Goal: Task Accomplishment & Management: Use online tool/utility

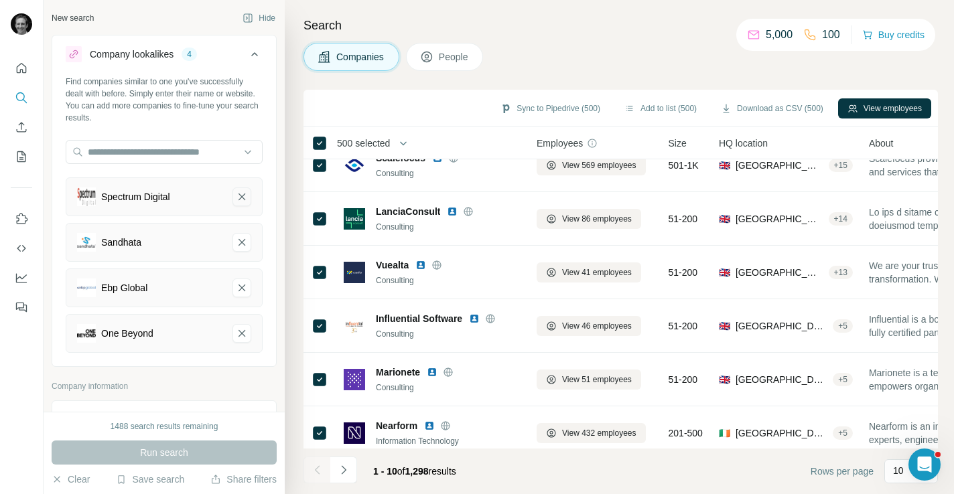
click at [241, 204] on button "Spectrum Digital-remove-button" at bounding box center [241, 197] width 19 height 19
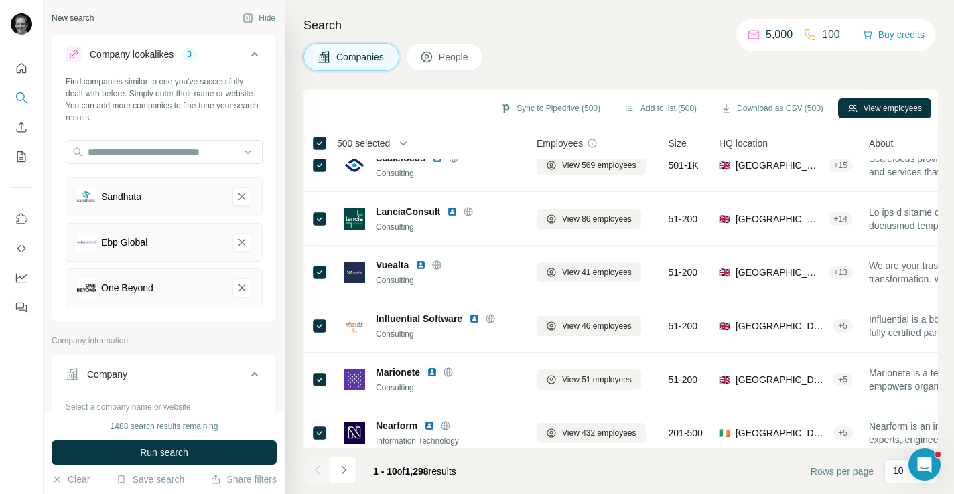
click at [241, 204] on button "Sandhata-remove-button" at bounding box center [241, 197] width 19 height 19
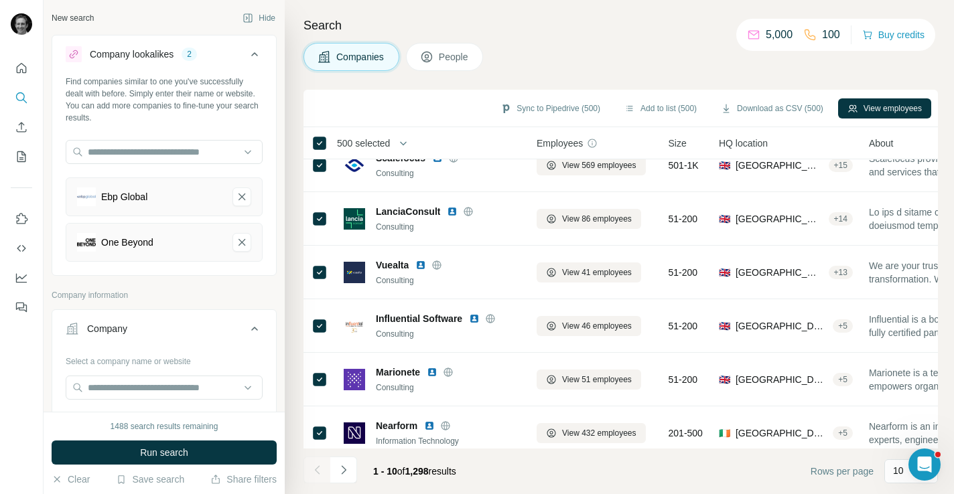
click at [241, 204] on button "Ebp Global-remove-button" at bounding box center [241, 197] width 19 height 19
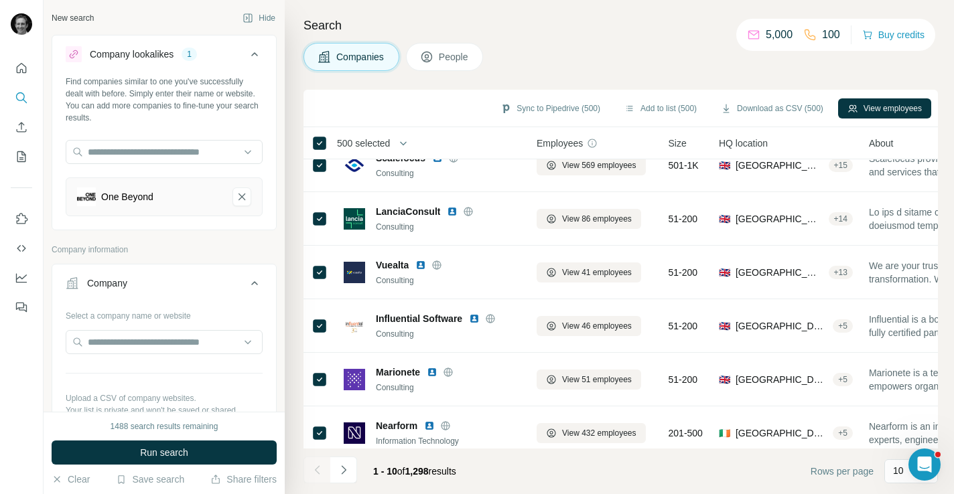
click at [241, 204] on button "One Beyond-remove-button" at bounding box center [241, 197] width 19 height 19
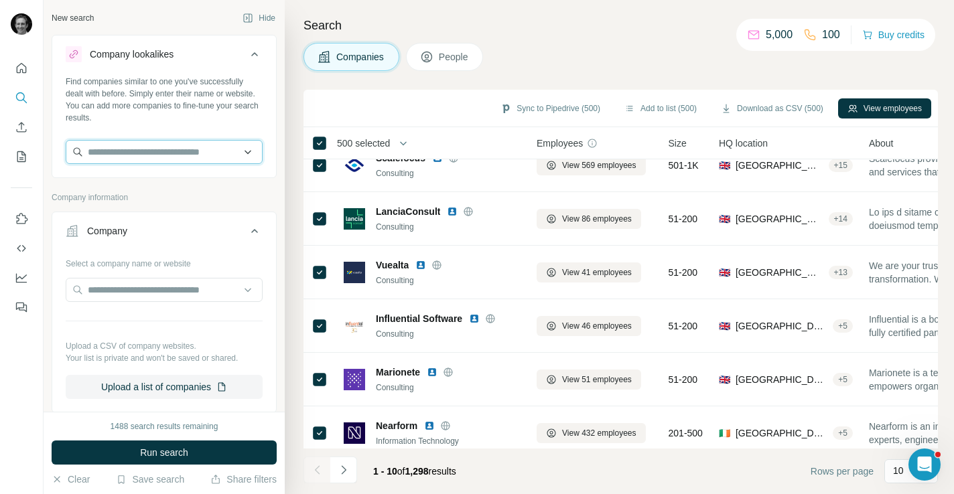
click at [188, 157] on input "text" at bounding box center [164, 152] width 197 height 24
click at [138, 147] on input "text" at bounding box center [164, 152] width 197 height 24
click at [114, 146] on input "text" at bounding box center [164, 152] width 197 height 24
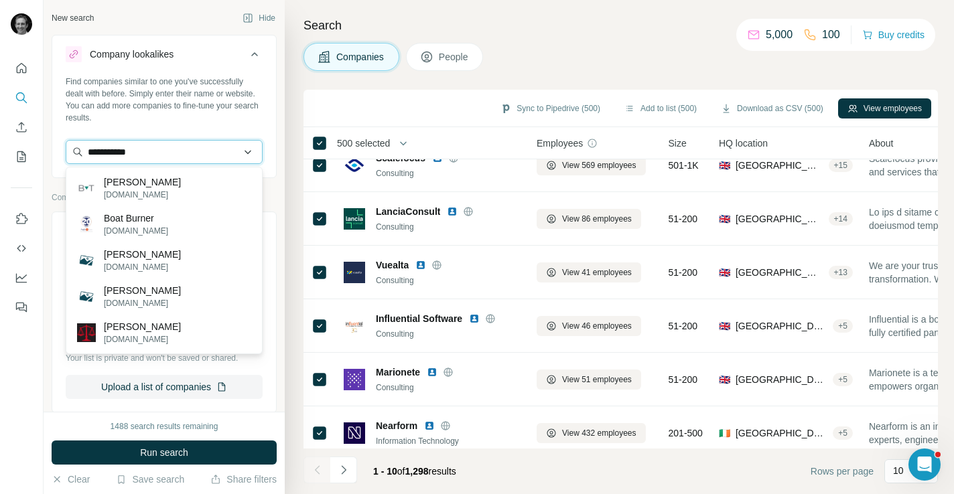
click at [109, 153] on input "**********" at bounding box center [164, 152] width 197 height 24
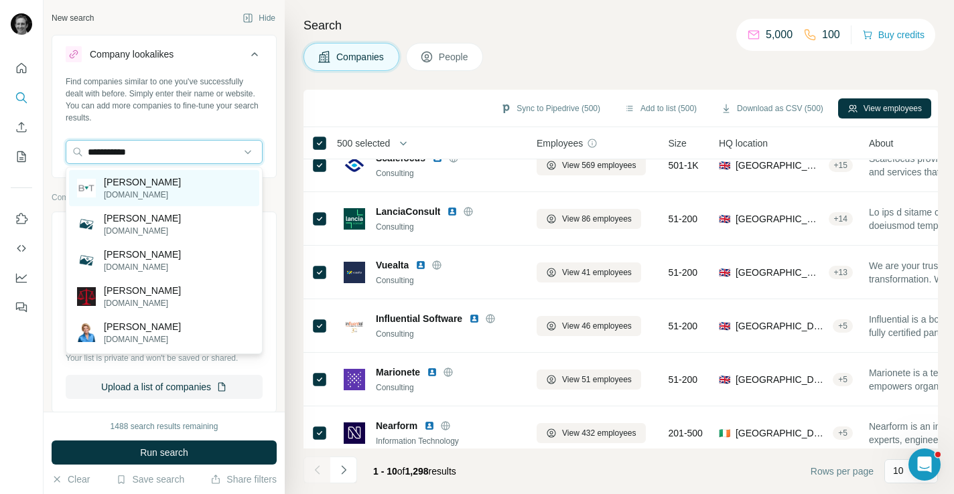
type input "**********"
click at [126, 182] on p "[PERSON_NAME]" at bounding box center [142, 182] width 77 height 13
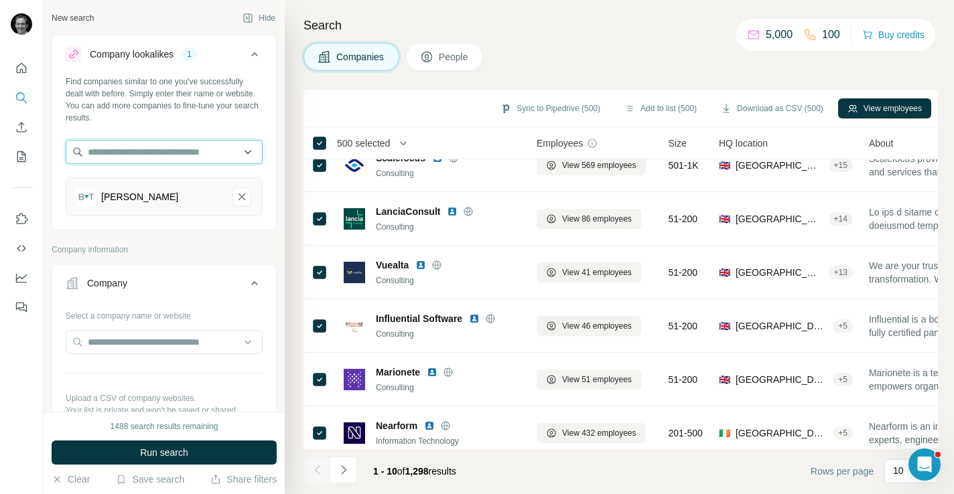
click at [139, 151] on input "text" at bounding box center [164, 152] width 197 height 24
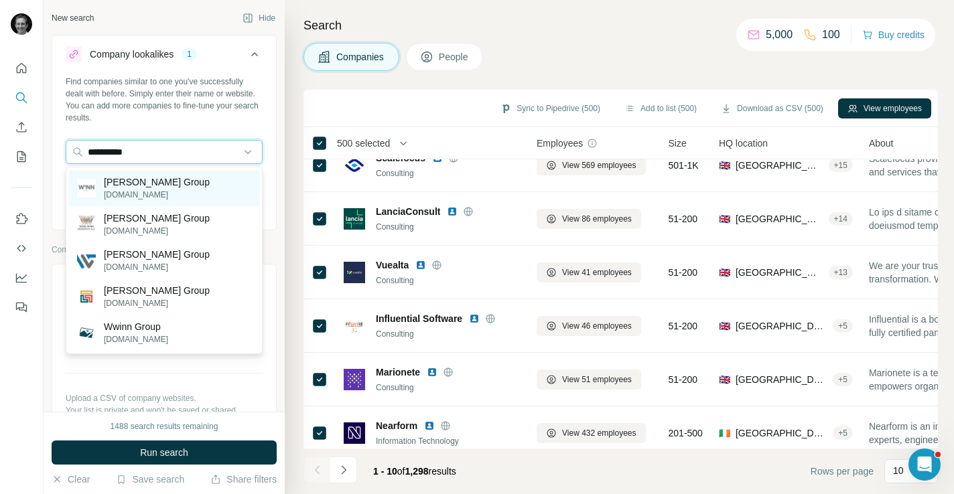
type input "**********"
click at [153, 180] on p "[PERSON_NAME] Group" at bounding box center [157, 182] width 106 height 13
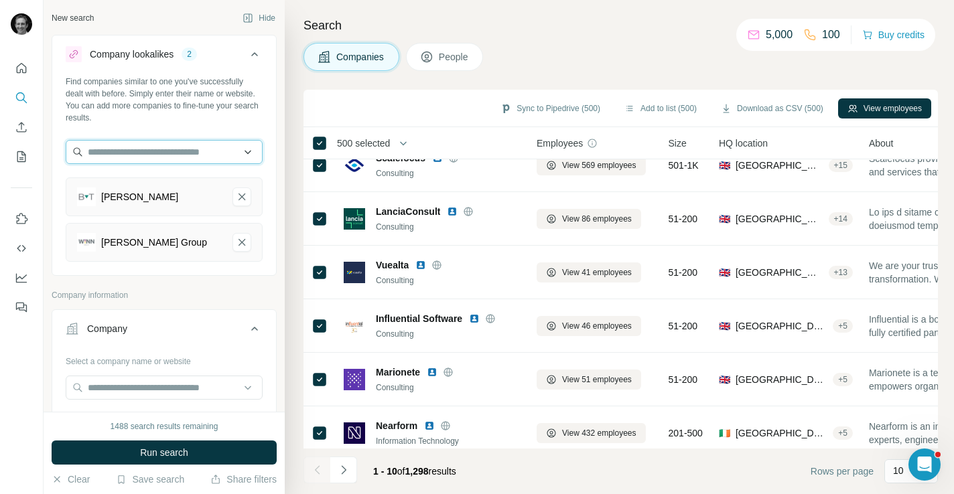
click at [150, 156] on input "text" at bounding box center [164, 152] width 197 height 24
type input "*"
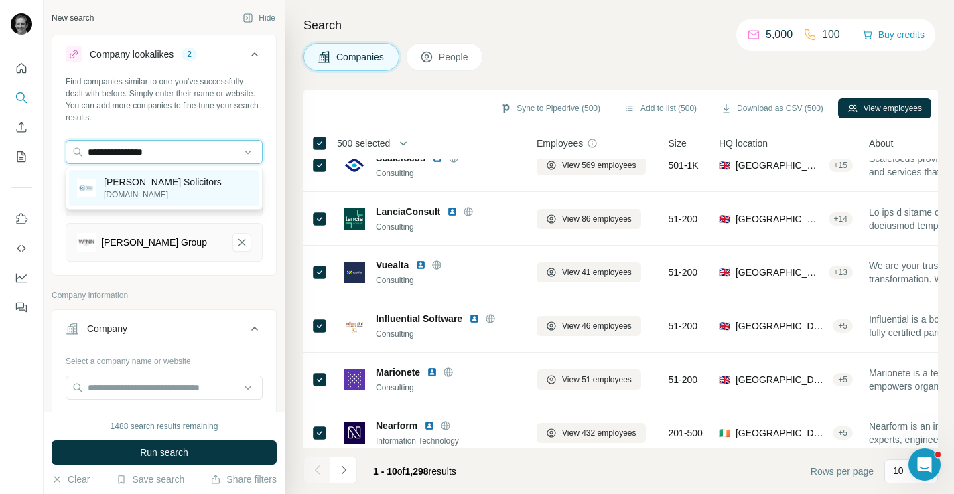
type input "**********"
click at [172, 182] on p "[PERSON_NAME] Solicitors" at bounding box center [163, 182] width 118 height 13
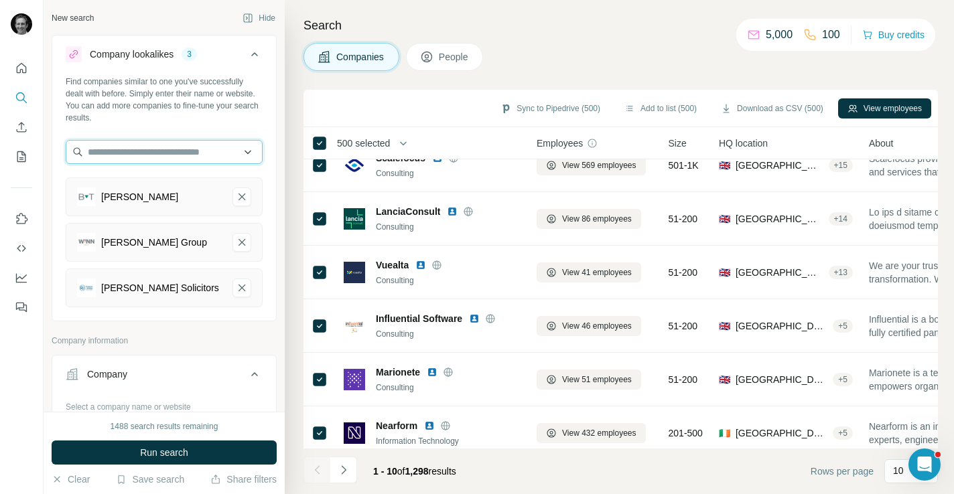
click at [154, 152] on input "text" at bounding box center [164, 152] width 197 height 24
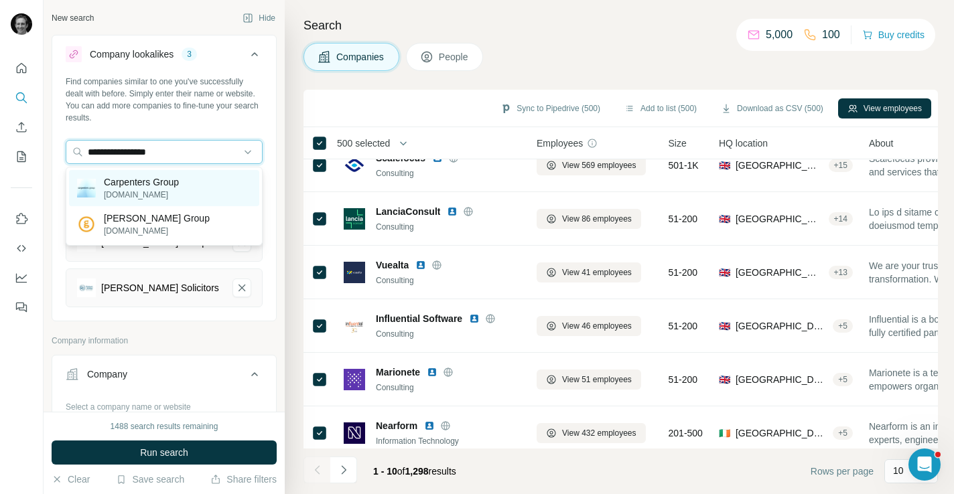
type input "**********"
click at [216, 187] on div "Carpenters Group [DOMAIN_NAME]" at bounding box center [164, 188] width 190 height 36
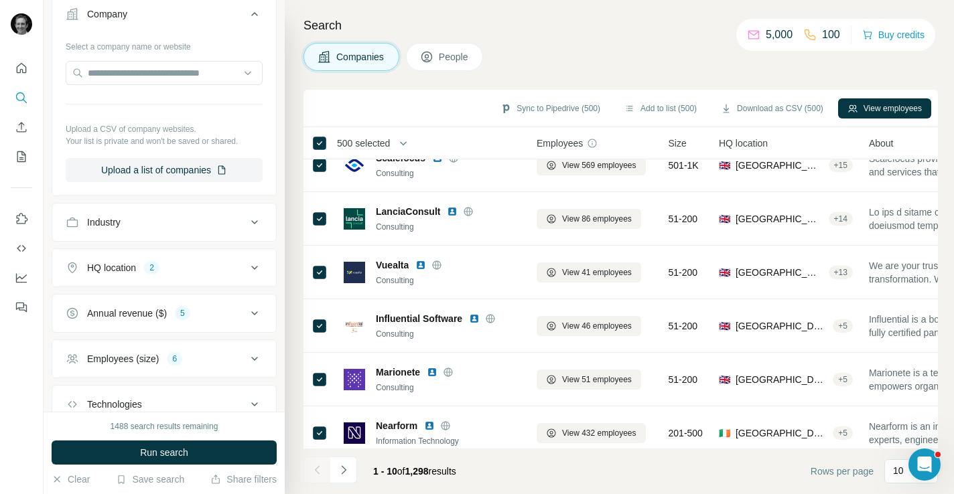
scroll to position [458, 0]
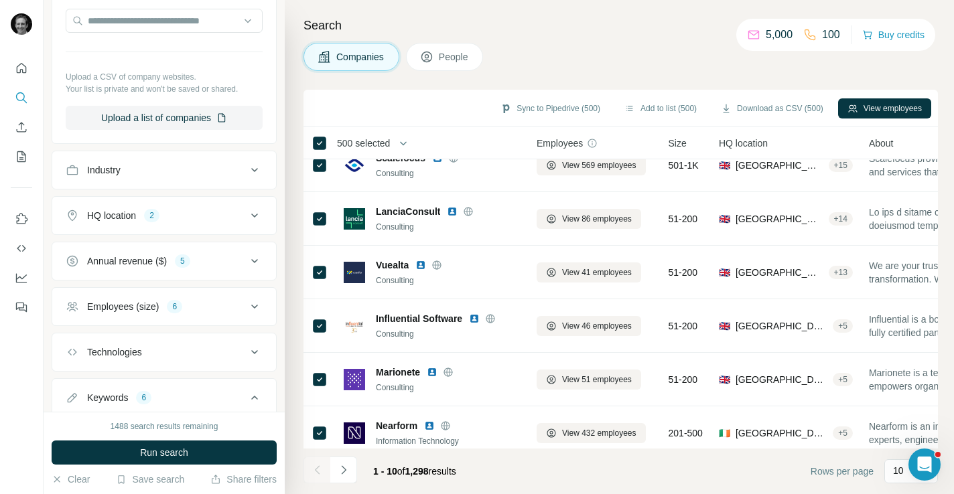
click at [192, 165] on div "Industry" at bounding box center [156, 169] width 181 height 13
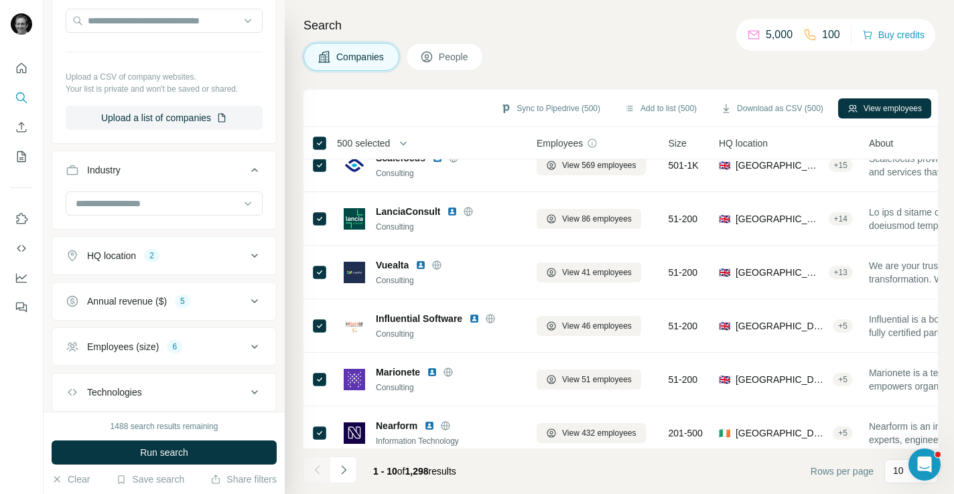
click at [192, 165] on div "Industry" at bounding box center [156, 169] width 181 height 13
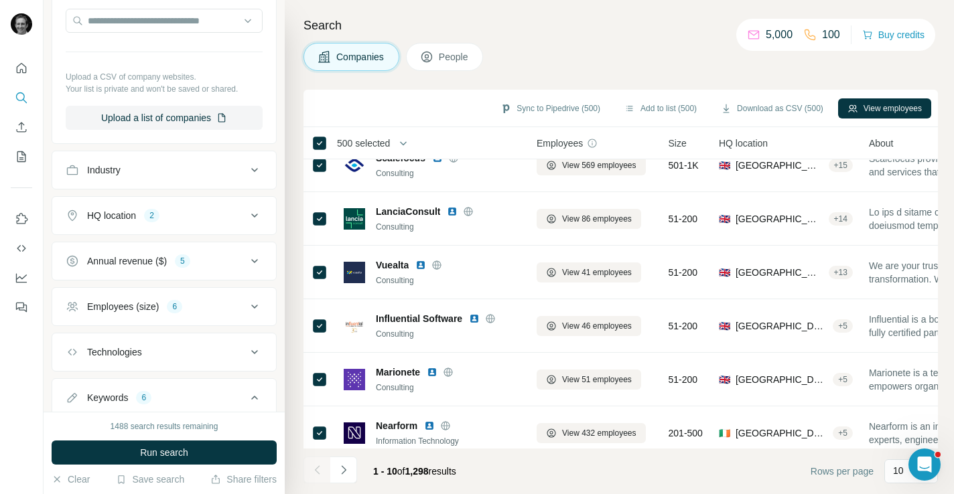
click at [194, 215] on div "HQ location 2" at bounding box center [156, 215] width 181 height 13
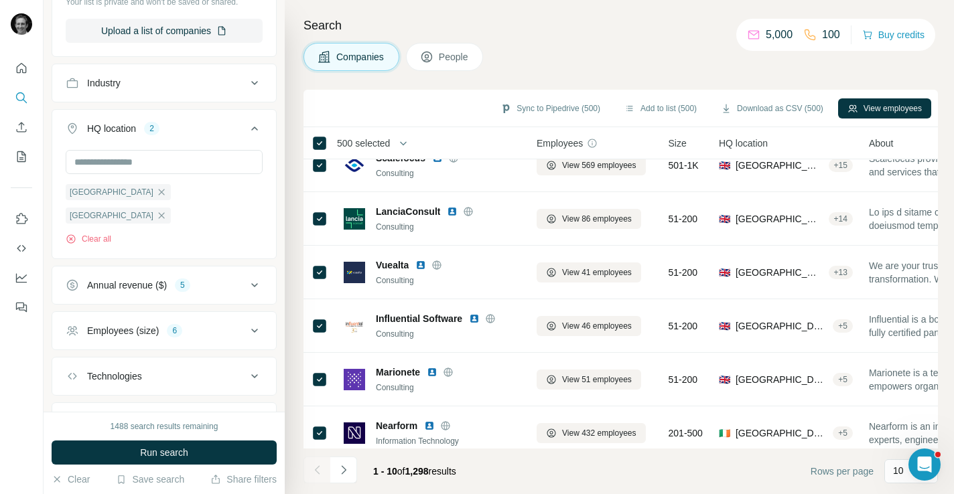
scroll to position [579, 0]
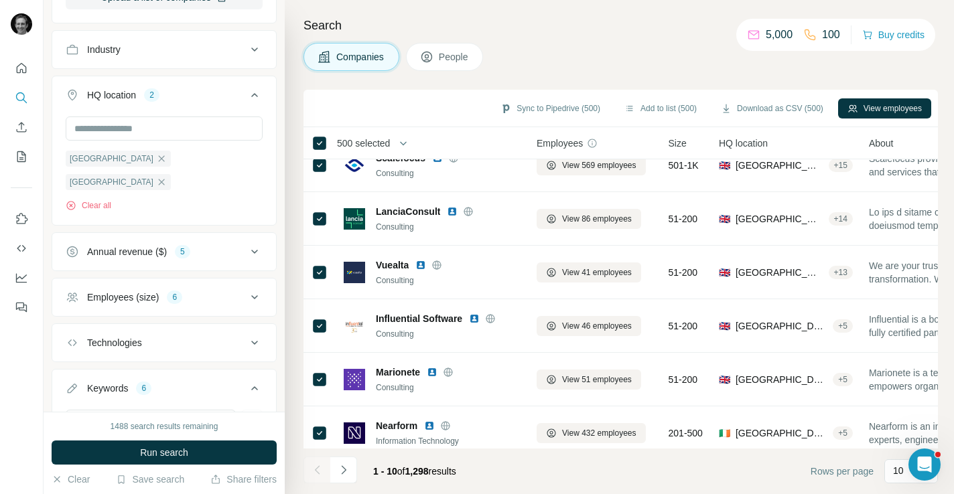
click at [210, 236] on button "Annual revenue ($) 5" at bounding box center [164, 252] width 224 height 32
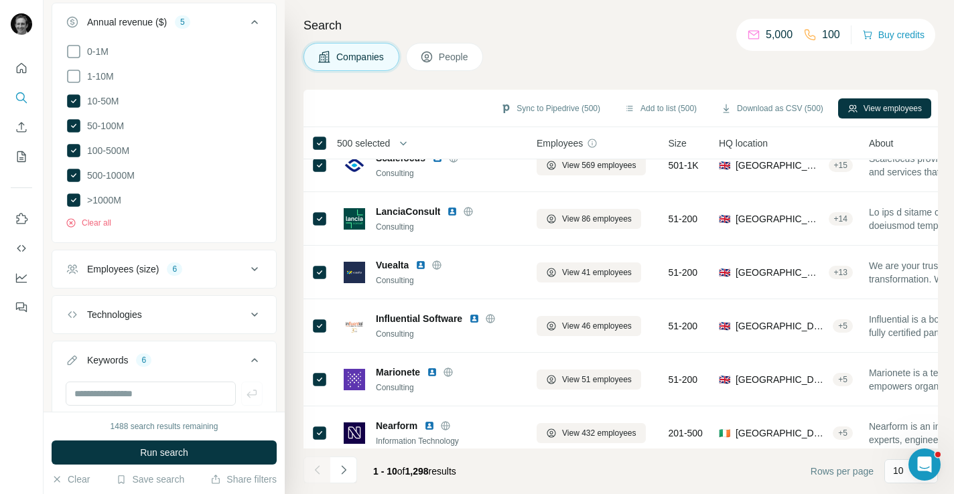
scroll to position [811, 0]
click at [209, 251] on button "Employees (size) 6" at bounding box center [164, 267] width 224 height 32
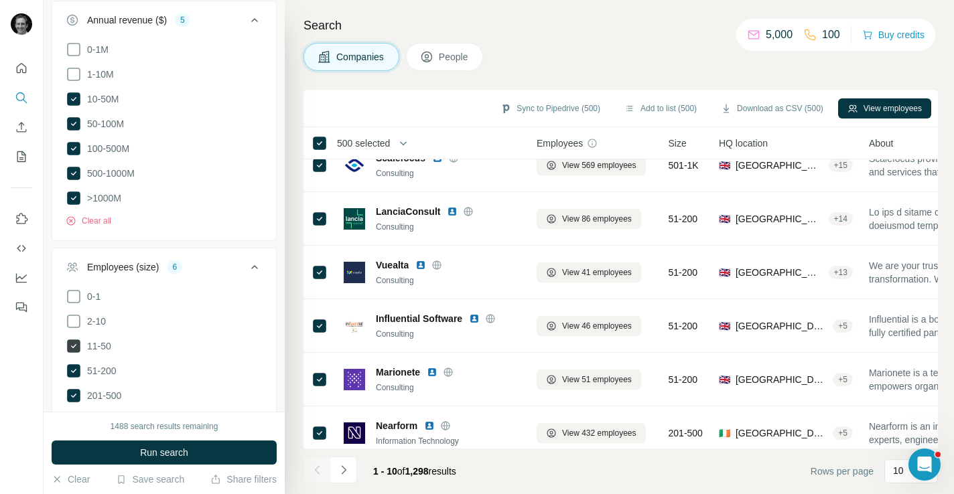
click at [70, 340] on icon at bounding box center [73, 346] width 13 height 13
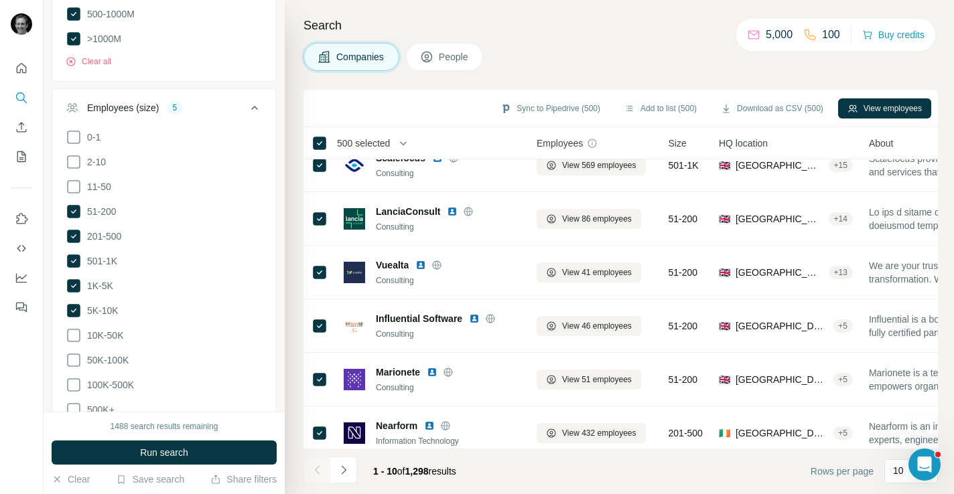
scroll to position [971, 0]
click at [72, 327] on icon at bounding box center [74, 335] width 16 height 16
click at [68, 353] on icon at bounding box center [73, 359] width 13 height 13
click at [70, 377] on icon at bounding box center [74, 385] width 16 height 16
click at [71, 401] on icon at bounding box center [74, 409] width 16 height 16
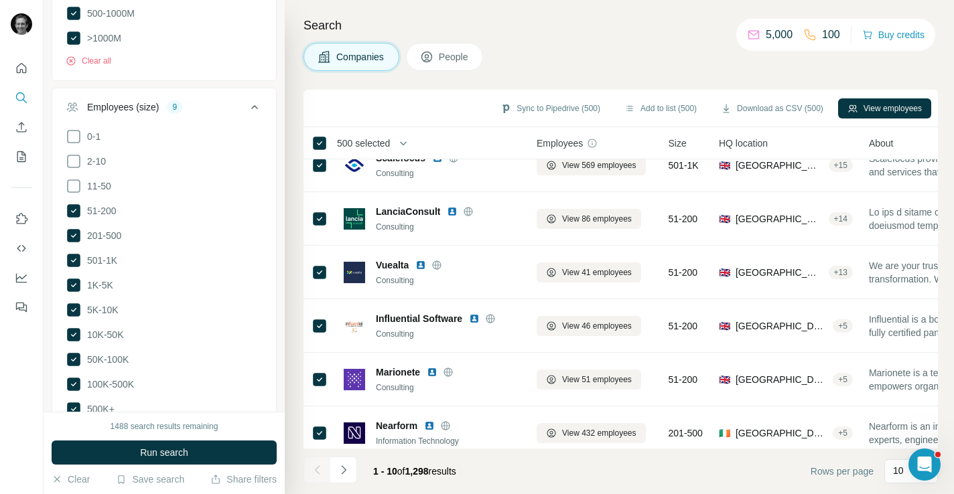
click at [257, 99] on icon at bounding box center [255, 107] width 16 height 16
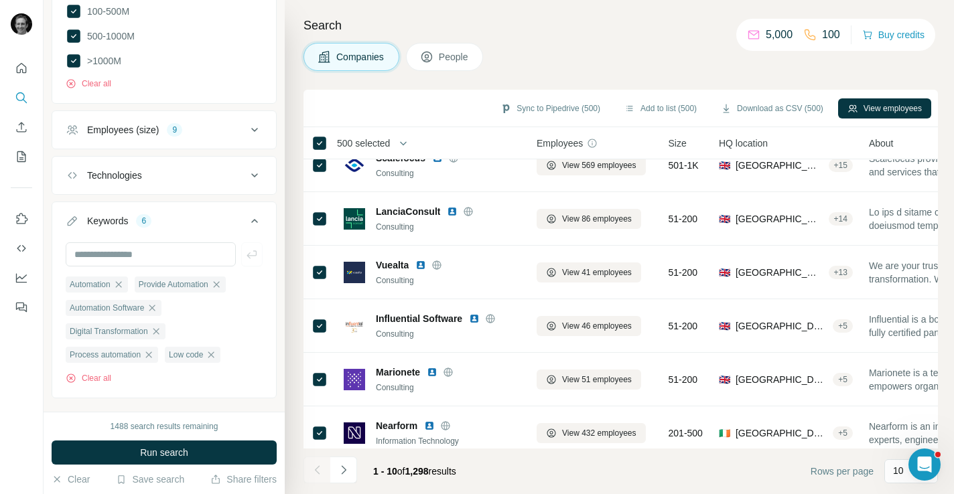
click at [250, 167] on icon at bounding box center [255, 175] width 16 height 16
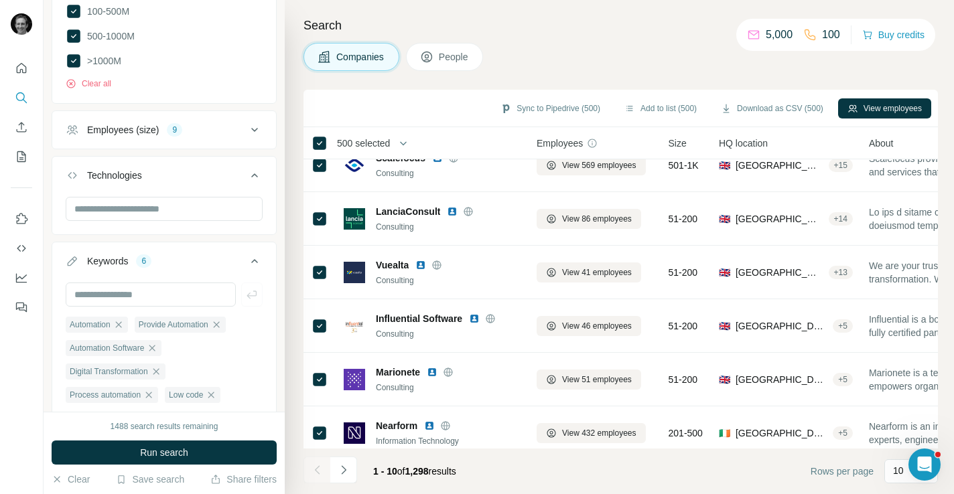
click at [250, 167] on icon at bounding box center [255, 175] width 16 height 16
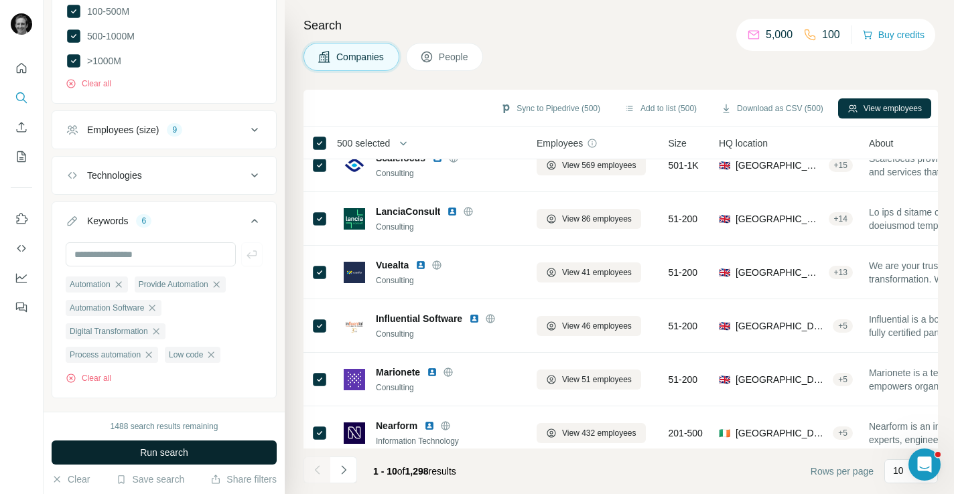
click at [157, 448] on span "Run search" at bounding box center [164, 452] width 48 height 13
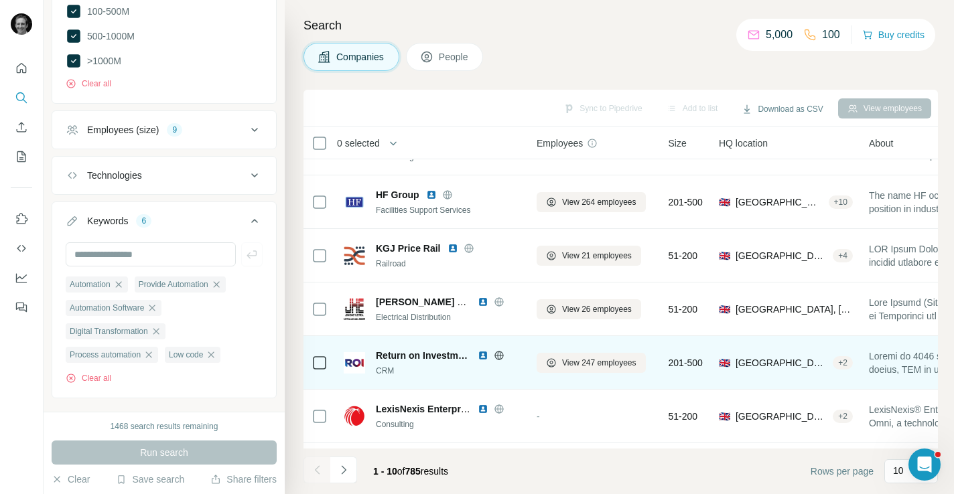
scroll to position [211, 0]
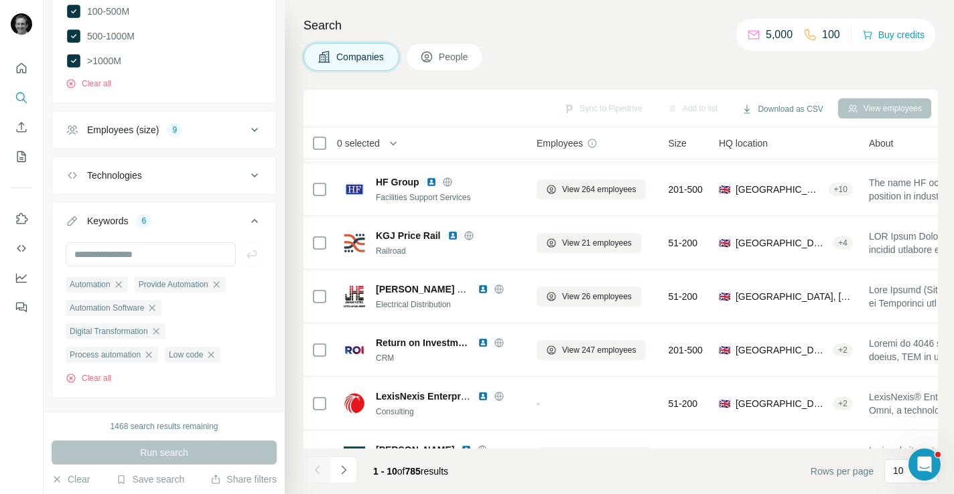
click at [236, 123] on div "Employees (size) 9" at bounding box center [156, 129] width 181 height 13
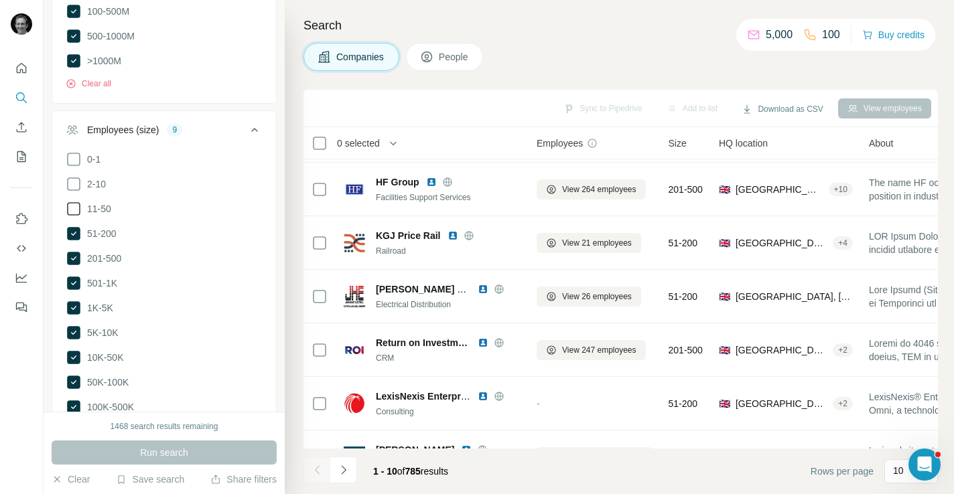
click at [102, 202] on span "11-50" at bounding box center [96, 208] width 29 height 13
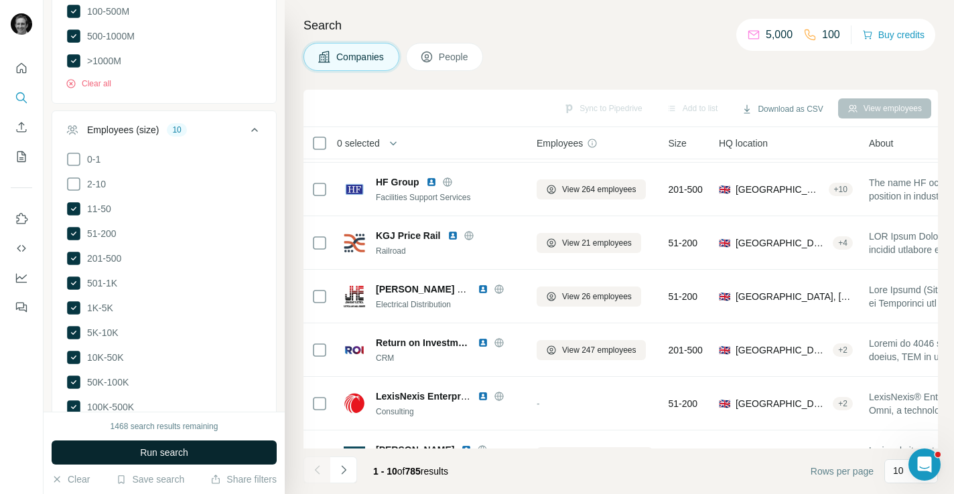
click at [105, 456] on button "Run search" at bounding box center [164, 453] width 225 height 24
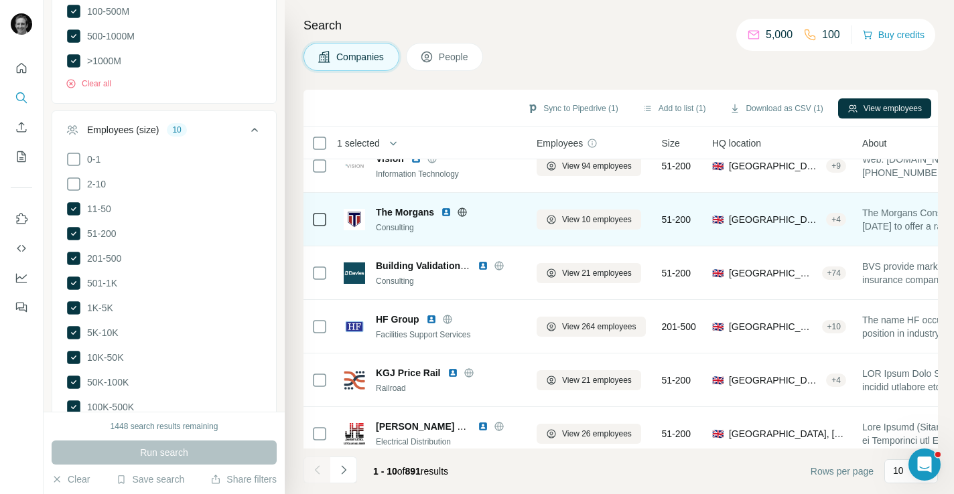
scroll to position [78, 0]
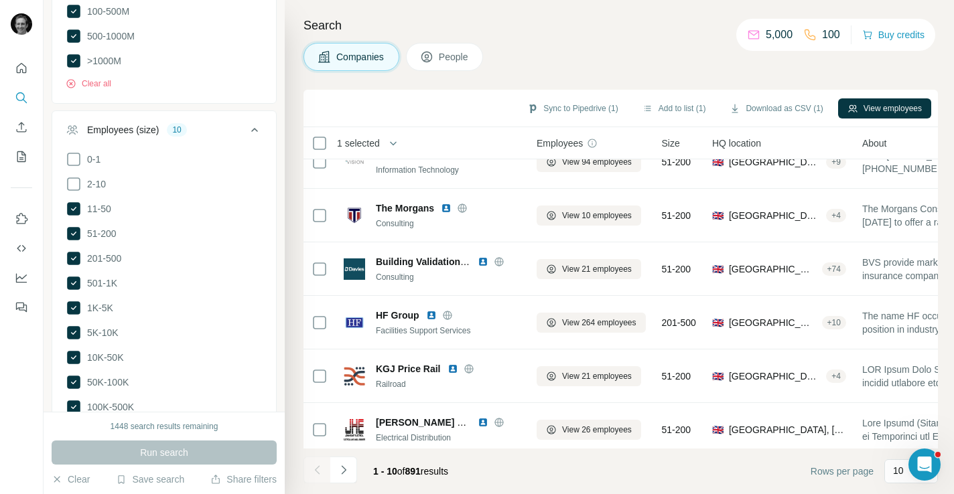
click at [256, 122] on icon at bounding box center [255, 130] width 16 height 16
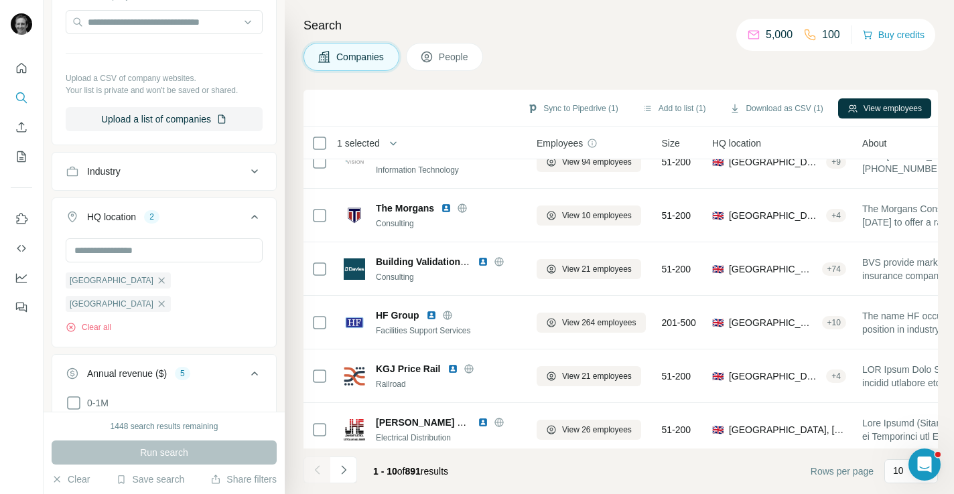
scroll to position [455, 0]
click at [155, 180] on button "Industry" at bounding box center [164, 173] width 224 height 32
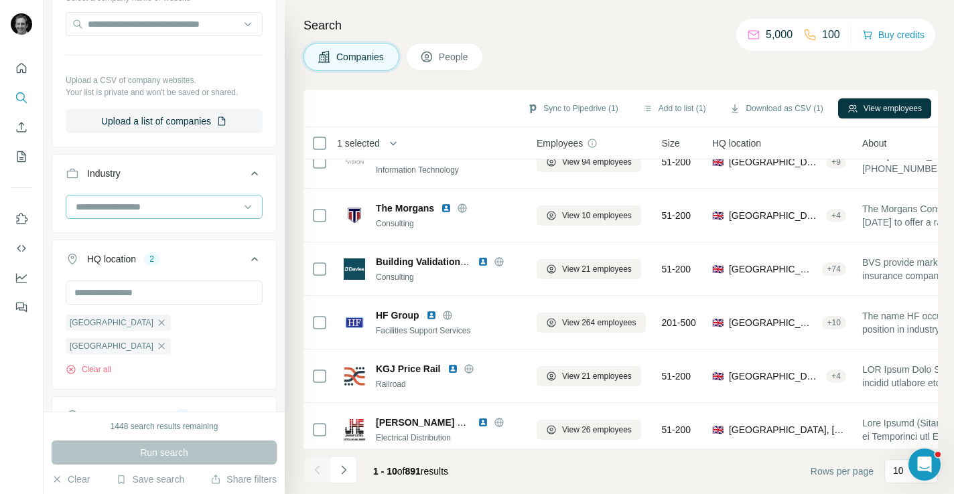
click at [144, 207] on input at bounding box center [156, 207] width 165 height 15
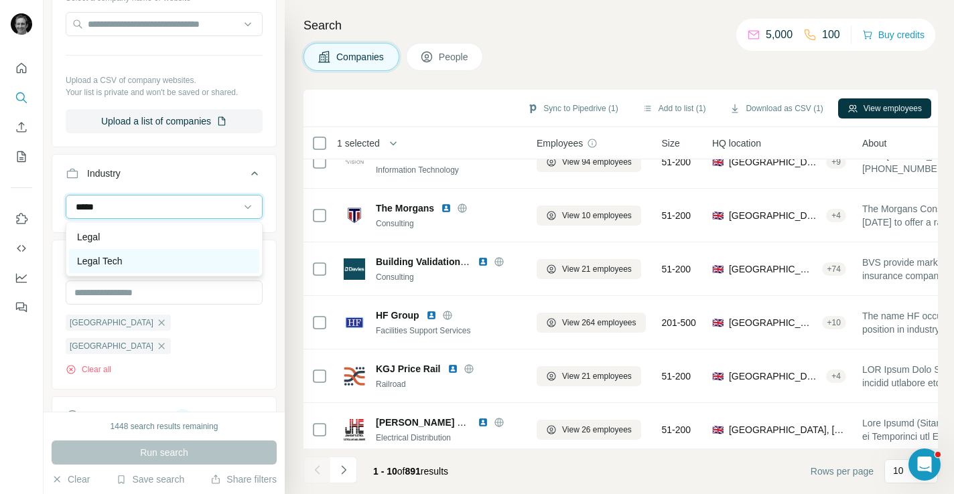
type input "*****"
click at [135, 260] on div "Legal Tech" at bounding box center [164, 261] width 174 height 13
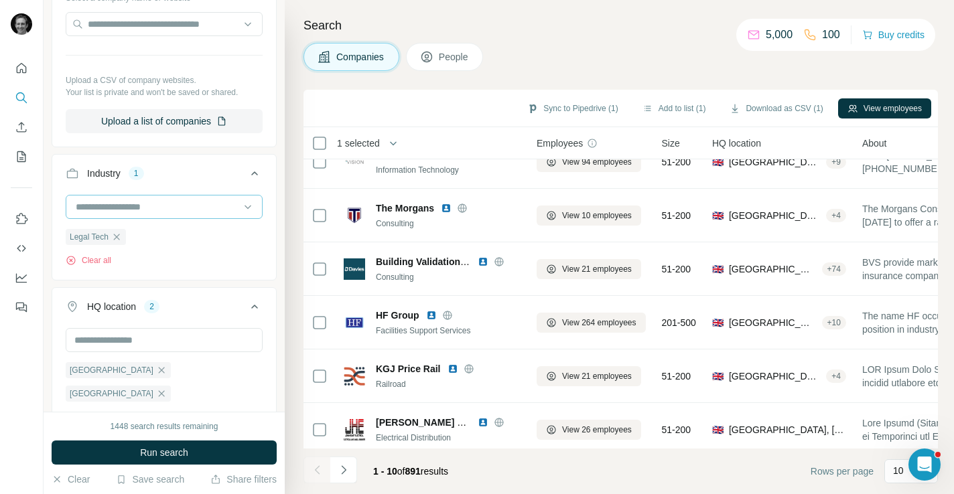
click at [144, 210] on input at bounding box center [156, 207] width 165 height 15
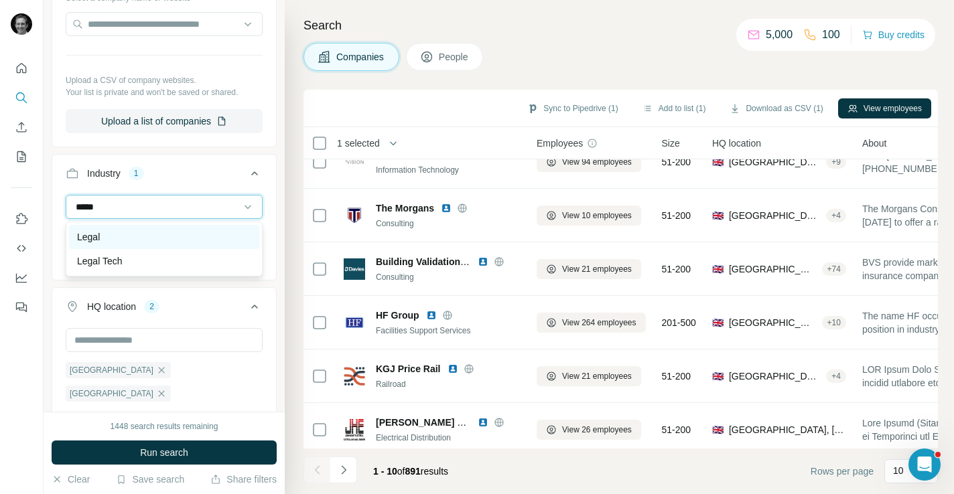
type input "*****"
click at [132, 239] on div "Legal" at bounding box center [164, 236] width 174 height 13
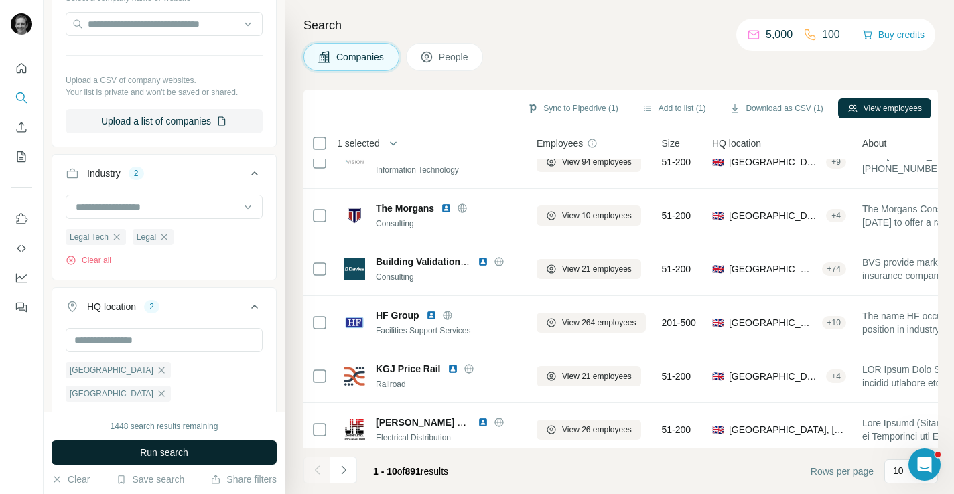
click at [125, 451] on button "Run search" at bounding box center [164, 453] width 225 height 24
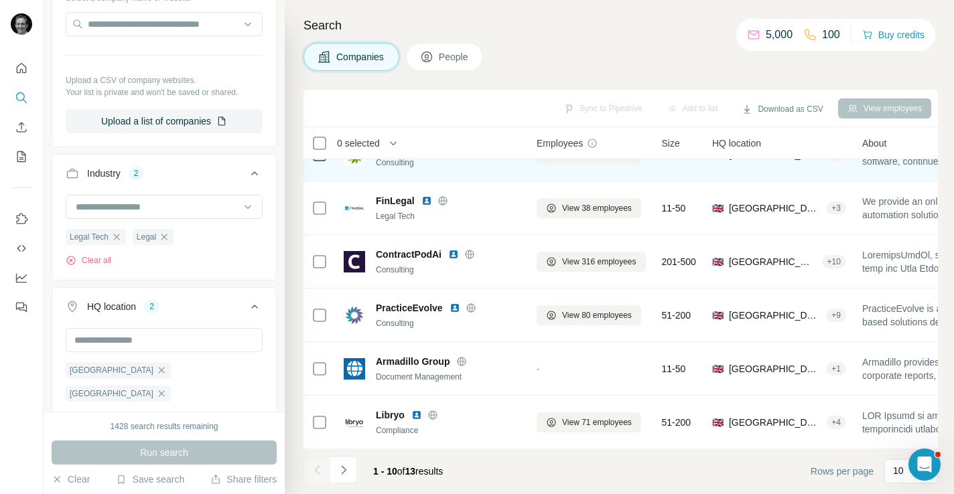
scroll to position [247, 0]
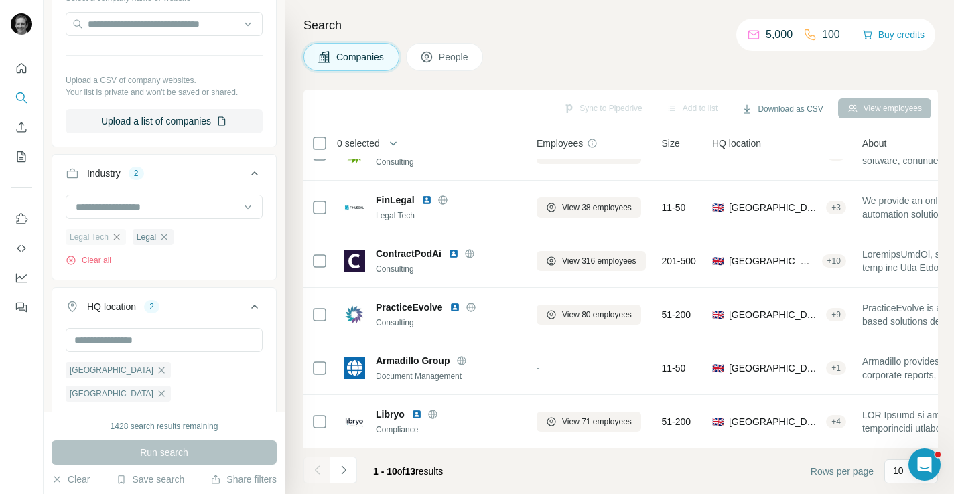
click at [118, 236] on icon "button" at bounding box center [116, 237] width 6 height 6
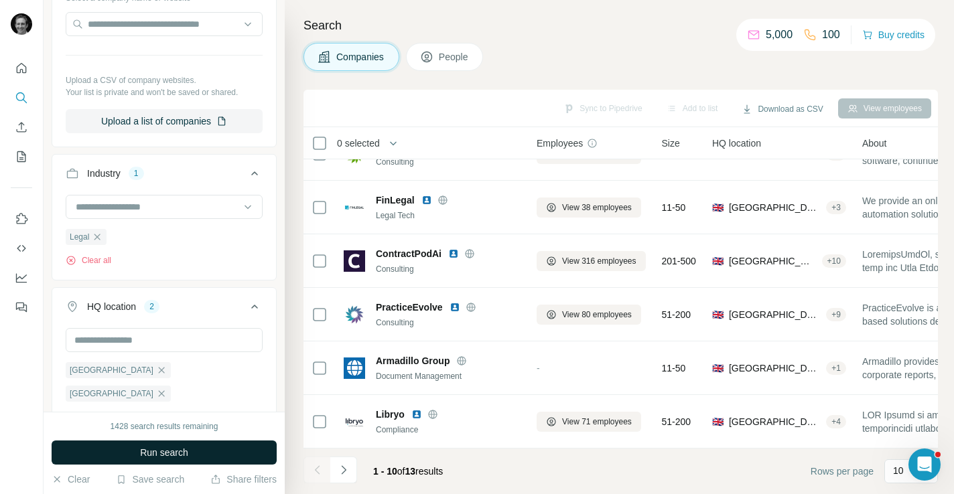
click at [181, 452] on span "Run search" at bounding box center [164, 452] width 48 height 13
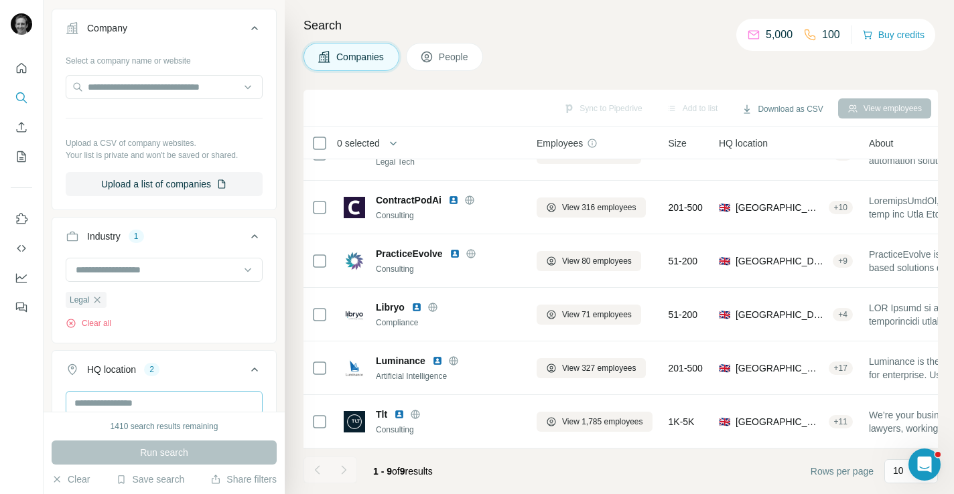
scroll to position [388, 0]
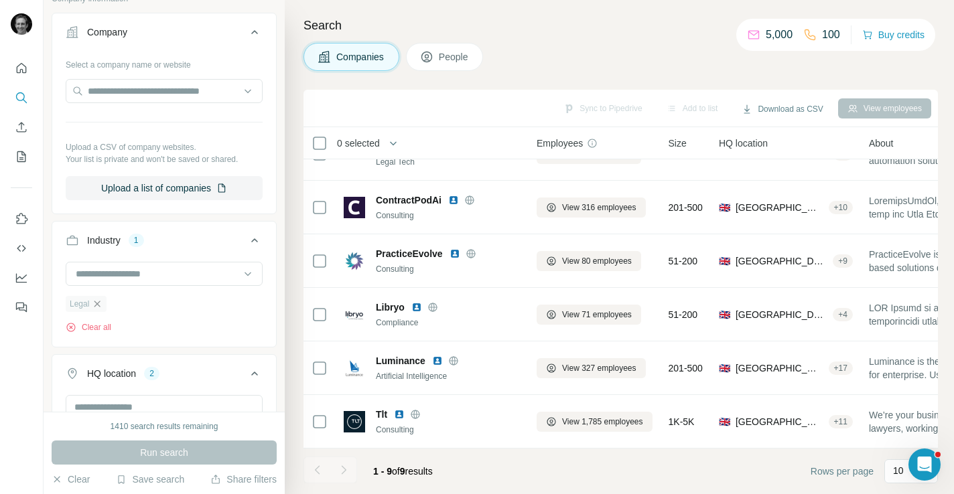
click at [98, 303] on icon "button" at bounding box center [97, 304] width 6 height 6
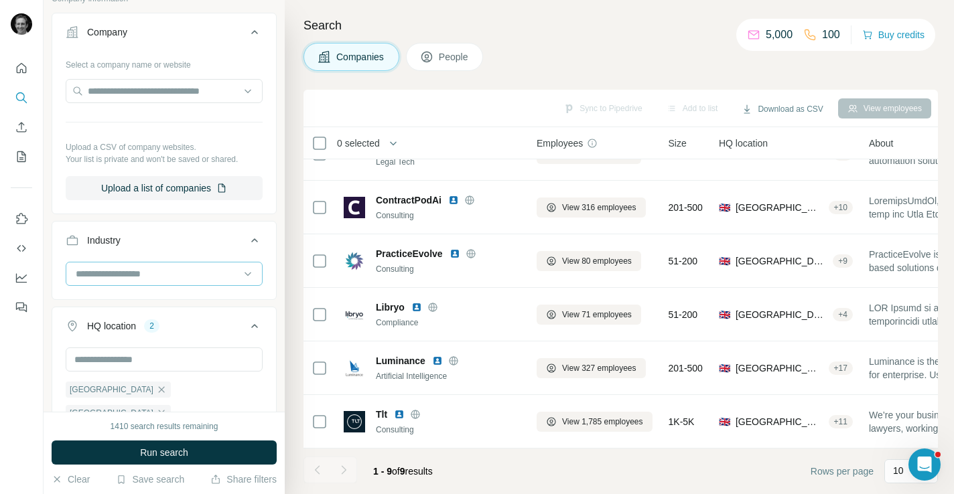
click at [143, 269] on input at bounding box center [156, 274] width 165 height 15
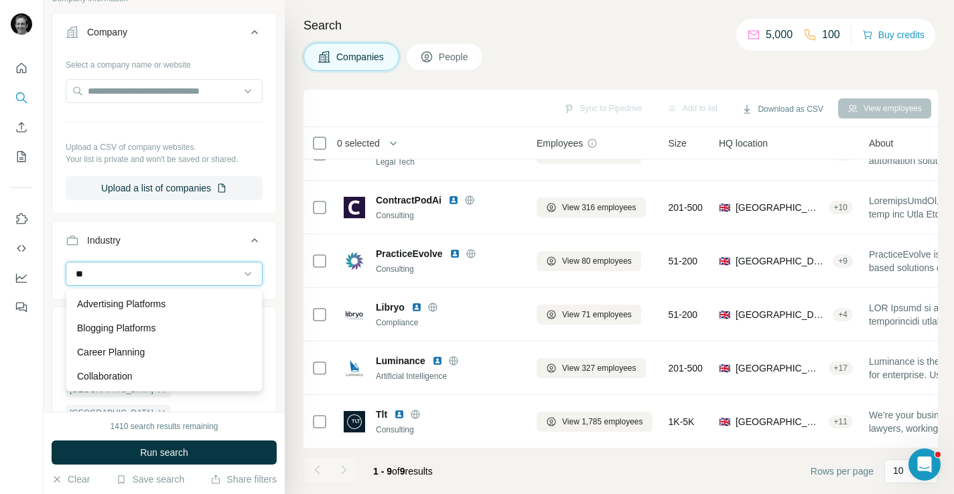
type input "*"
click at [190, 233] on button "Industry" at bounding box center [164, 243] width 224 height 38
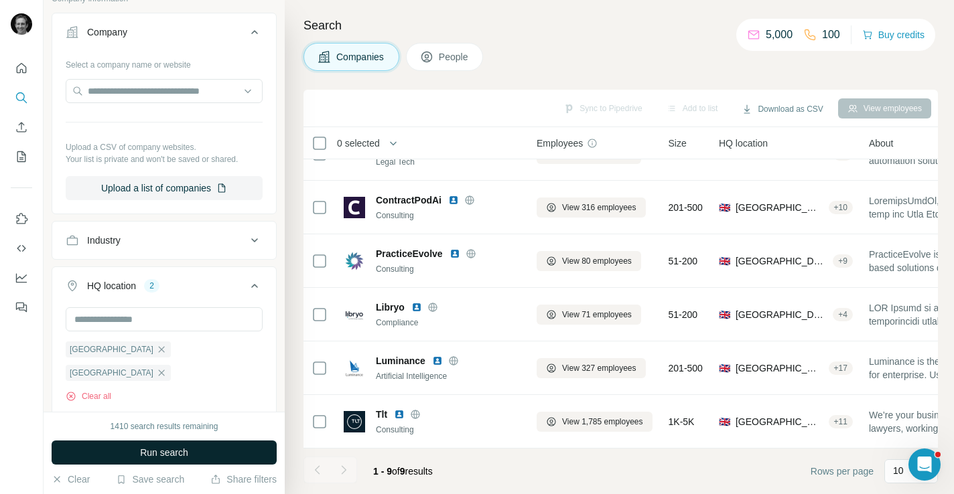
click at [146, 460] on button "Run search" at bounding box center [164, 453] width 225 height 24
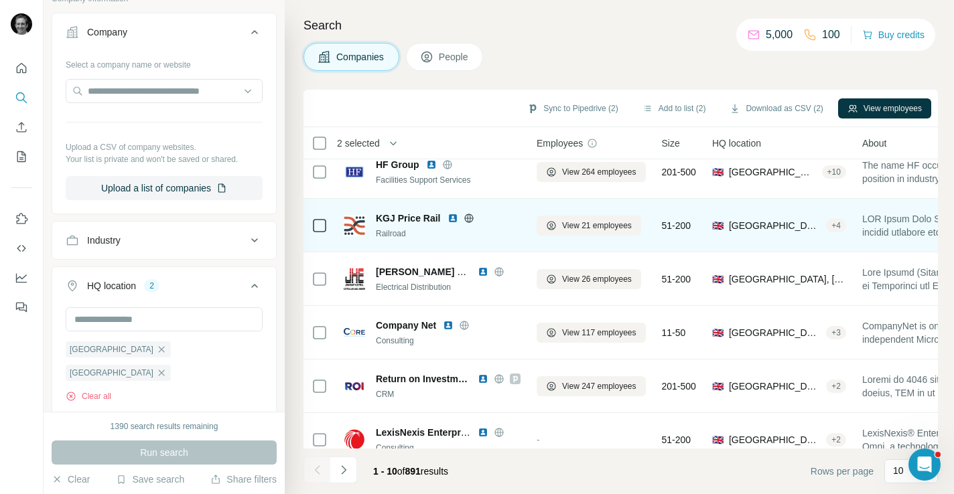
scroll to position [247, 0]
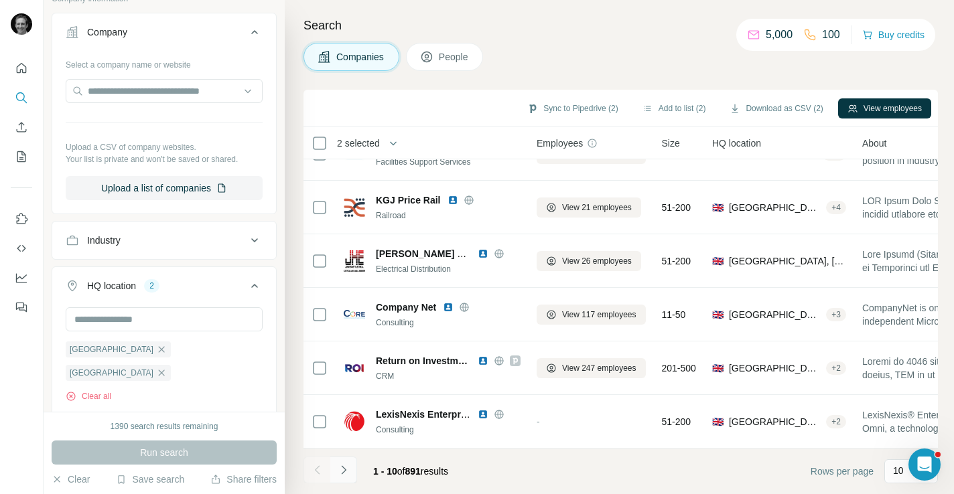
click at [348, 468] on icon "Navigate to next page" at bounding box center [343, 470] width 13 height 13
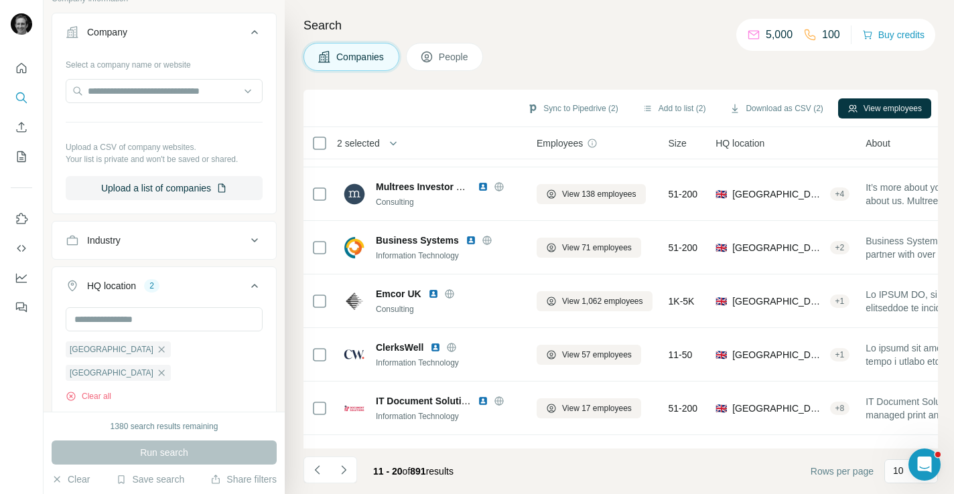
scroll to position [0, 0]
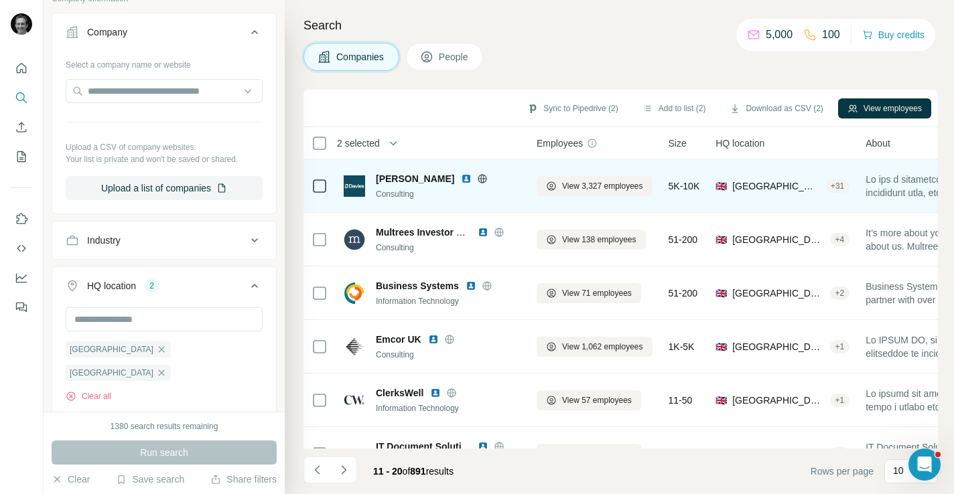
click at [315, 175] on div at bounding box center [320, 185] width 16 height 37
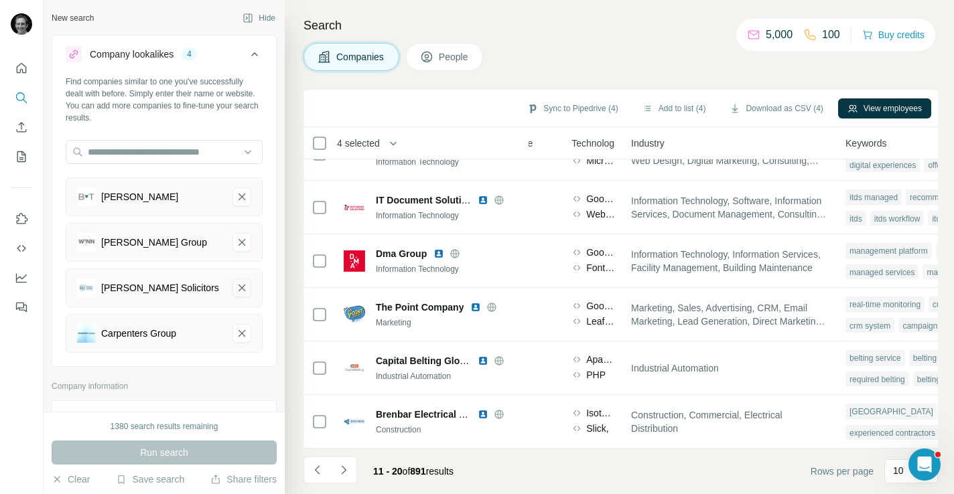
click at [243, 288] on icon "Robert James Solicitors-remove-button" at bounding box center [242, 287] width 12 height 13
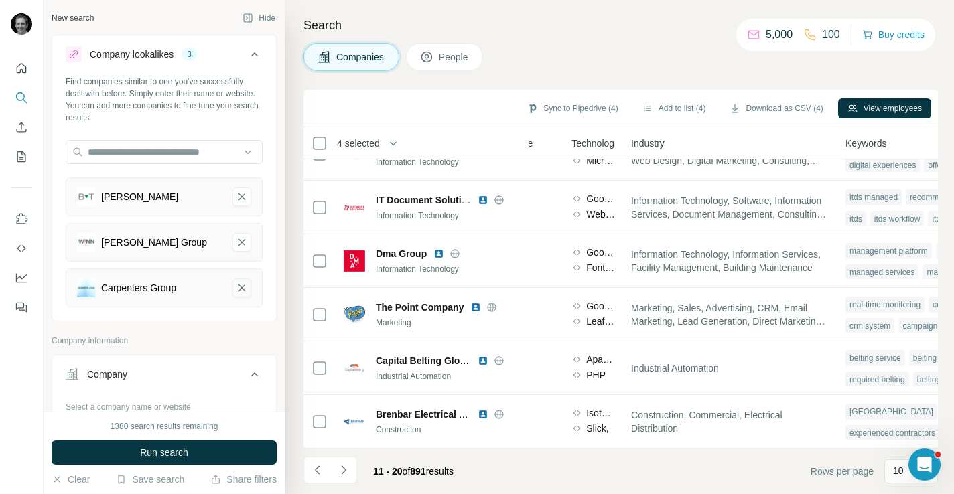
click at [243, 289] on icon "Carpenters Group-remove-button" at bounding box center [241, 288] width 7 height 7
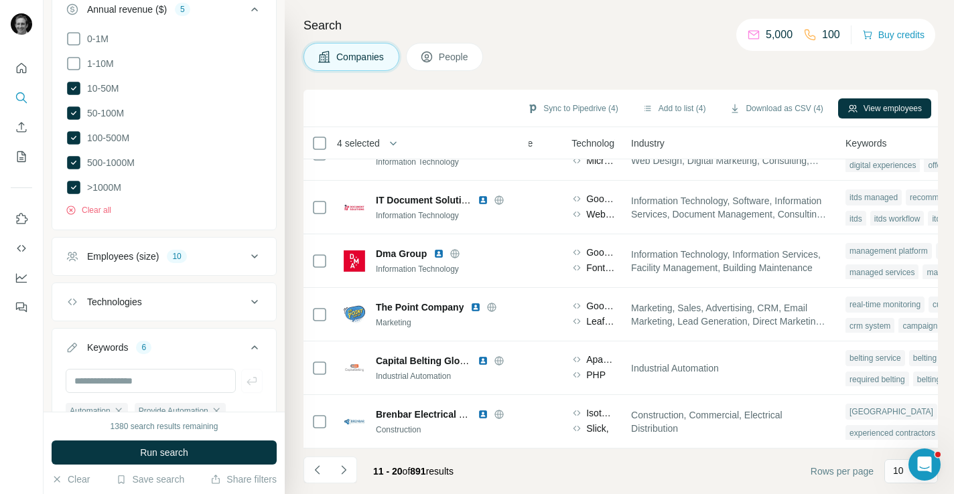
scroll to position [732, 0]
click at [228, 249] on div "Employees (size) 10" at bounding box center [156, 255] width 181 height 13
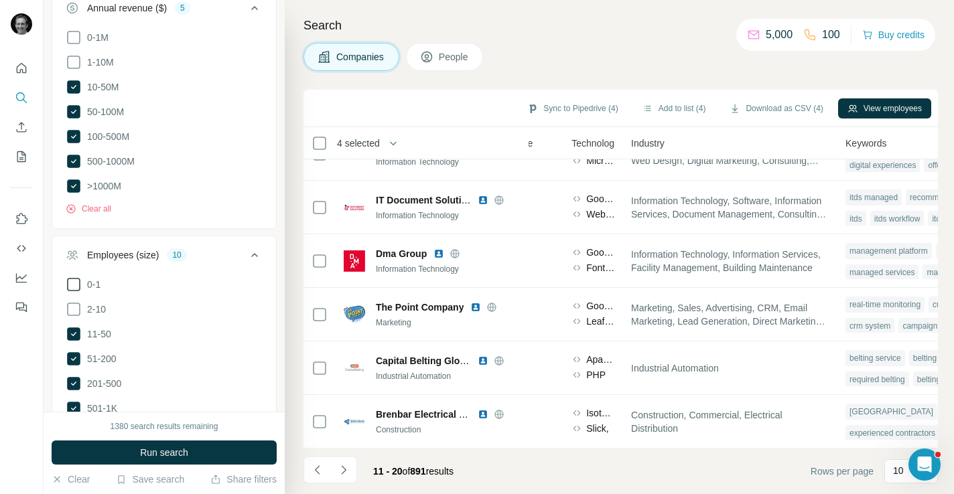
scroll to position [941, 0]
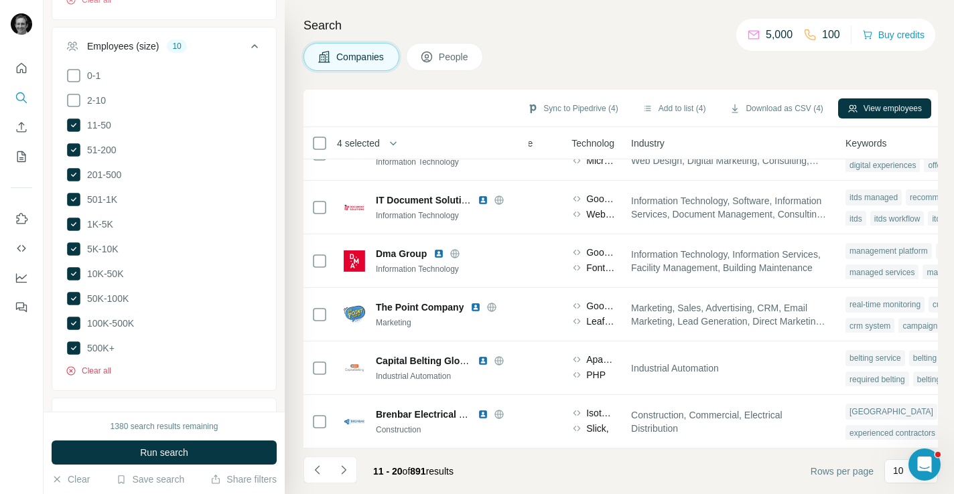
click at [84, 365] on button "Clear all" at bounding box center [89, 371] width 46 height 12
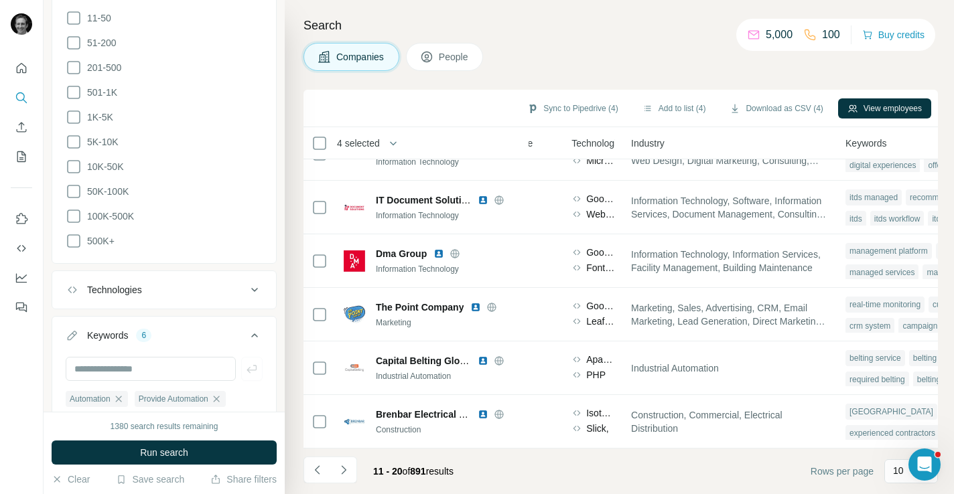
scroll to position [1051, 0]
click at [123, 391] on icon "button" at bounding box center [118, 396] width 11 height 11
click at [147, 391] on icon "button" at bounding box center [147, 396] width 11 height 11
click at [157, 391] on icon "button" at bounding box center [152, 396] width 11 height 11
click at [151, 393] on icon "button" at bounding box center [149, 396] width 6 height 6
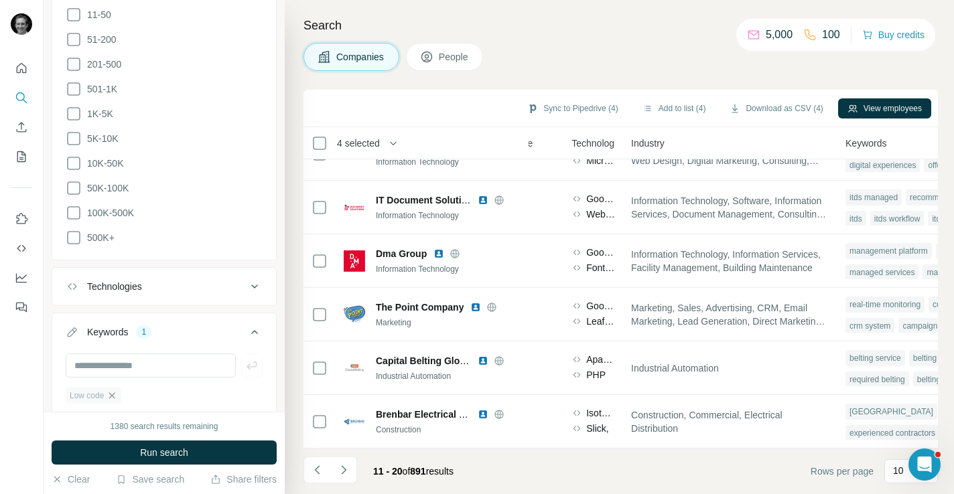
click at [110, 391] on icon "button" at bounding box center [112, 396] width 11 height 11
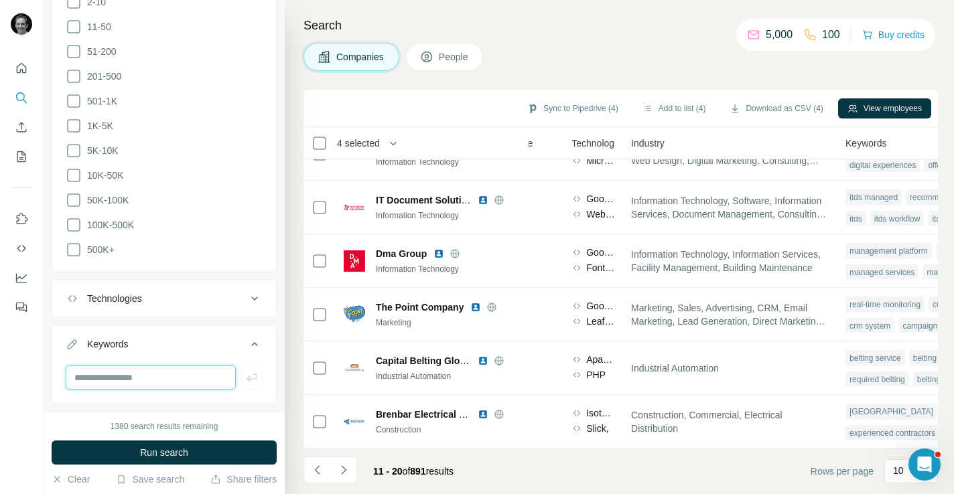
click at [122, 366] on input "text" at bounding box center [151, 378] width 170 height 24
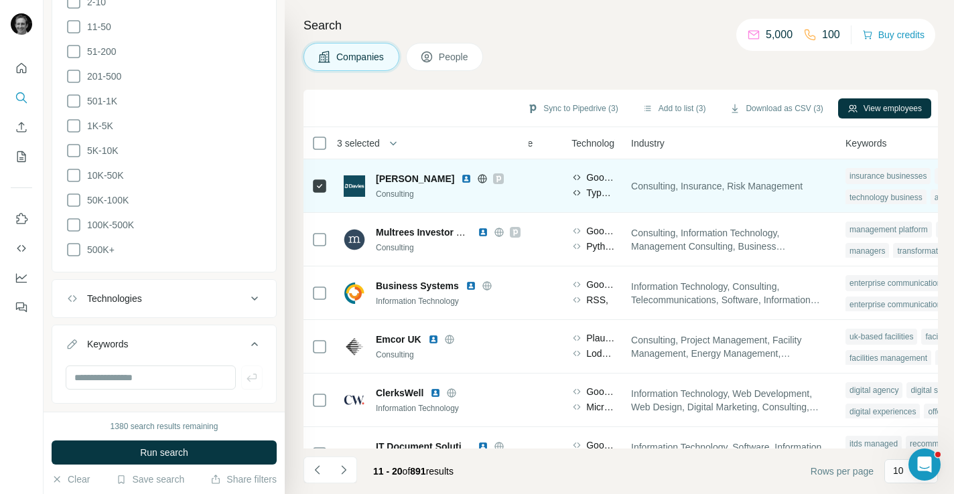
scroll to position [0, 836]
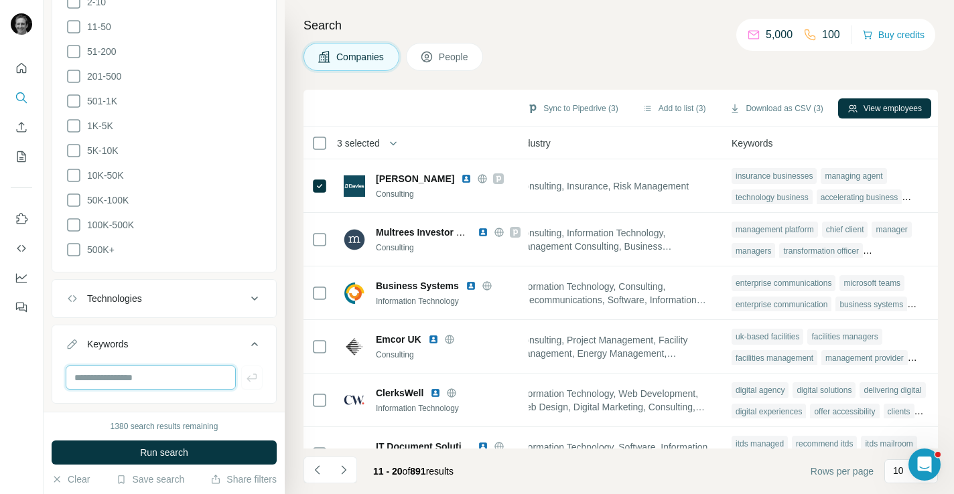
click at [128, 366] on input "text" at bounding box center [151, 378] width 170 height 24
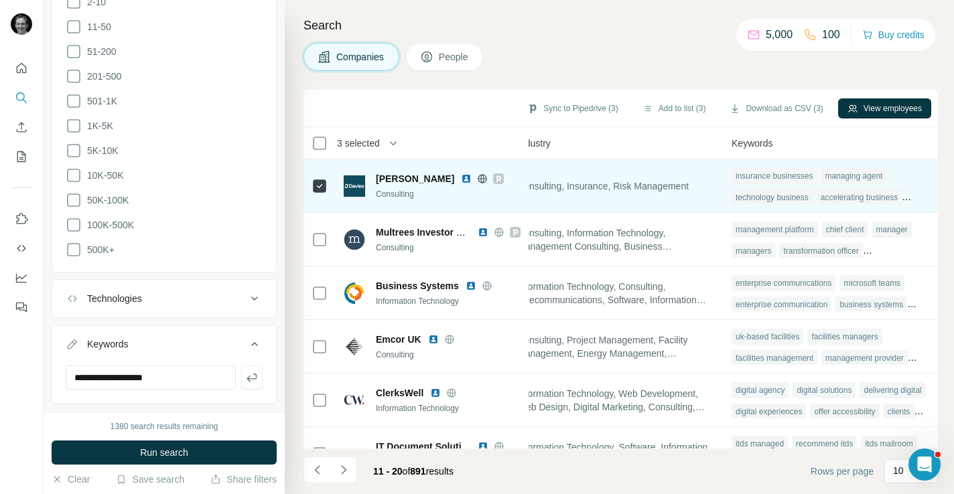
click at [902, 199] on div "accelerating business" at bounding box center [859, 198] width 85 height 16
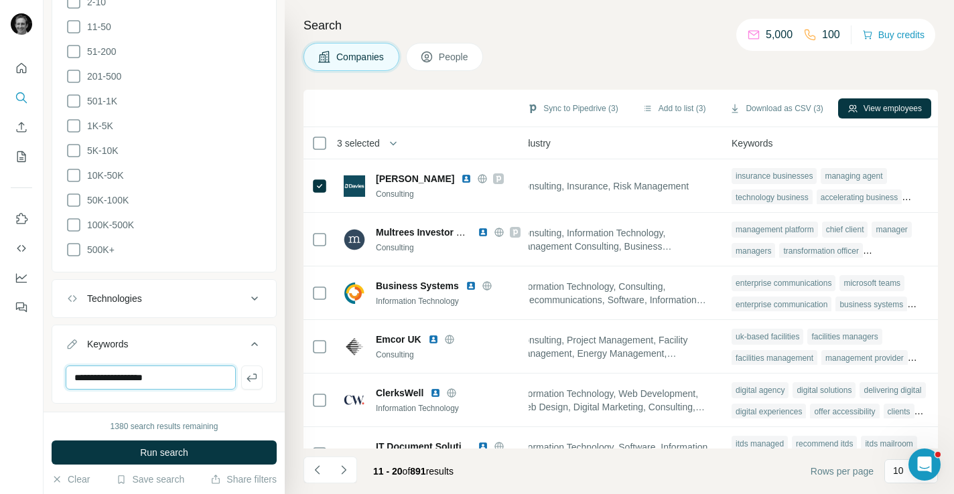
click at [197, 366] on input "**********" at bounding box center [151, 378] width 170 height 24
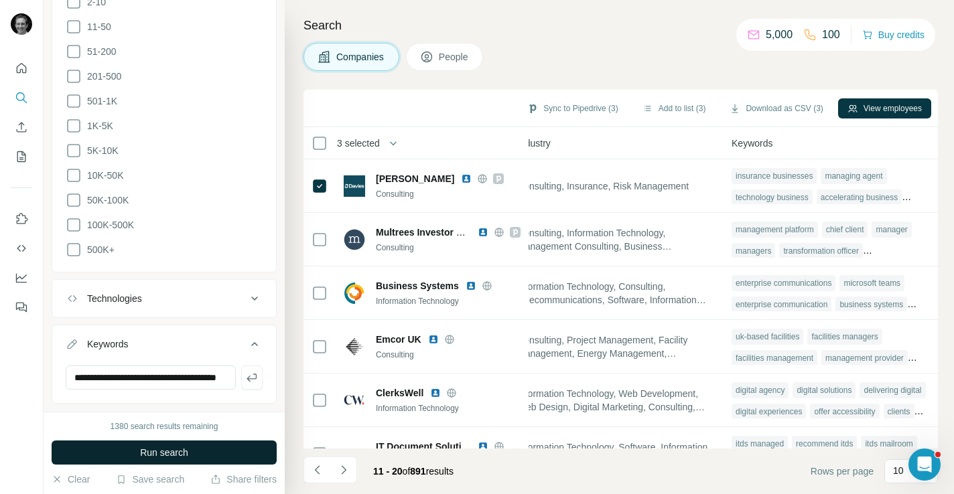
click at [181, 446] on span "Run search" at bounding box center [164, 452] width 48 height 13
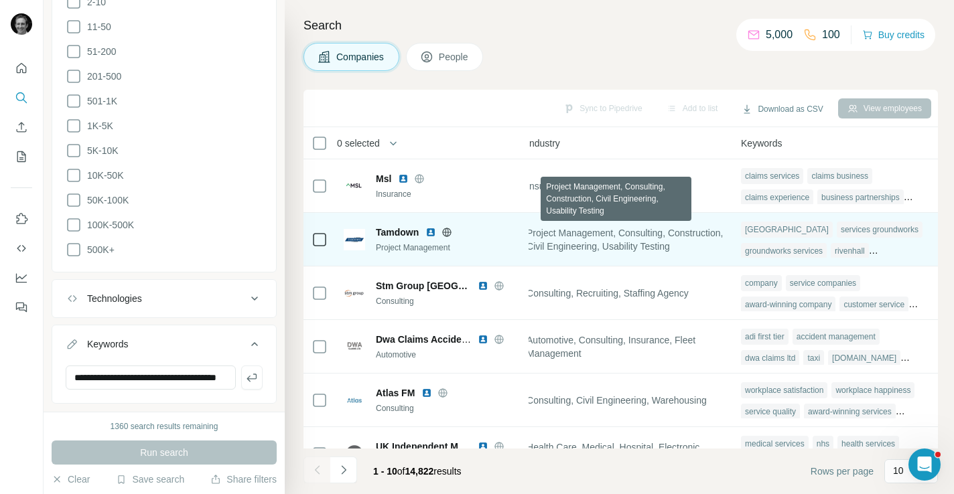
scroll to position [0, 829]
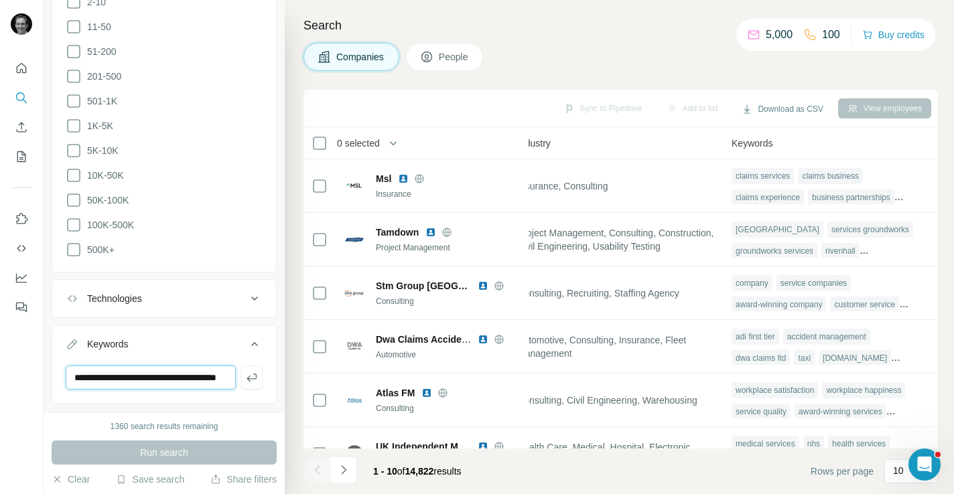
click at [216, 366] on input "**********" at bounding box center [151, 378] width 170 height 24
click at [208, 366] on input "**********" at bounding box center [151, 378] width 170 height 24
type input "**********"
click at [251, 371] on icon "button" at bounding box center [251, 377] width 13 height 13
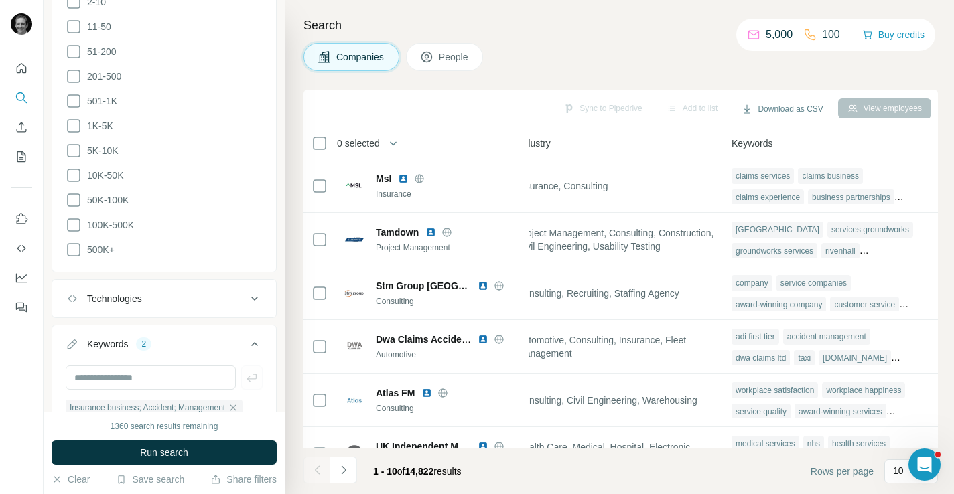
scroll to position [0, 0]
click at [194, 366] on input "text" at bounding box center [151, 378] width 170 height 24
click at [238, 403] on icon "button" at bounding box center [233, 408] width 11 height 11
click at [161, 366] on input "text" at bounding box center [151, 378] width 170 height 24
type input "*********"
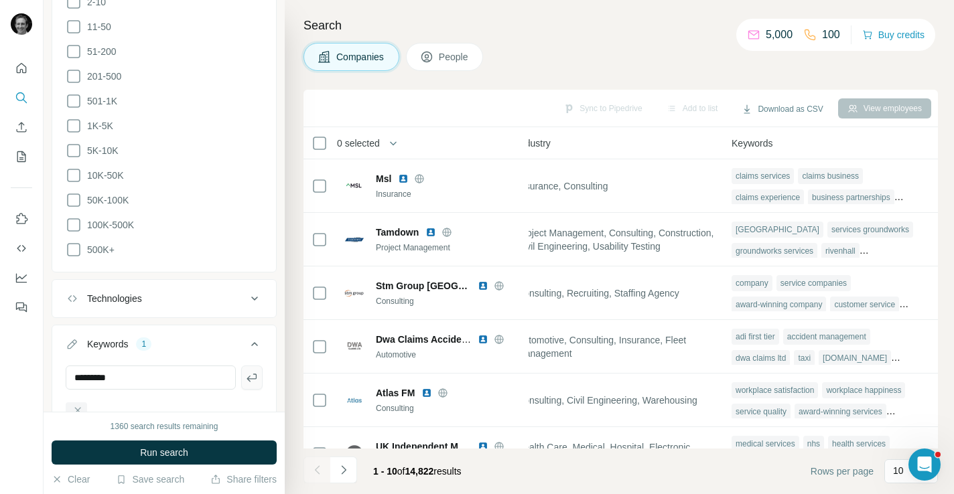
click at [251, 371] on icon "button" at bounding box center [251, 377] width 13 height 13
click at [110, 366] on input "text" at bounding box center [151, 378] width 170 height 24
type input "**********"
click at [249, 374] on icon "button" at bounding box center [252, 378] width 10 height 8
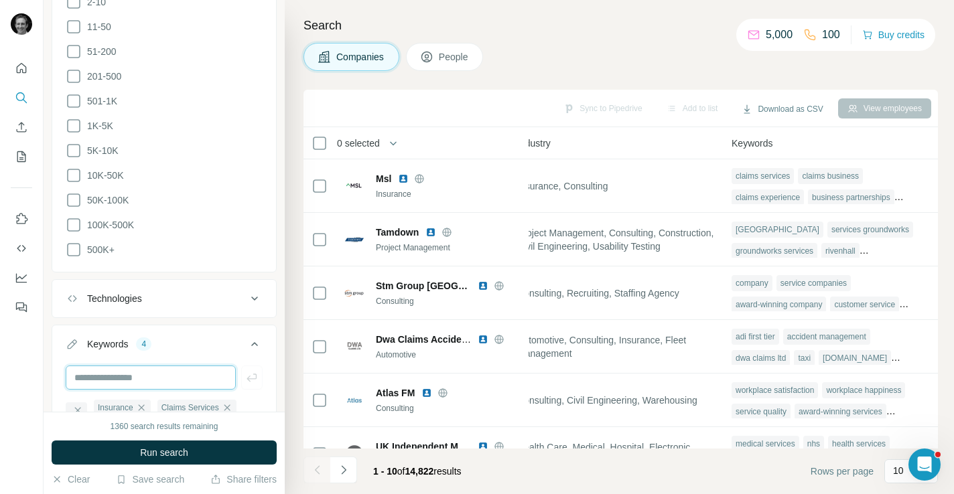
click at [190, 366] on input "text" at bounding box center [151, 378] width 170 height 24
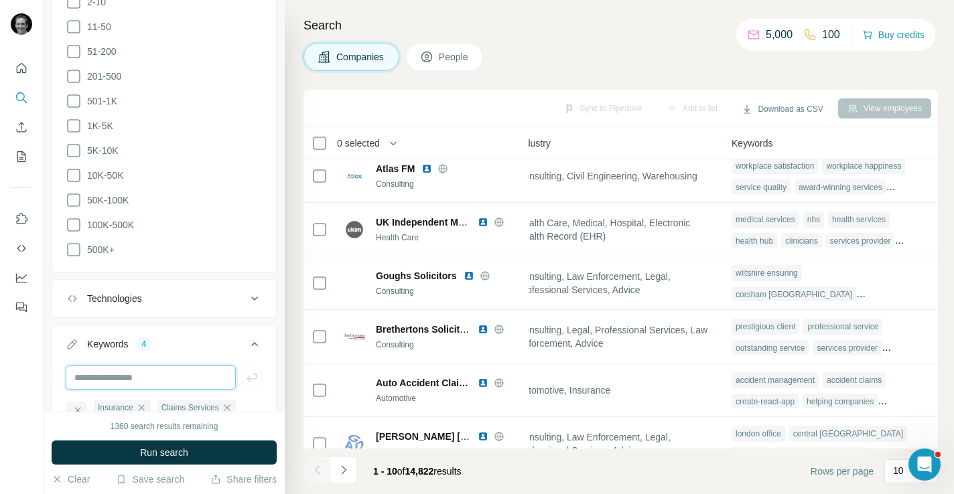
scroll to position [247, 829]
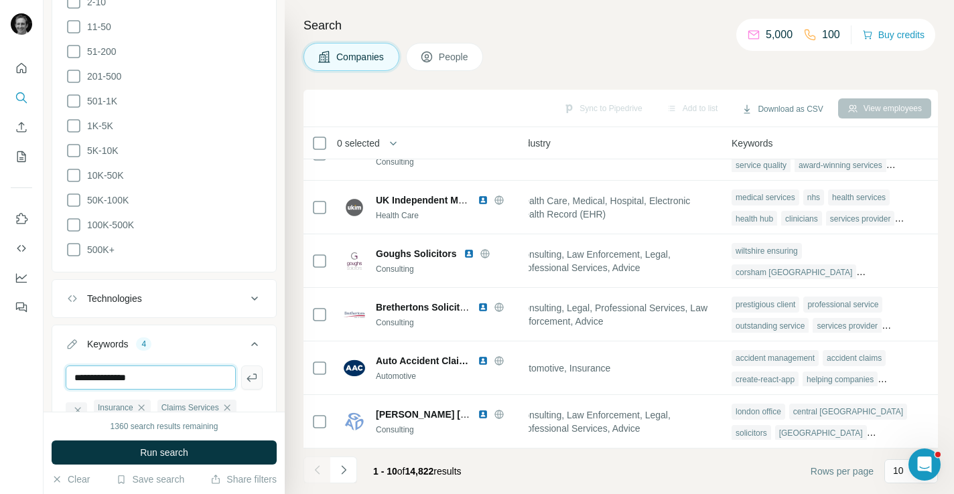
type input "**********"
click at [255, 366] on button "button" at bounding box center [251, 378] width 21 height 24
click at [159, 366] on input "text" at bounding box center [151, 378] width 170 height 24
type input "**********"
click at [256, 374] on icon "button" at bounding box center [252, 378] width 10 height 8
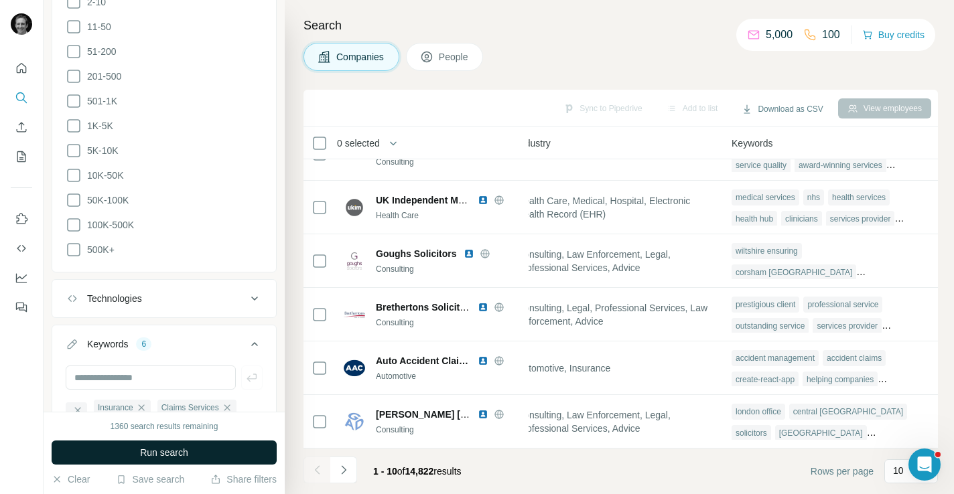
click at [151, 453] on span "Run search" at bounding box center [164, 452] width 48 height 13
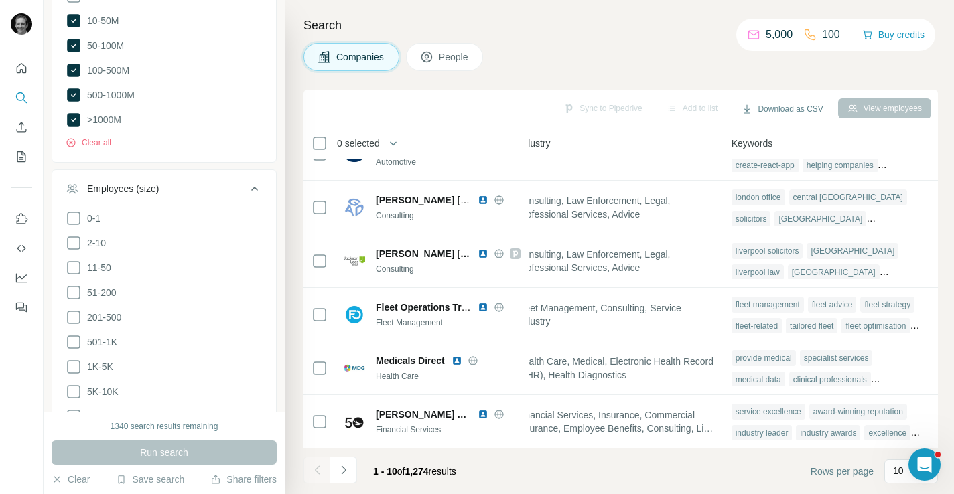
scroll to position [801, 0]
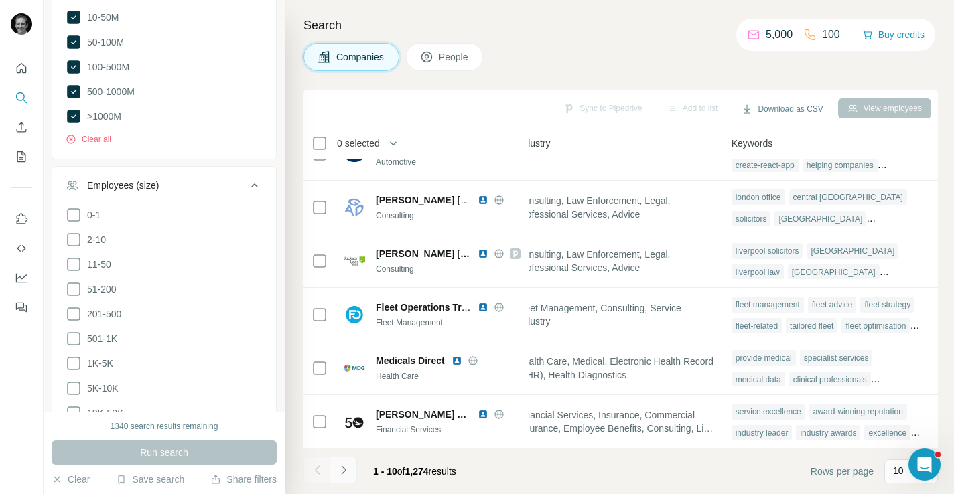
click at [347, 476] on icon "Navigate to next page" at bounding box center [343, 470] width 13 height 13
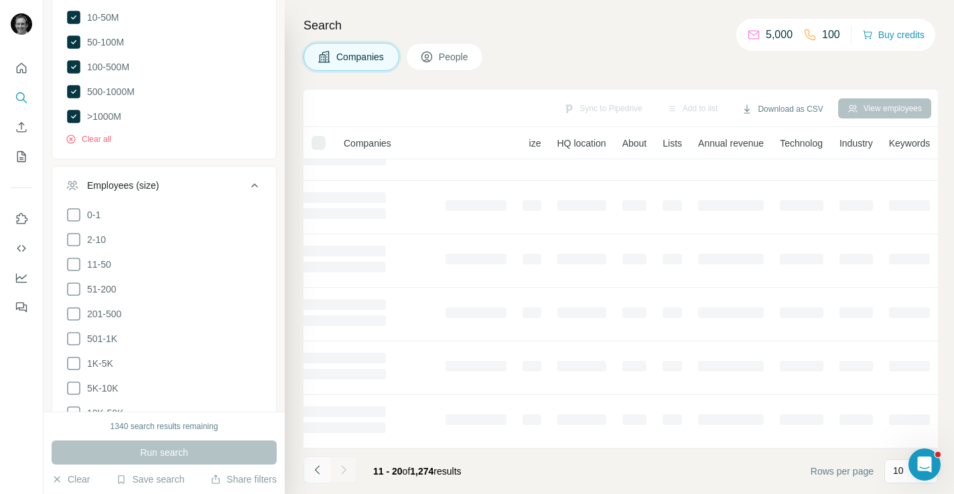
scroll to position [247, 113]
click at [316, 476] on icon "Navigate to previous page" at bounding box center [317, 470] width 13 height 13
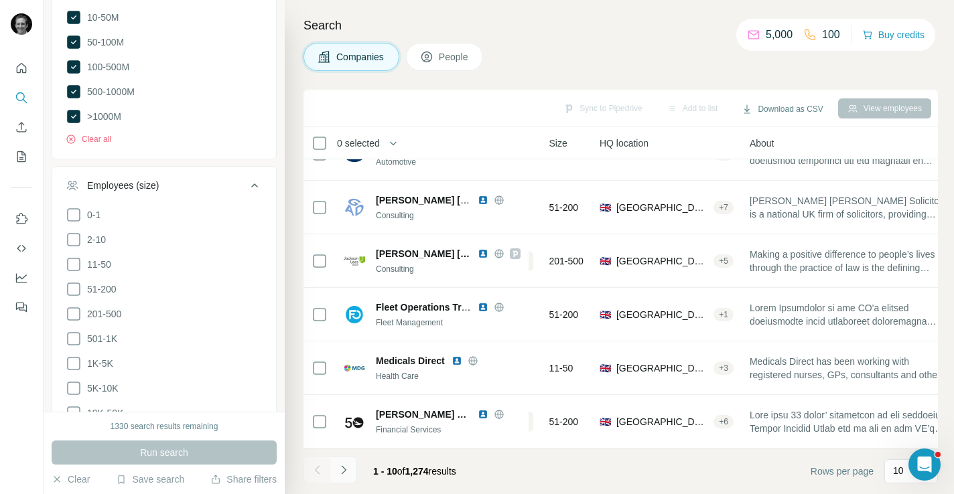
click at [338, 474] on icon "Navigate to next page" at bounding box center [343, 470] width 13 height 13
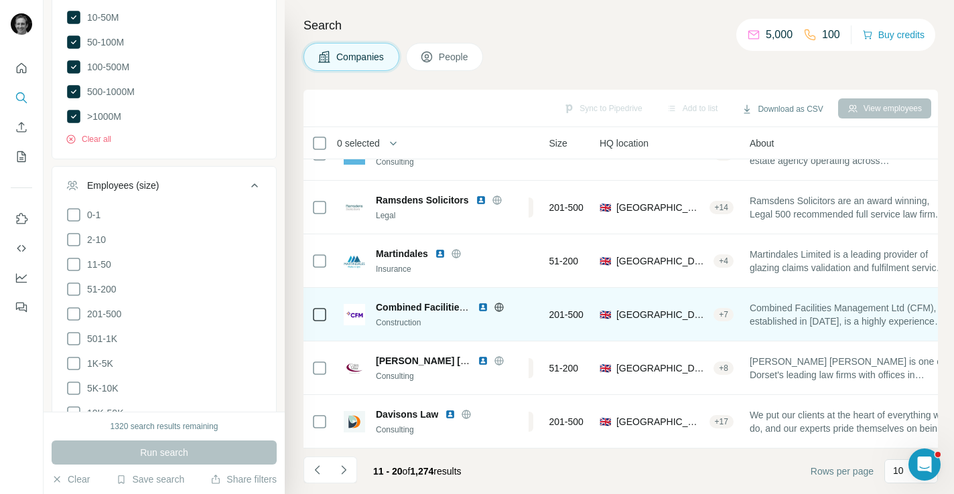
scroll to position [247, 114]
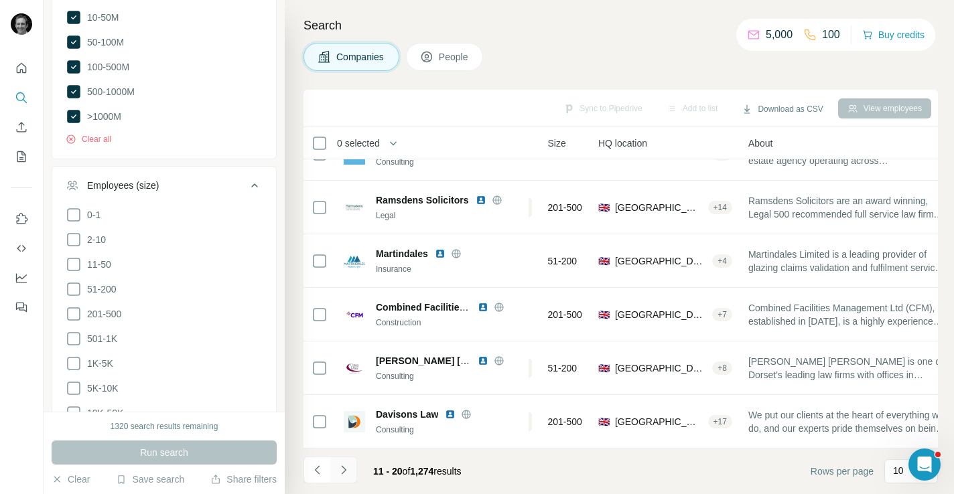
click at [342, 465] on icon "Navigate to next page" at bounding box center [343, 470] width 13 height 13
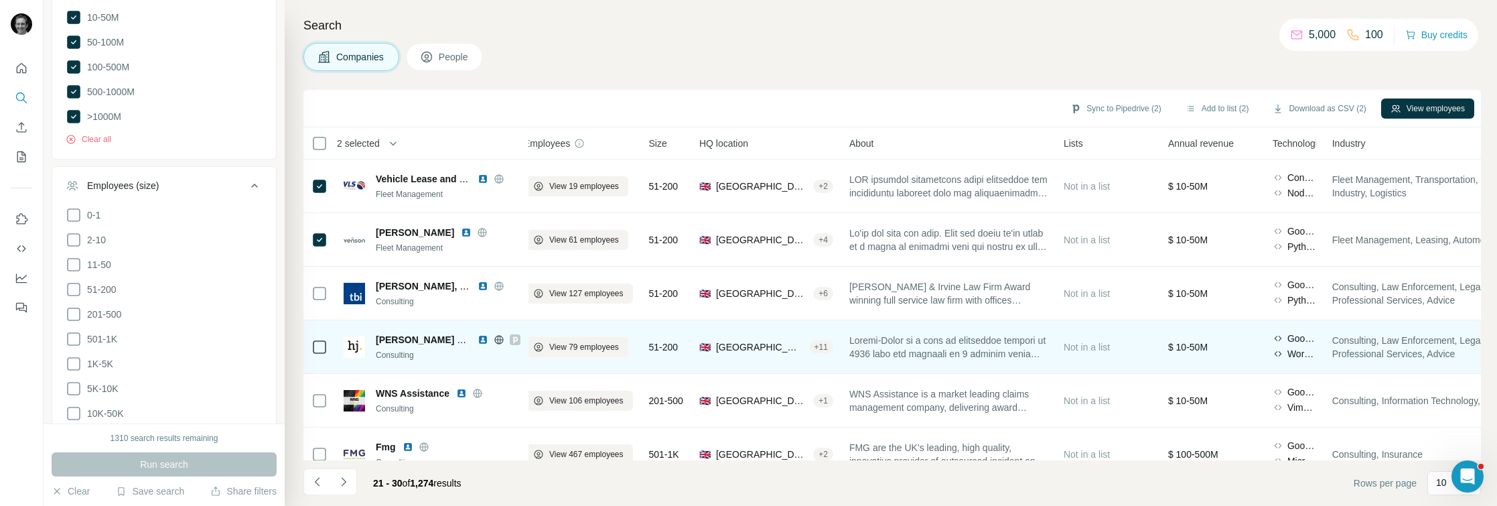
scroll to position [0, 0]
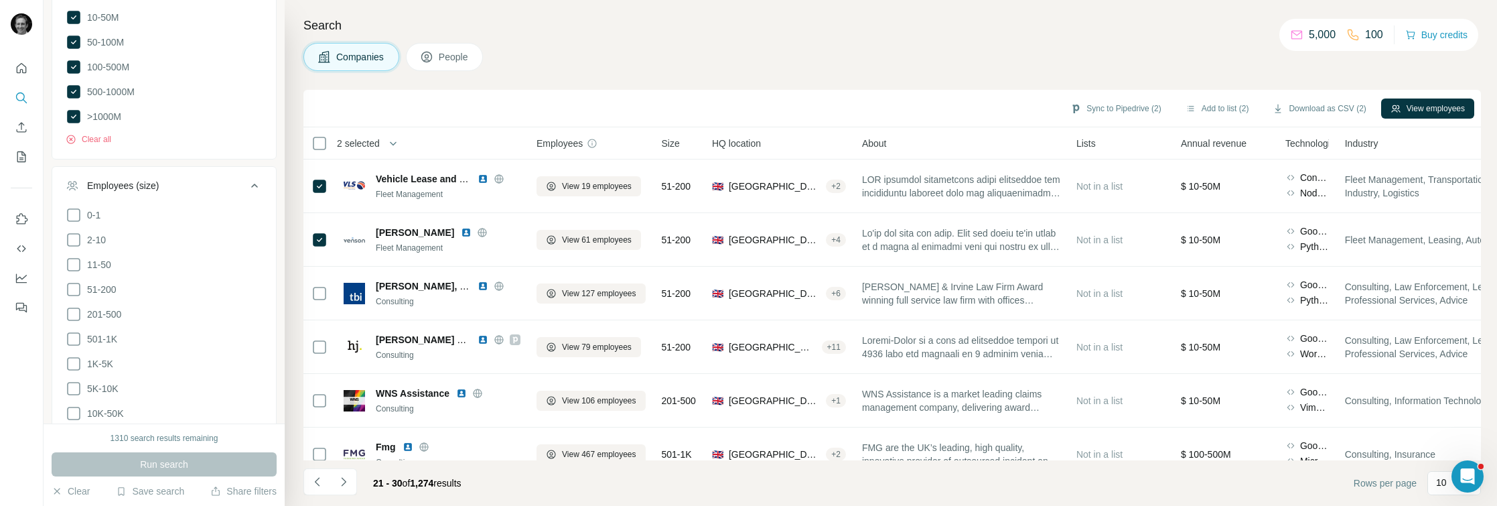
click at [953, 141] on div "Annual revenue" at bounding box center [1225, 142] width 88 height 15
click at [953, 143] on span "Annual revenue" at bounding box center [1214, 143] width 66 height 13
click at [953, 141] on div "Annual revenue" at bounding box center [1225, 142] width 88 height 15
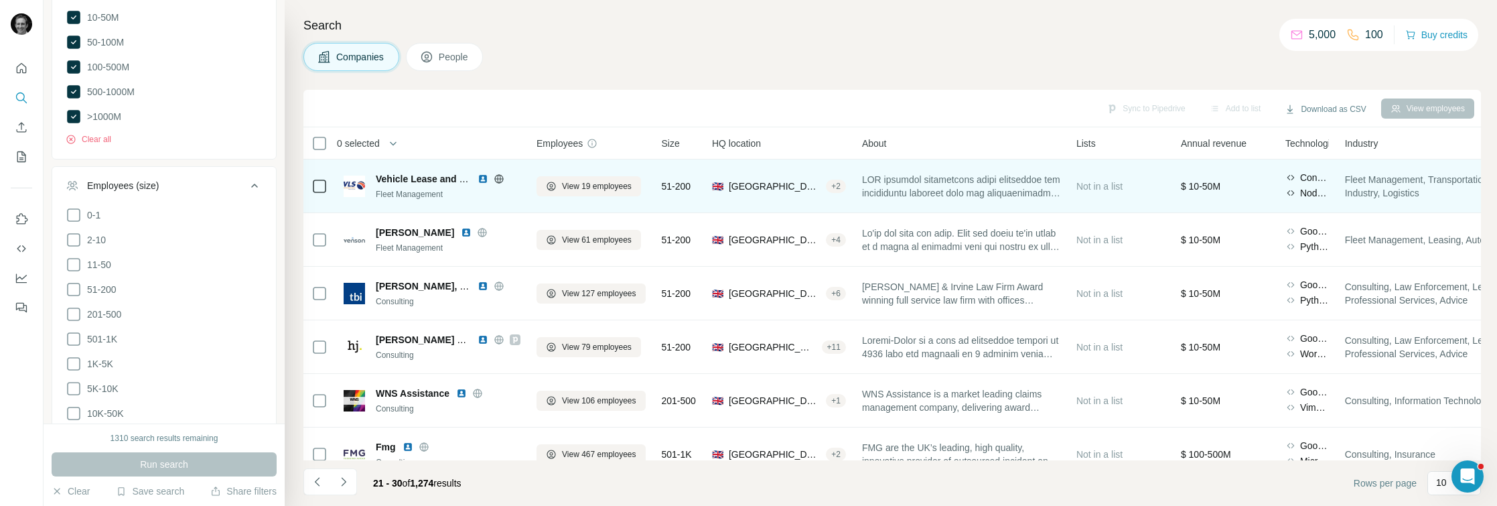
click at [305, 180] on td at bounding box center [319, 186] width 32 height 54
click at [312, 186] on icon at bounding box center [320, 186] width 16 height 16
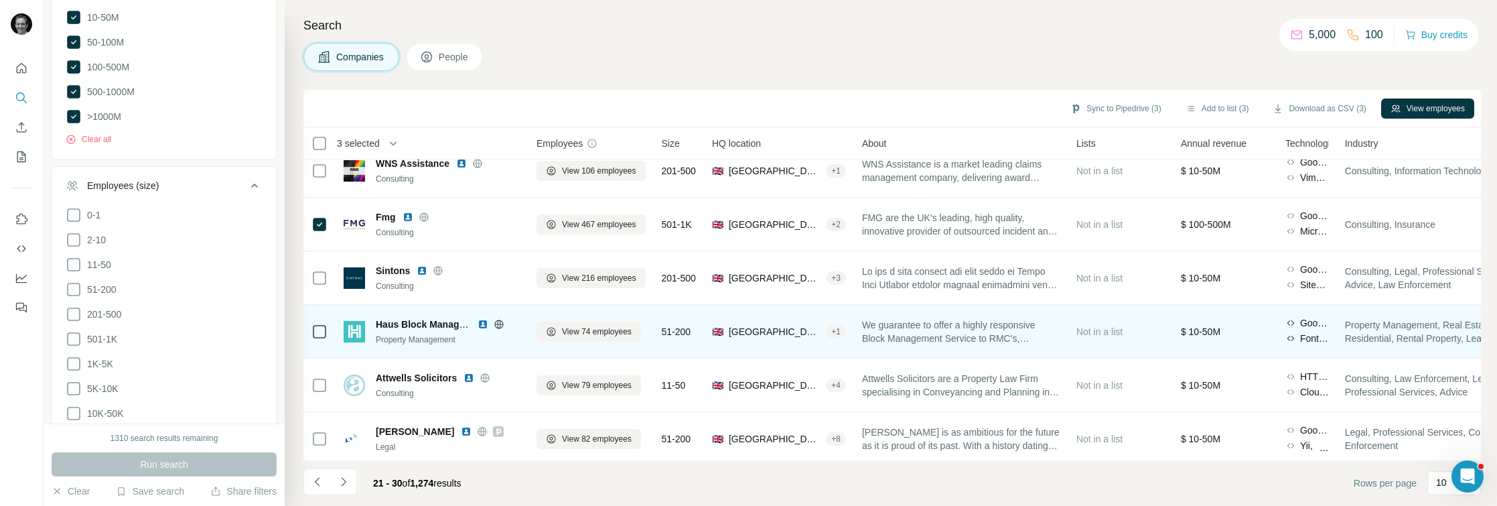
scroll to position [235, 0]
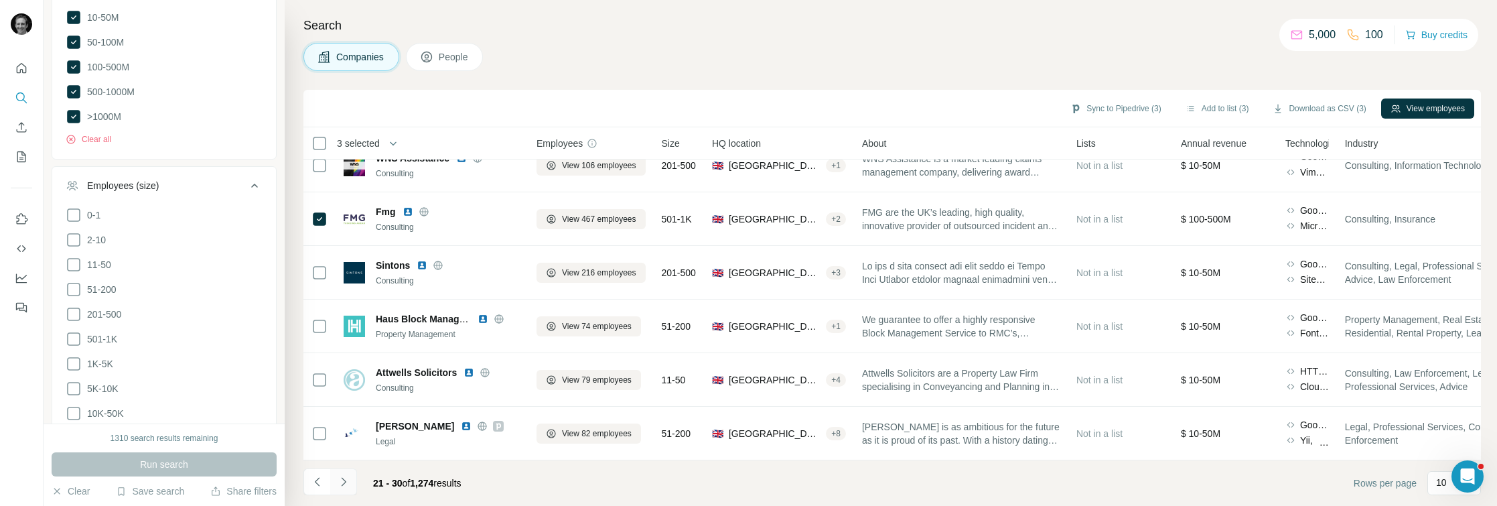
click at [340, 486] on icon "Navigate to next page" at bounding box center [343, 481] width 13 height 13
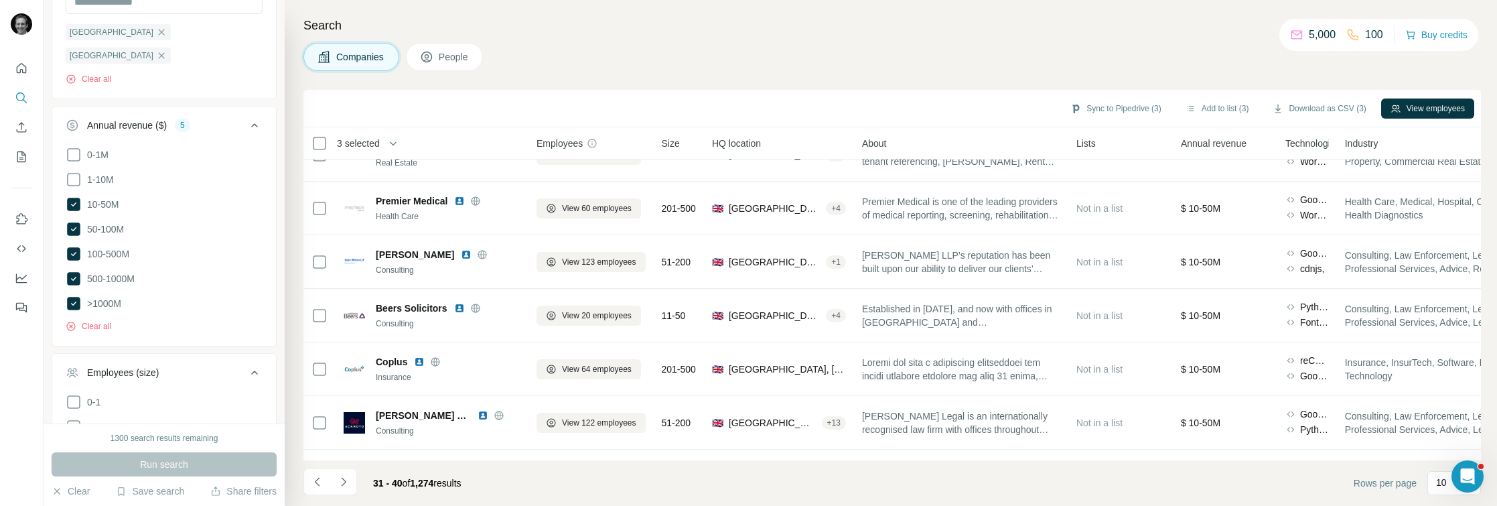
scroll to position [461, 0]
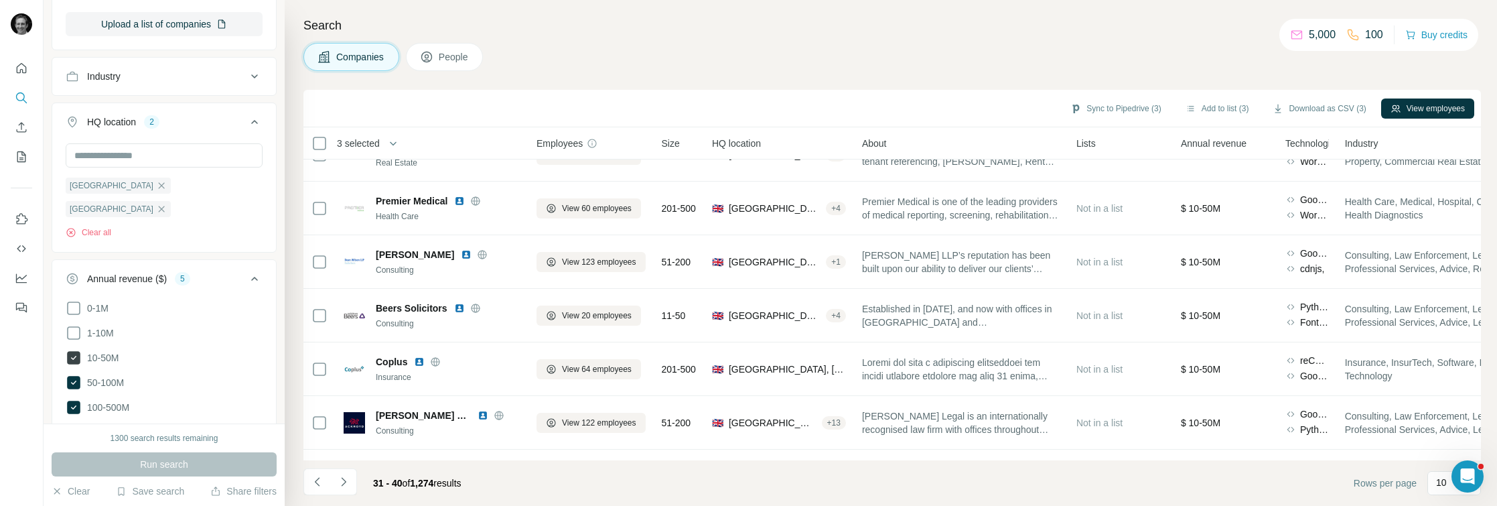
click at [71, 350] on icon at bounding box center [74, 358] width 16 height 16
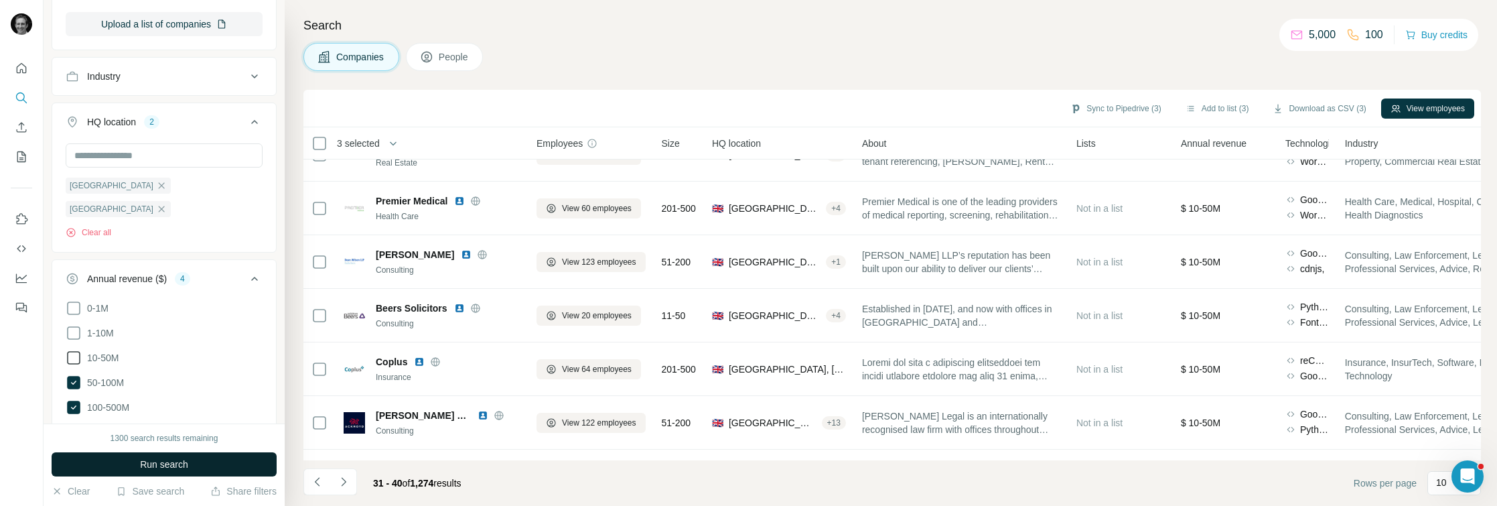
click at [202, 466] on button "Run search" at bounding box center [164, 464] width 225 height 24
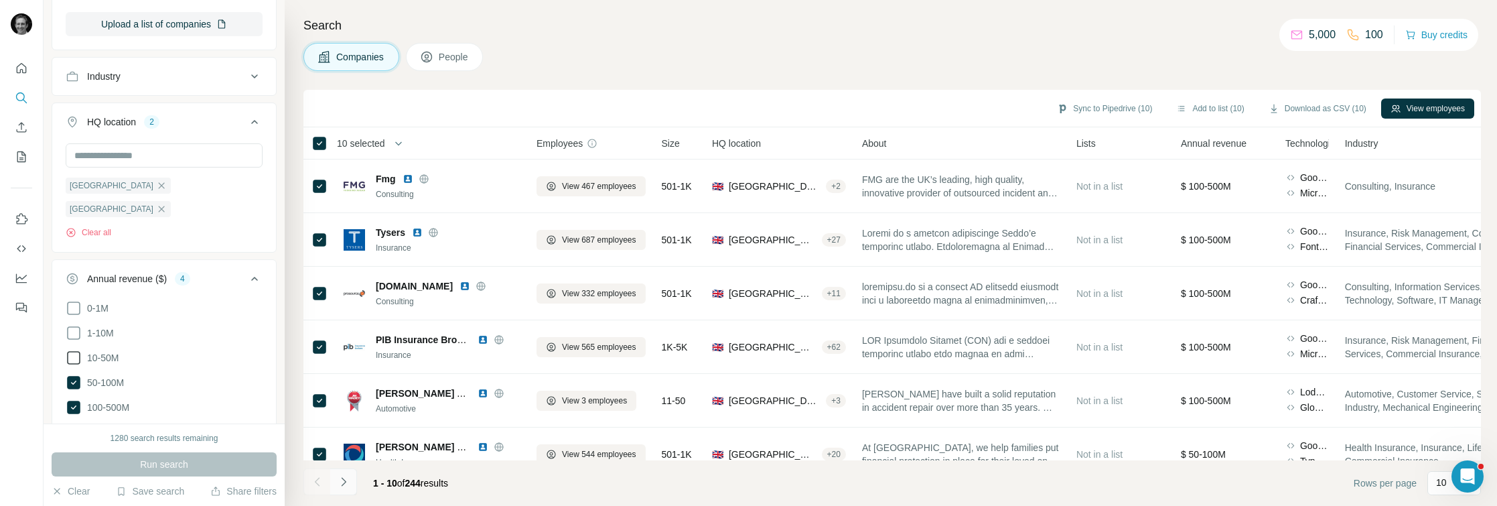
click at [344, 485] on icon "Navigate to next page" at bounding box center [343, 481] width 13 height 13
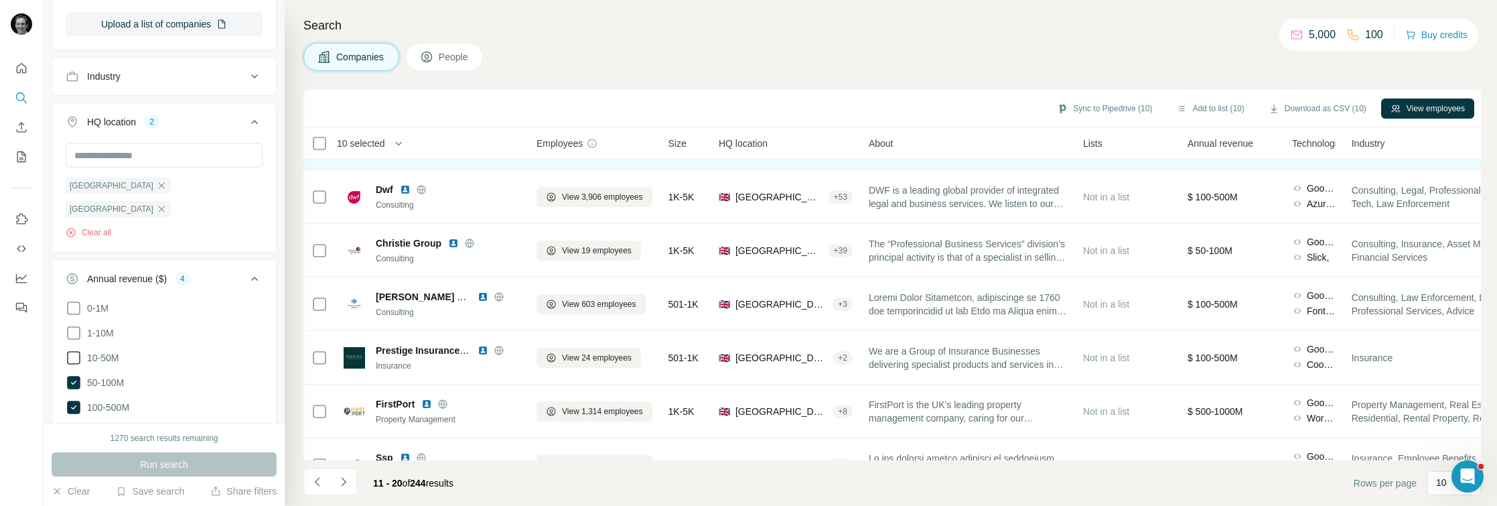
scroll to position [80, 0]
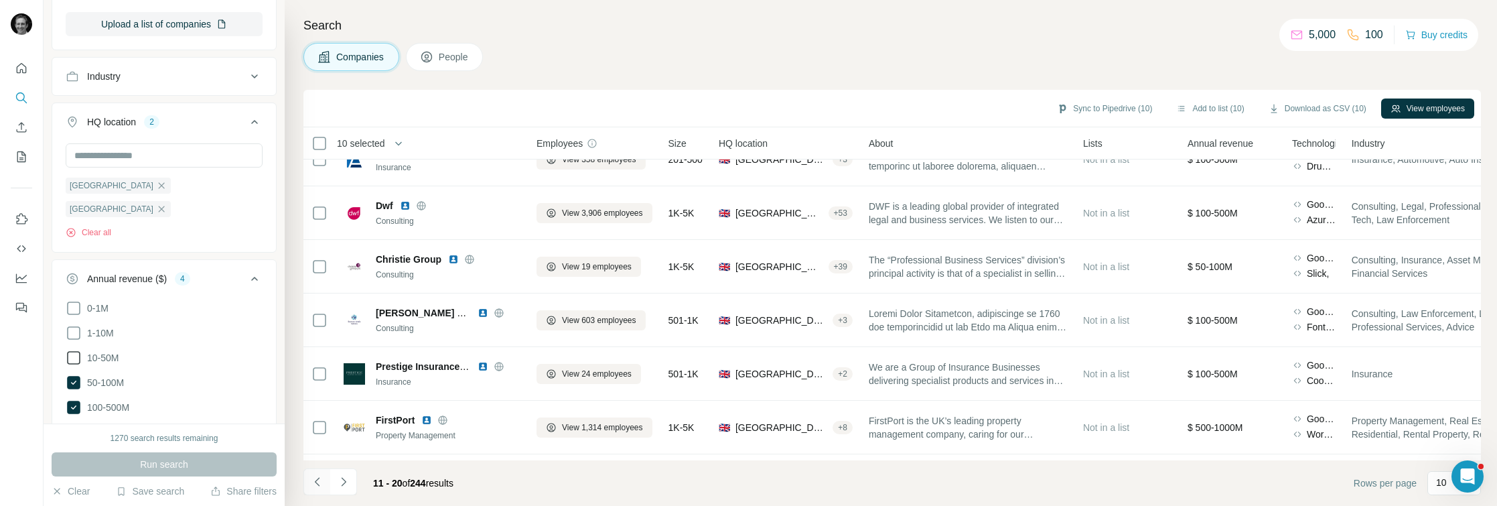
click at [311, 474] on button "Navigate to previous page" at bounding box center [316, 481] width 27 height 27
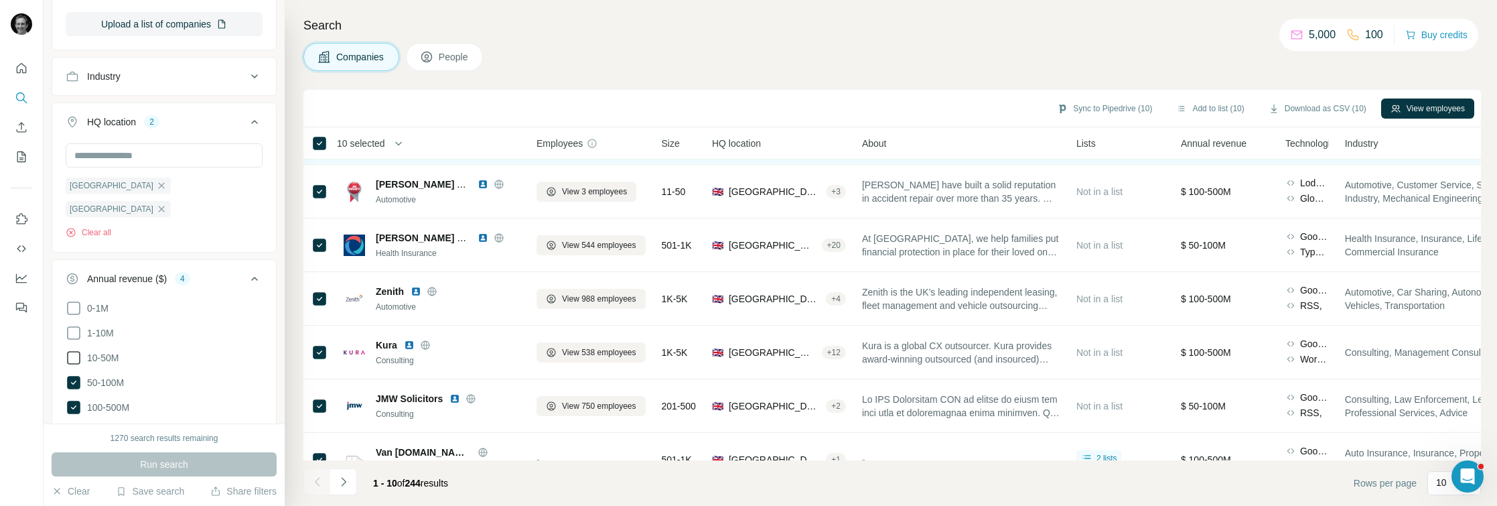
scroll to position [235, 0]
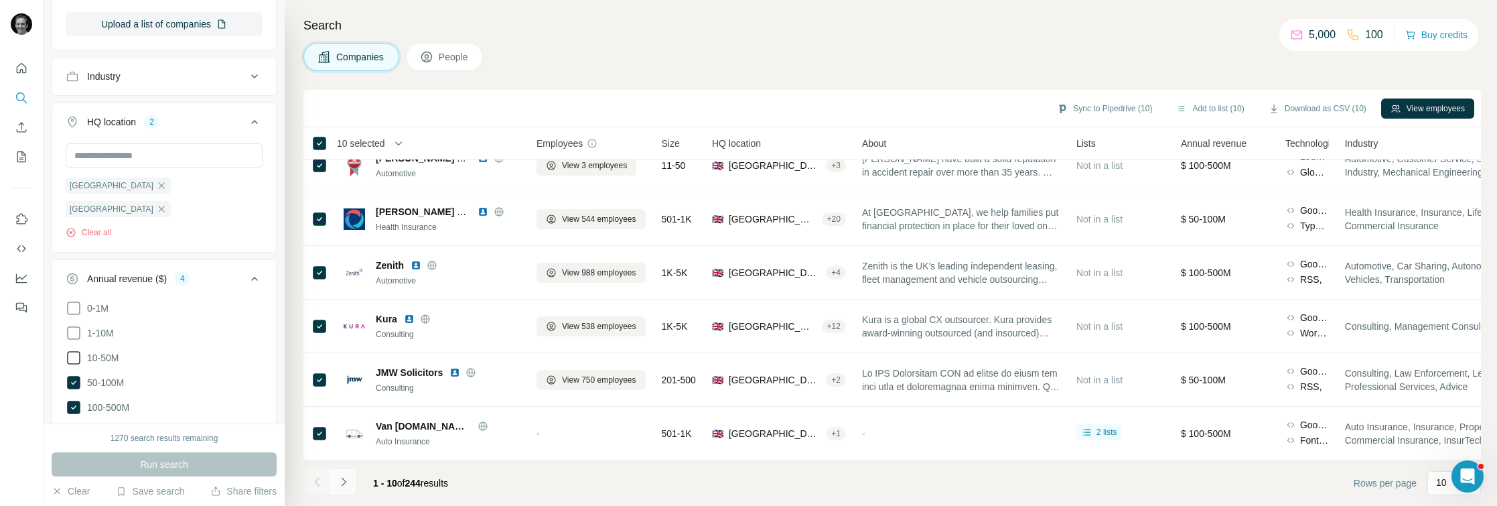
click at [345, 482] on icon "Navigate to next page" at bounding box center [343, 481] width 5 height 9
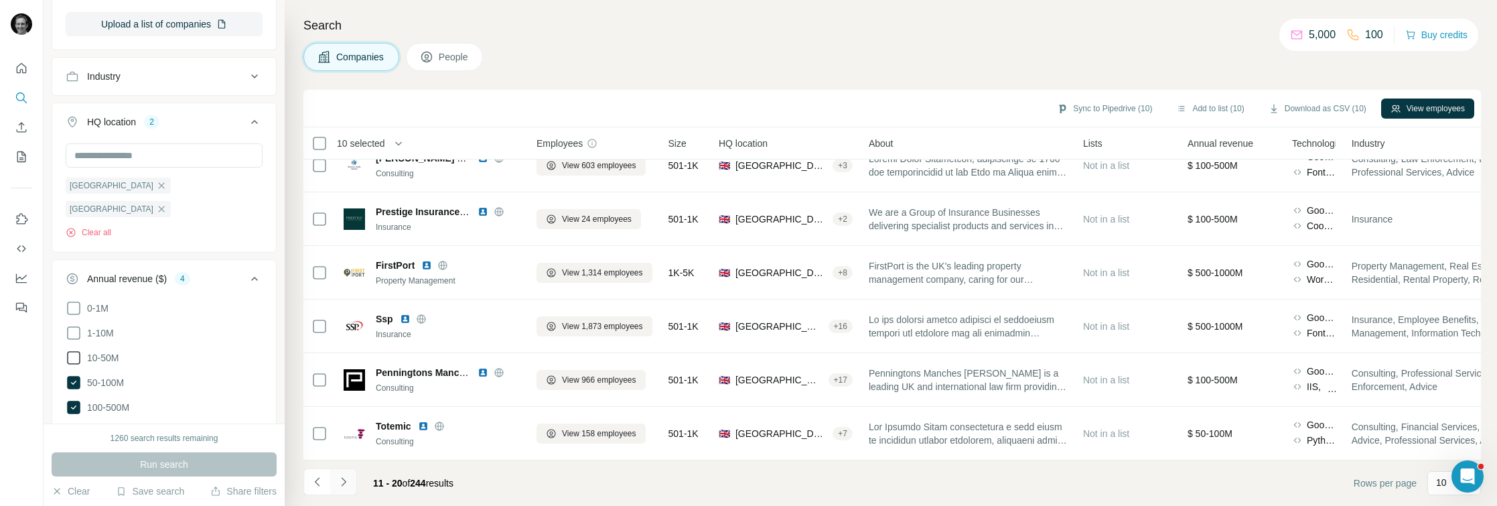
click at [341, 487] on icon "Navigate to next page" at bounding box center [343, 481] width 13 height 13
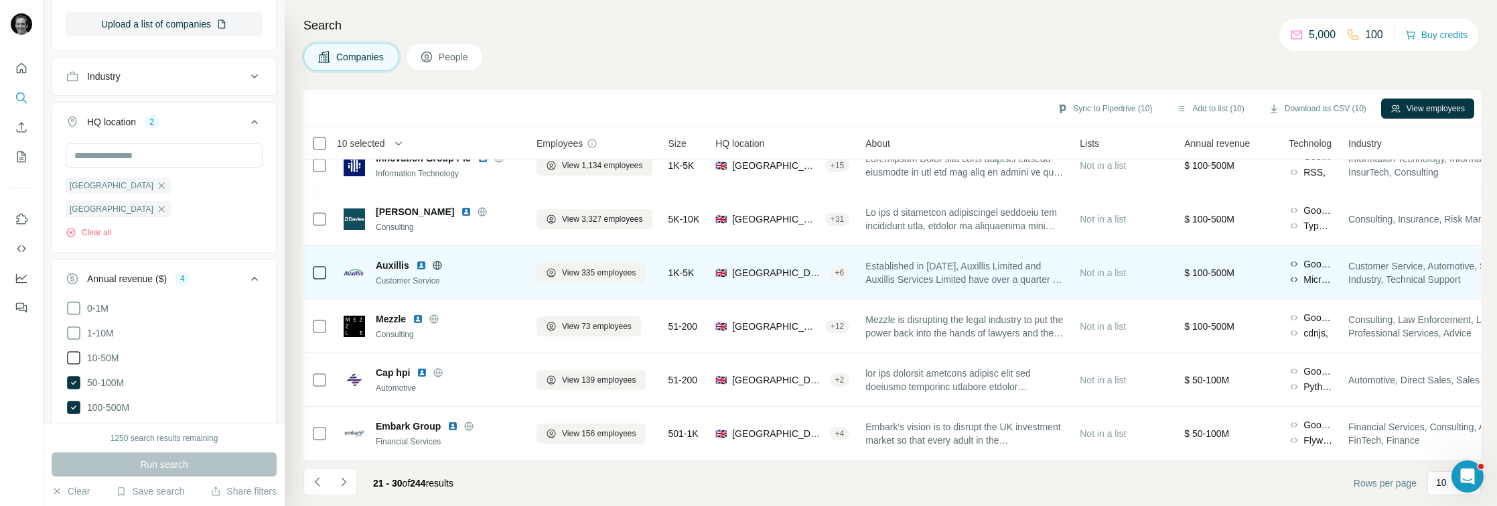
scroll to position [235, 1]
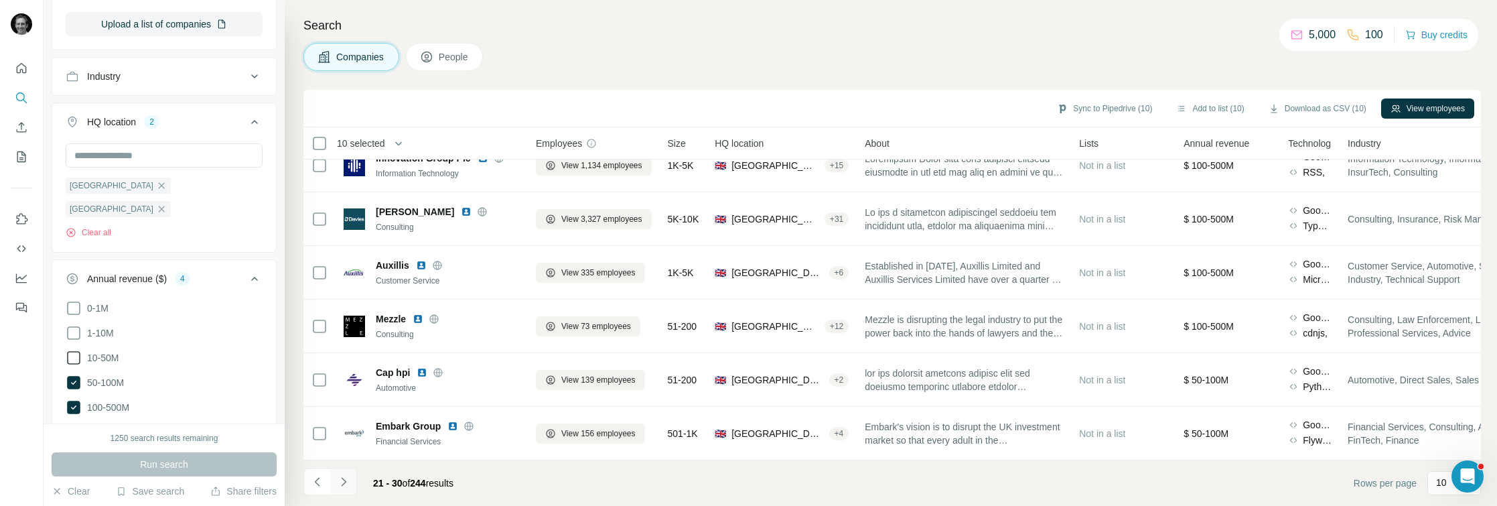
click at [345, 494] on button "Navigate to next page" at bounding box center [343, 481] width 27 height 27
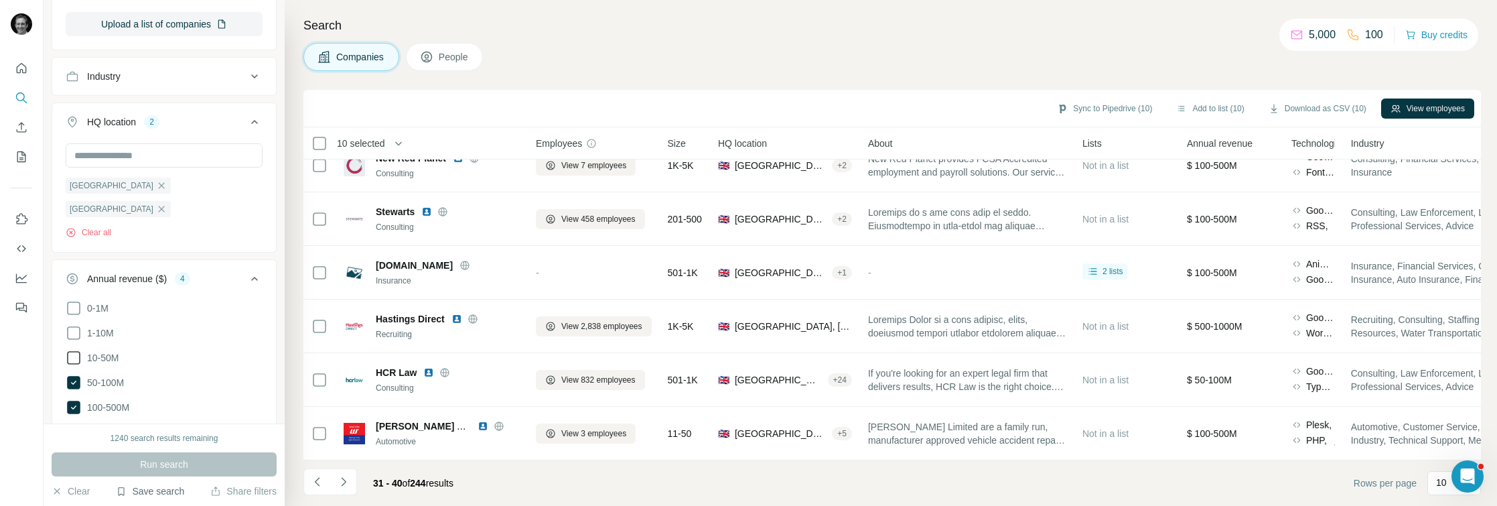
click at [140, 489] on button "Save search" at bounding box center [150, 490] width 68 height 13
click at [172, 470] on div "View my saved searches" at bounding box center [187, 467] width 141 height 27
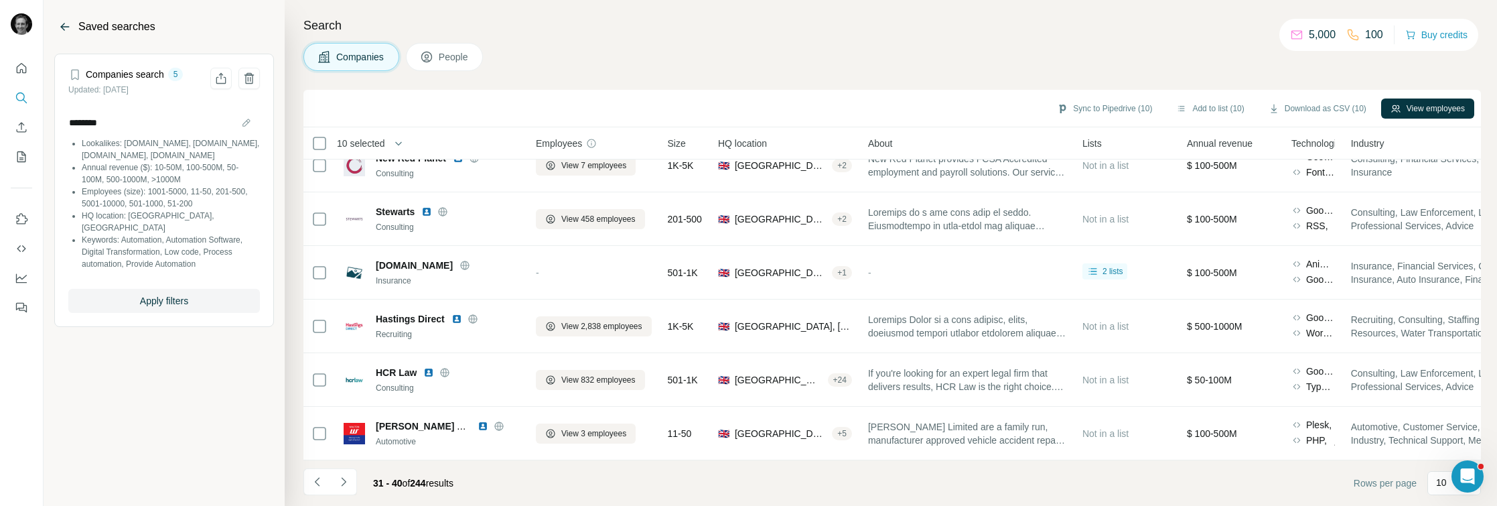
click at [62, 23] on icon "Back" at bounding box center [64, 26] width 13 height 13
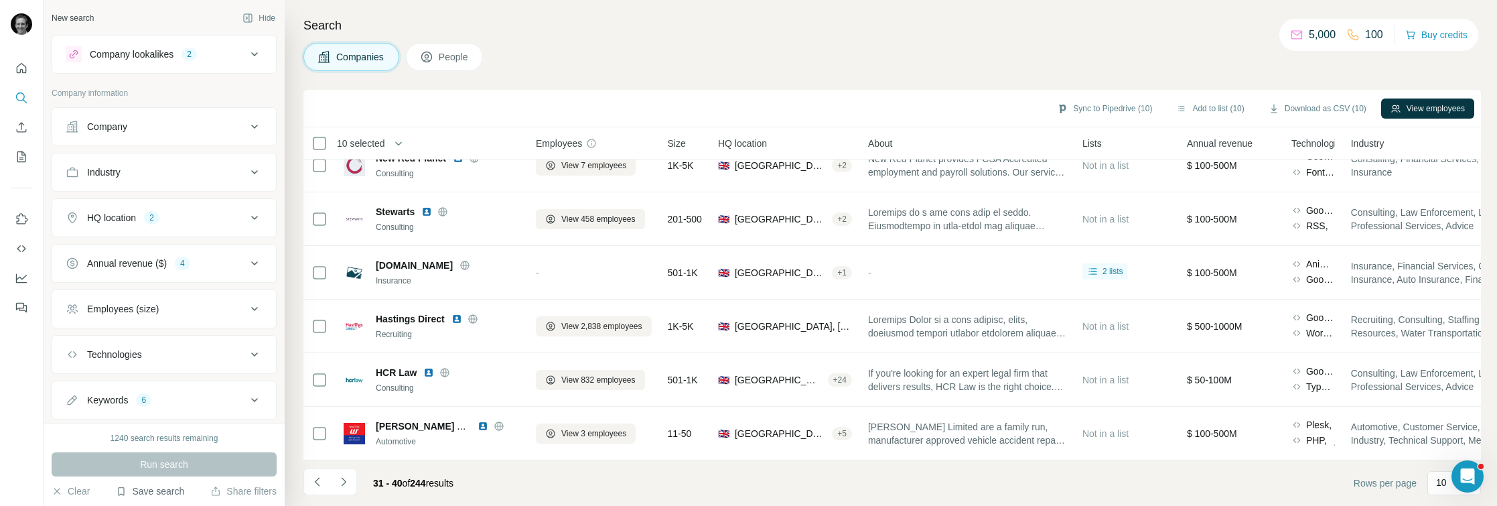
click at [172, 493] on button "Save search" at bounding box center [150, 490] width 68 height 13
click at [173, 439] on div "Save search" at bounding box center [187, 440] width 141 height 27
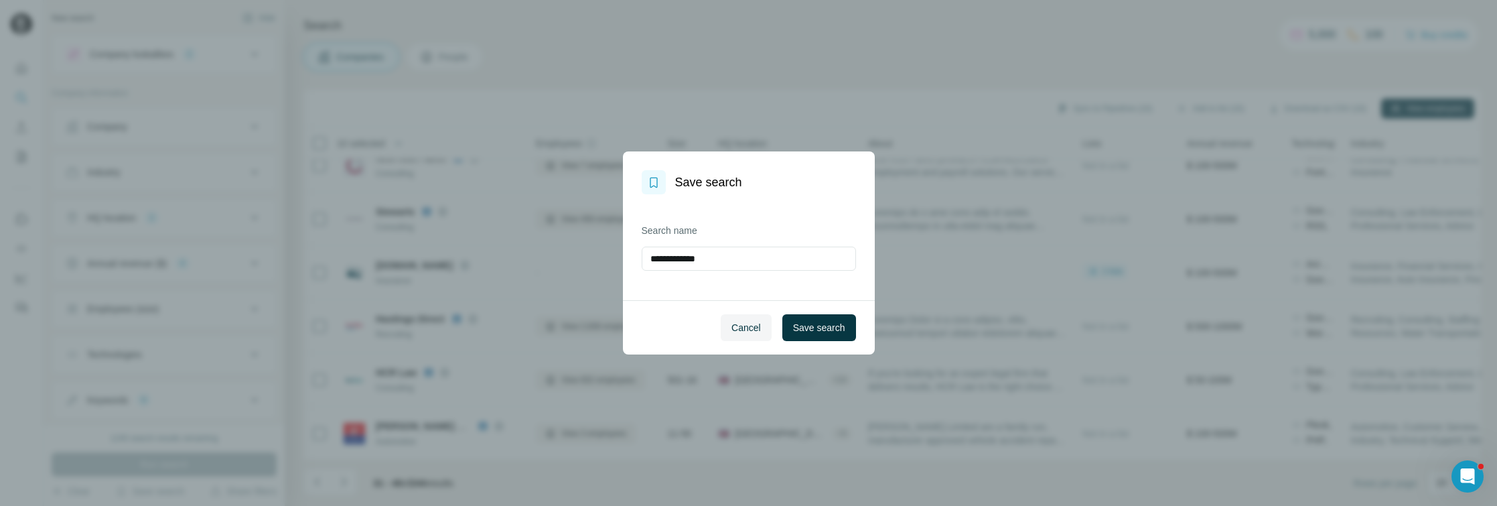
drag, startPoint x: 746, startPoint y: 253, endPoint x: 611, endPoint y: 257, distance: 135.4
click at [611, 257] on div "**********" at bounding box center [748, 253] width 1497 height 506
drag, startPoint x: 681, startPoint y: 257, endPoint x: 637, endPoint y: 257, distance: 44.2
click at [637, 257] on div "**********" at bounding box center [749, 247] width 252 height 106
type input "**********"
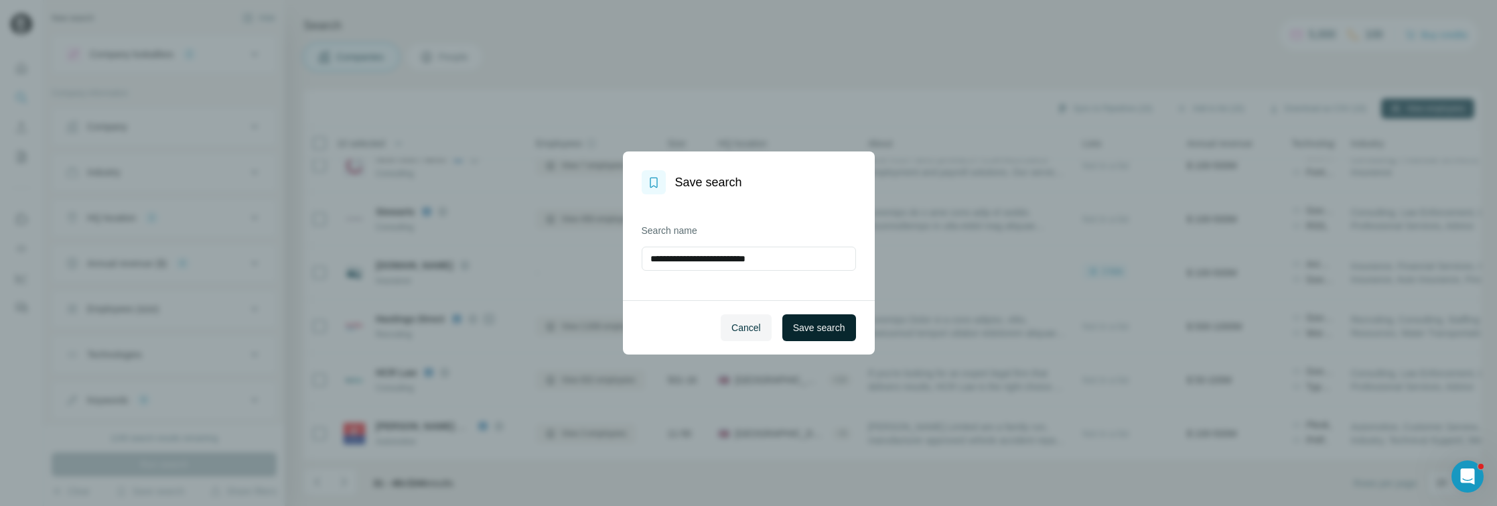
click at [805, 330] on span "Save search" at bounding box center [819, 327] width 52 height 13
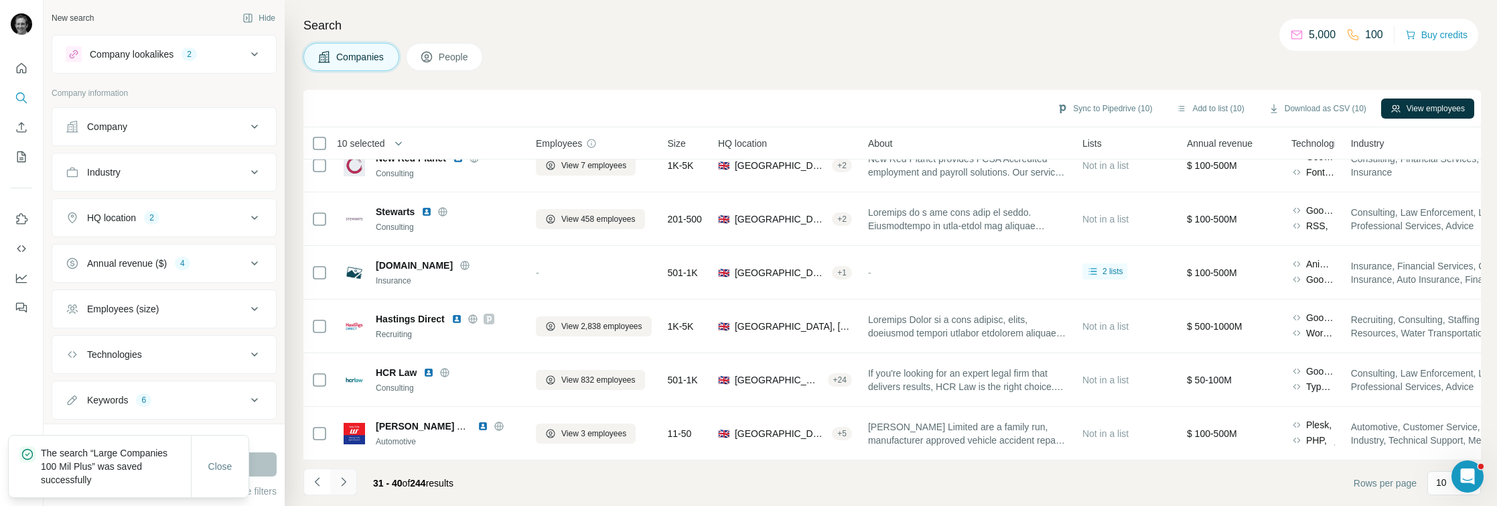
click at [348, 485] on icon "Navigate to next page" at bounding box center [343, 481] width 13 height 13
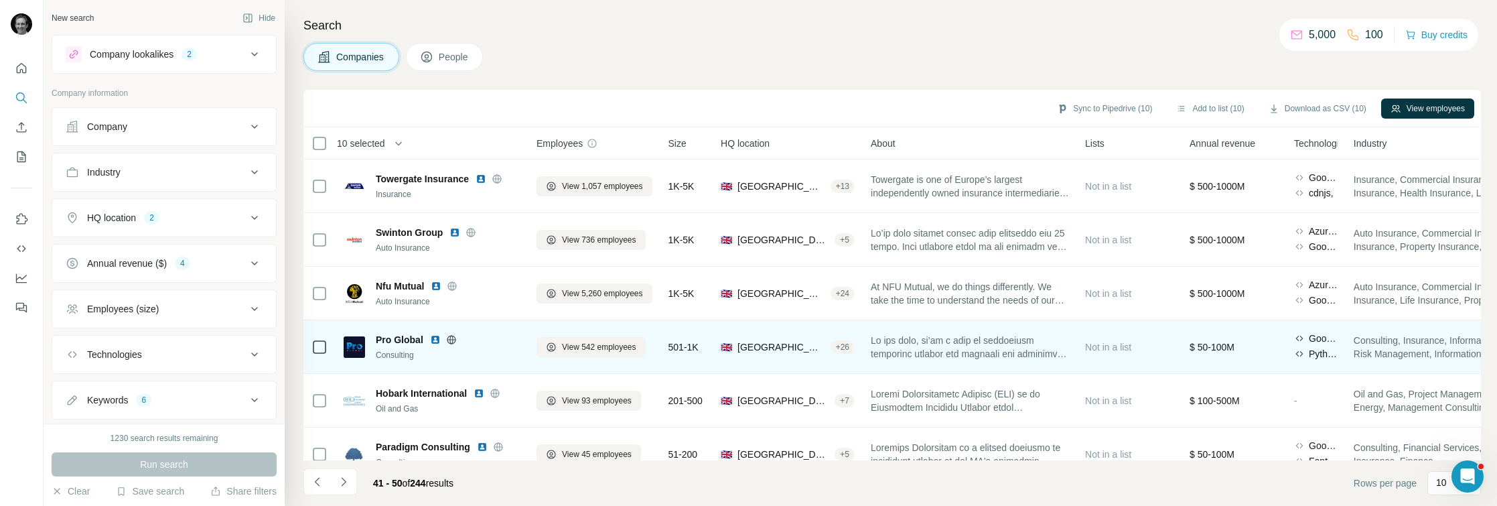
scroll to position [235, 0]
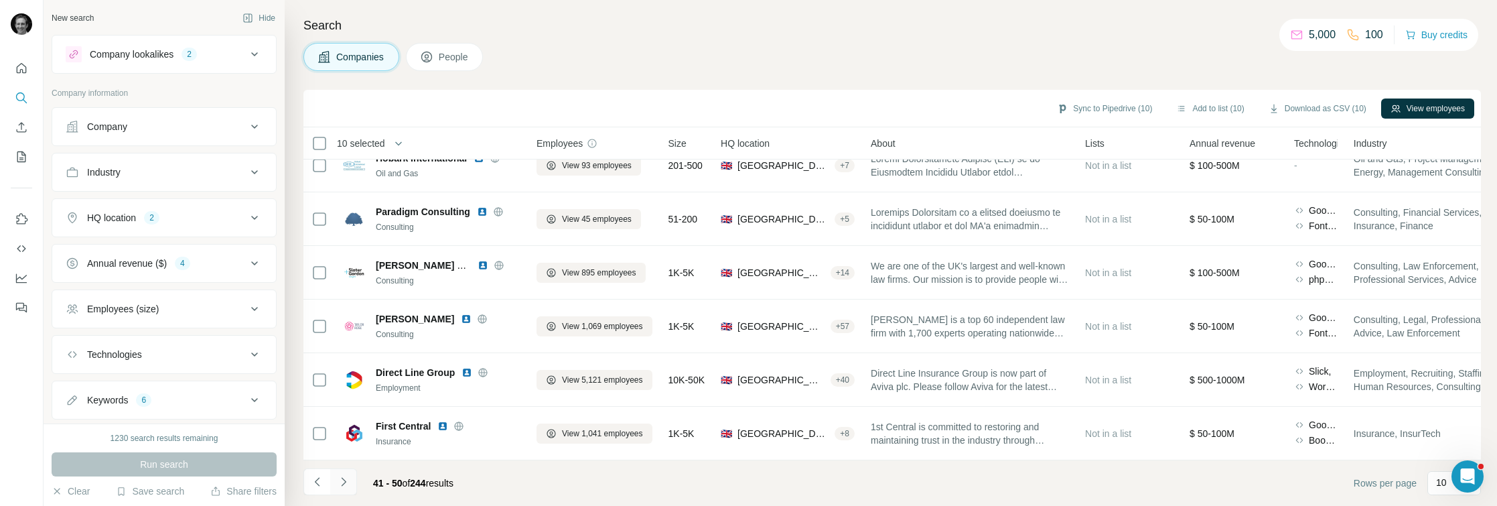
click at [342, 486] on icon "Navigate to next page" at bounding box center [343, 481] width 13 height 13
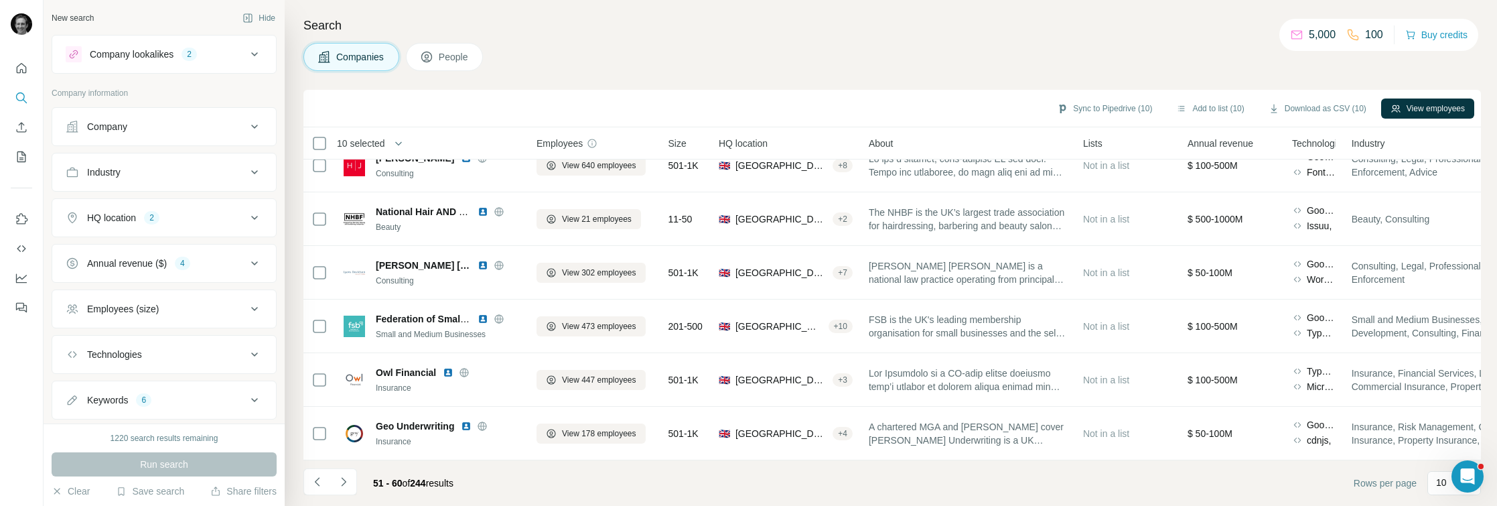
click at [194, 9] on div "New search Hide" at bounding box center [164, 18] width 225 height 20
click at [139, 254] on button "Annual revenue ($) 4" at bounding box center [164, 263] width 224 height 32
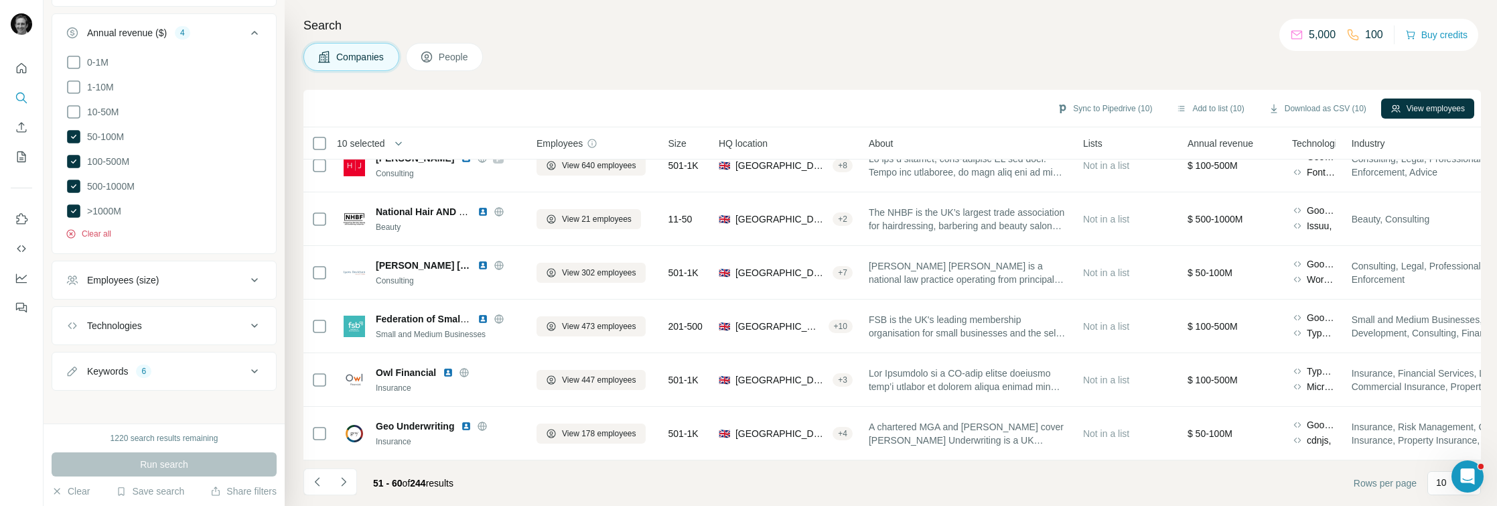
click at [79, 232] on button "Clear all" at bounding box center [89, 234] width 46 height 12
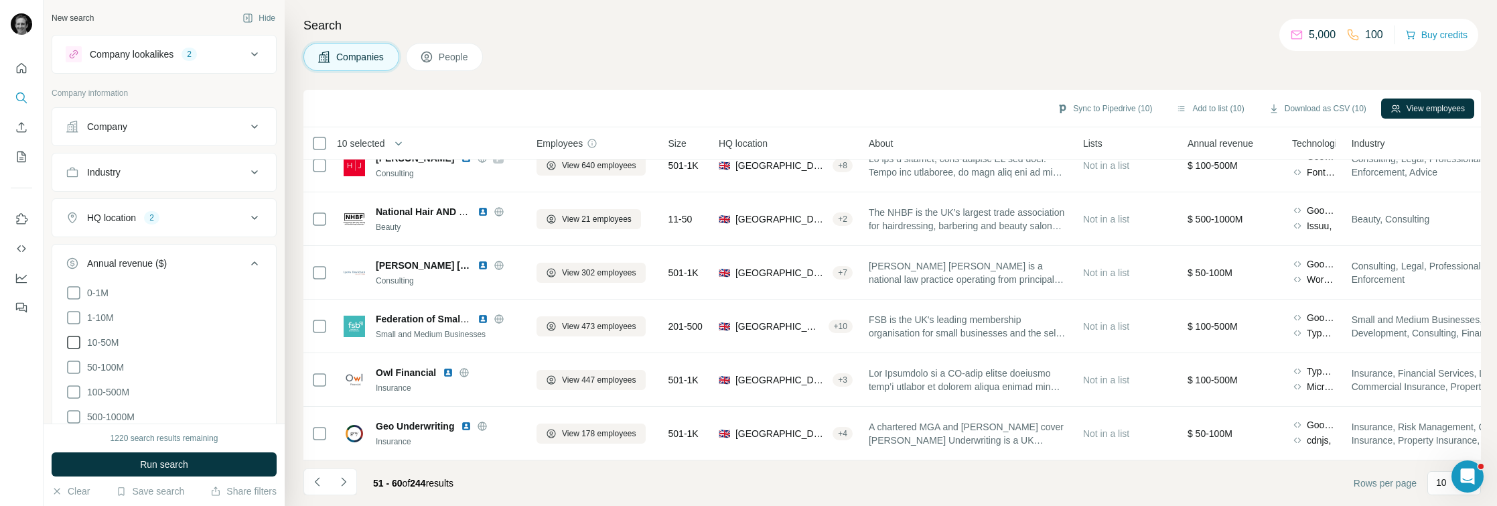
click at [80, 338] on icon at bounding box center [74, 342] width 16 height 16
click at [178, 464] on span "Run search" at bounding box center [164, 464] width 48 height 13
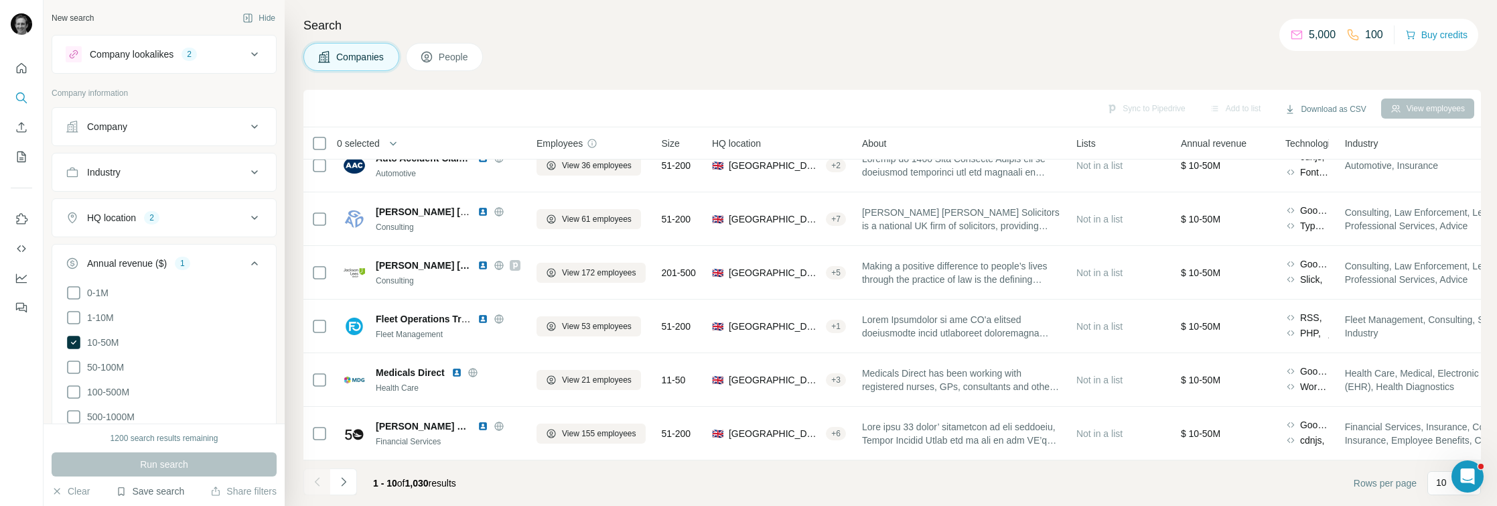
click at [159, 490] on button "Save search" at bounding box center [150, 490] width 68 height 13
click at [168, 439] on div "Save search" at bounding box center [187, 440] width 141 height 27
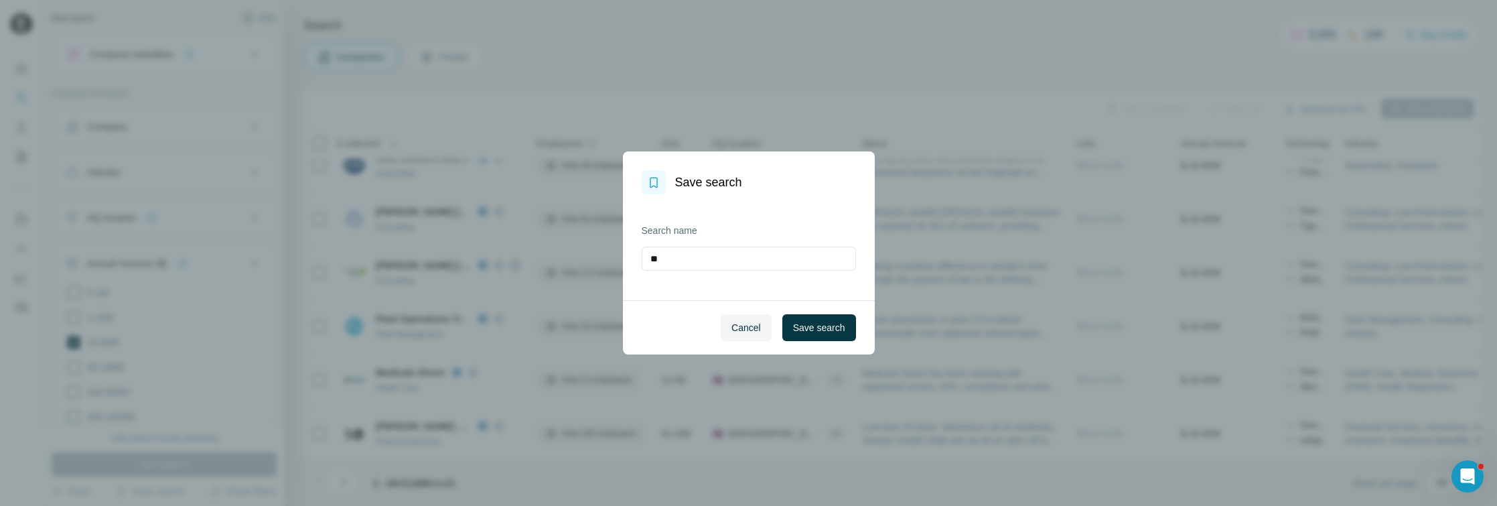
type input "*"
click at [648, 257] on input "**********" at bounding box center [749, 259] width 214 height 24
type input "**********"
click at [845, 338] on button "Save search" at bounding box center [819, 327] width 74 height 27
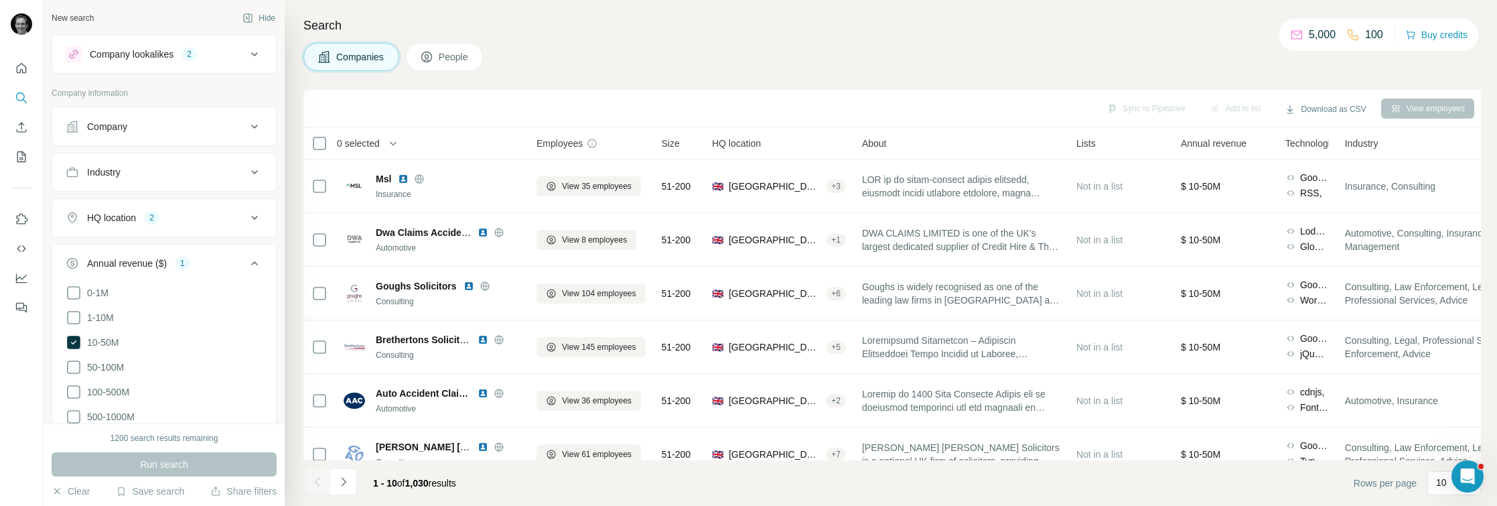
click at [66, 359] on icon at bounding box center [74, 367] width 16 height 16
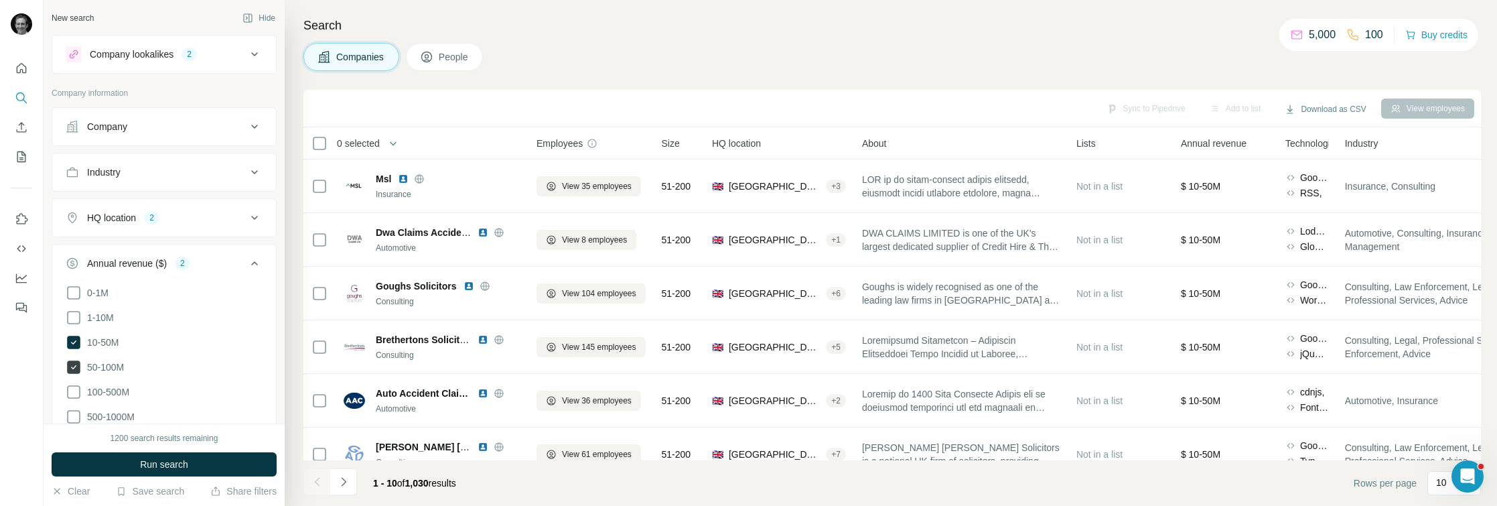
click at [76, 360] on icon at bounding box center [73, 366] width 13 height 13
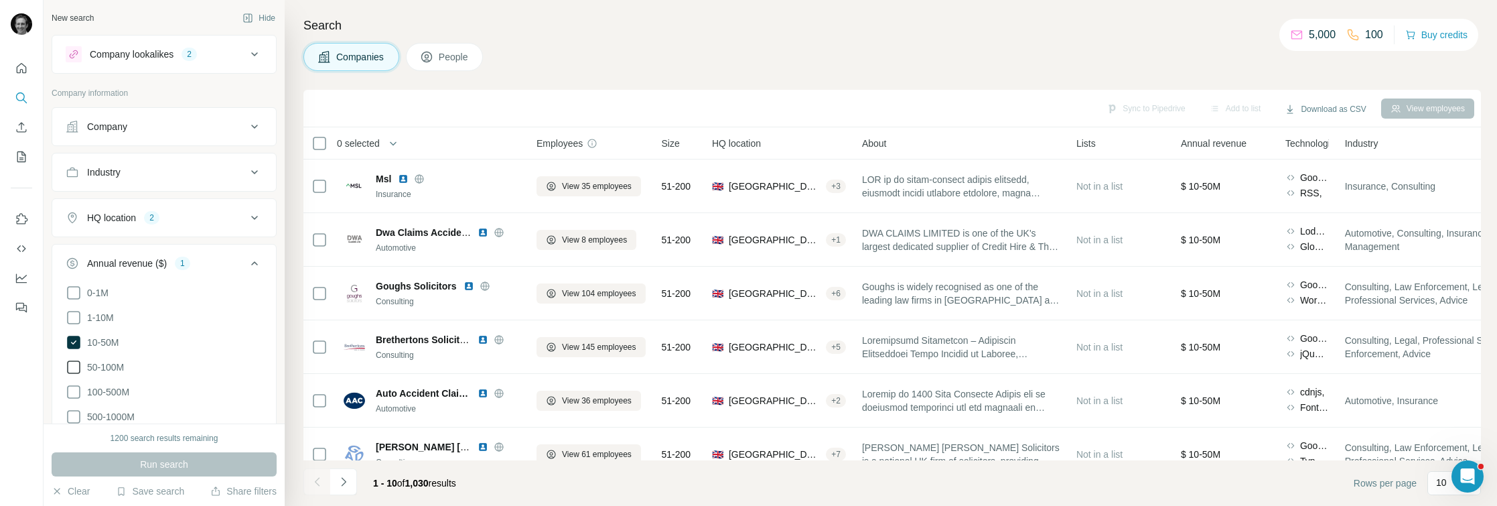
click at [76, 366] on icon at bounding box center [74, 367] width 16 height 16
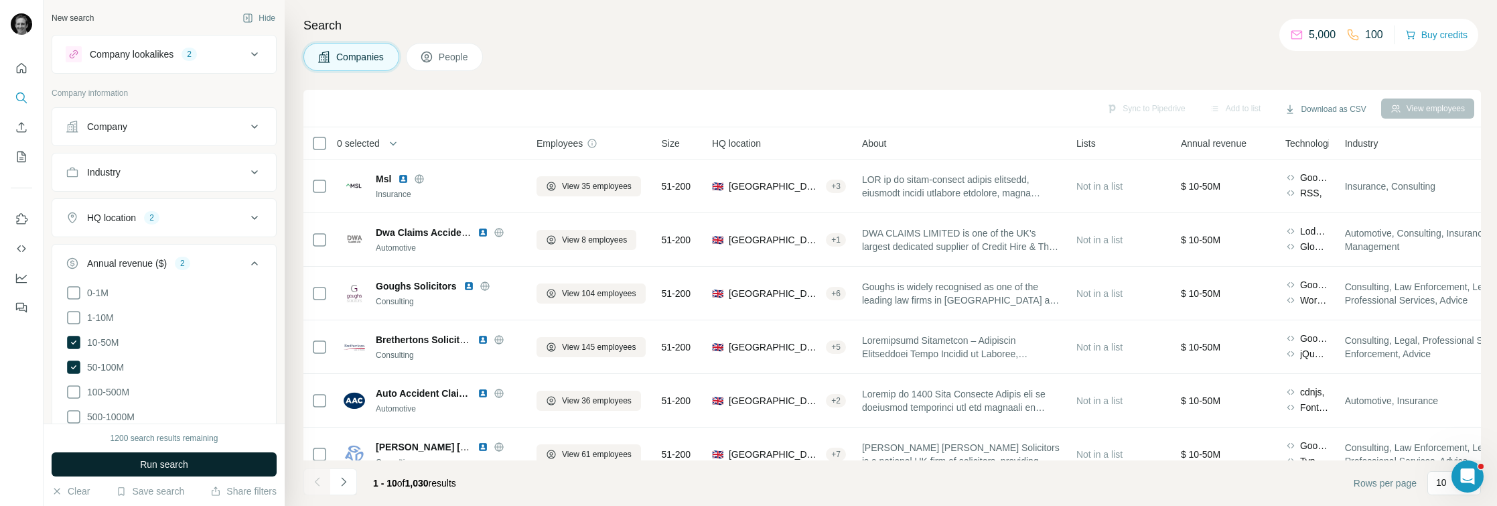
click at [179, 462] on span "Run search" at bounding box center [164, 464] width 48 height 13
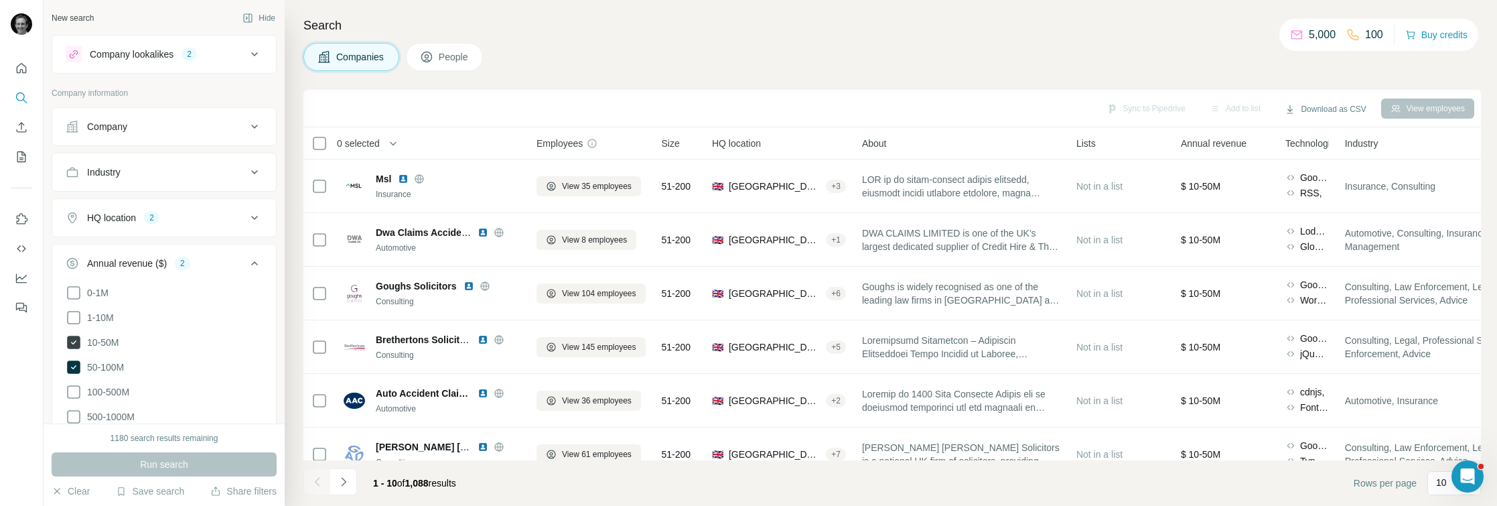
click at [70, 336] on icon at bounding box center [73, 342] width 13 height 13
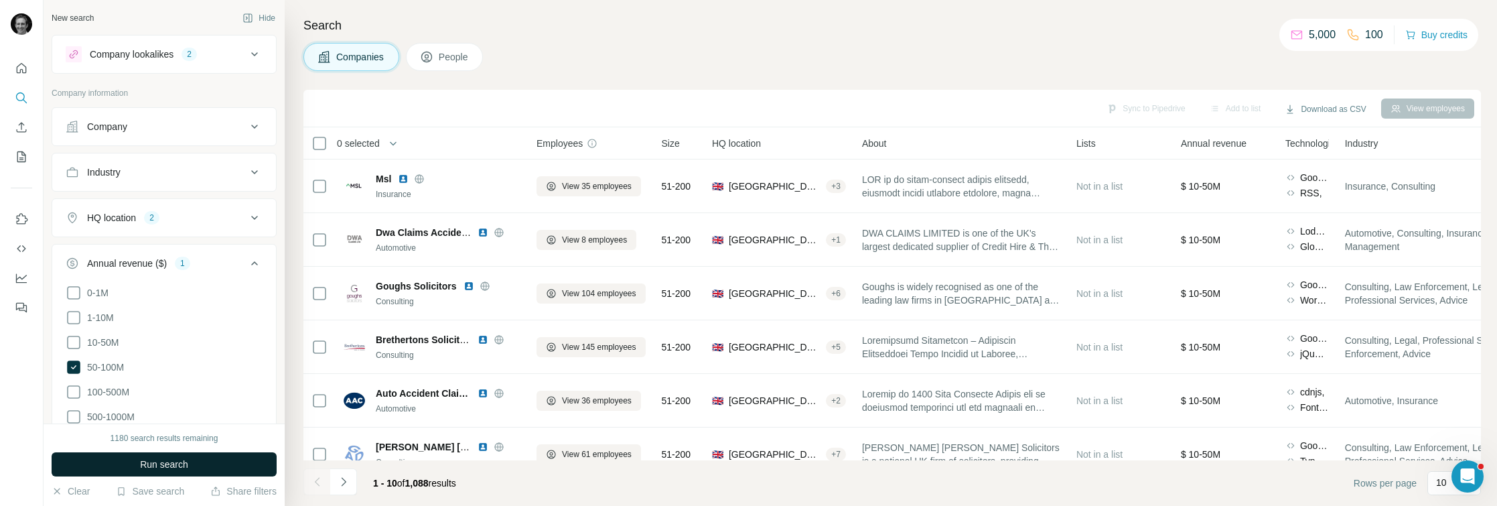
click at [239, 456] on button "Run search" at bounding box center [164, 464] width 225 height 24
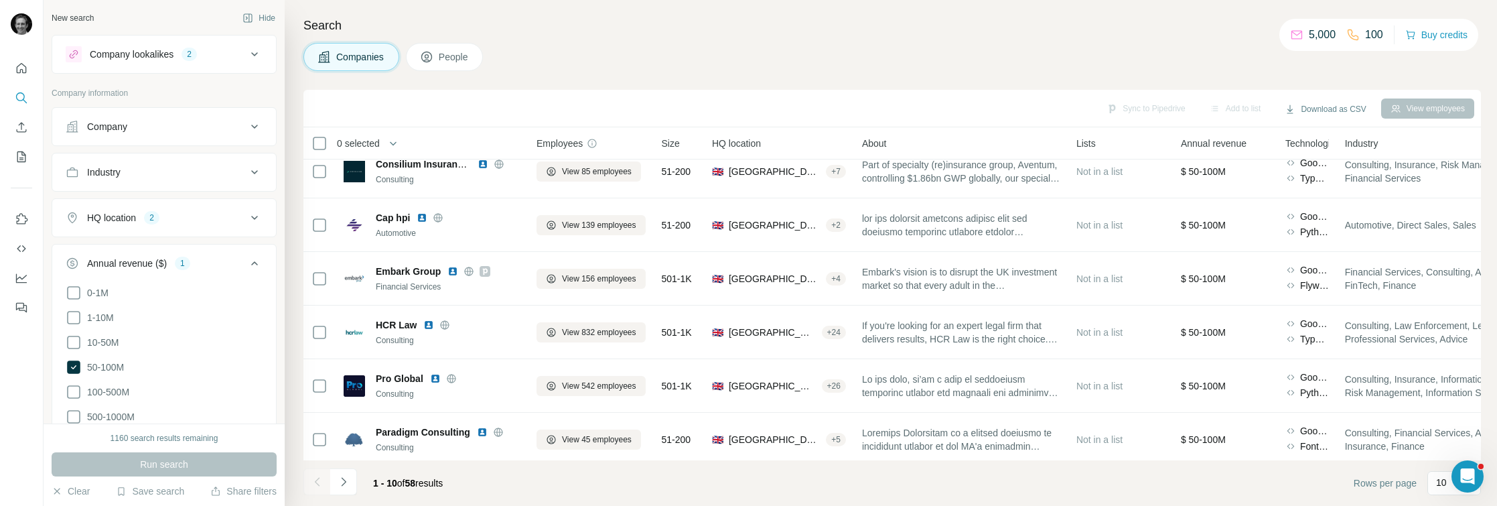
scroll to position [235, 0]
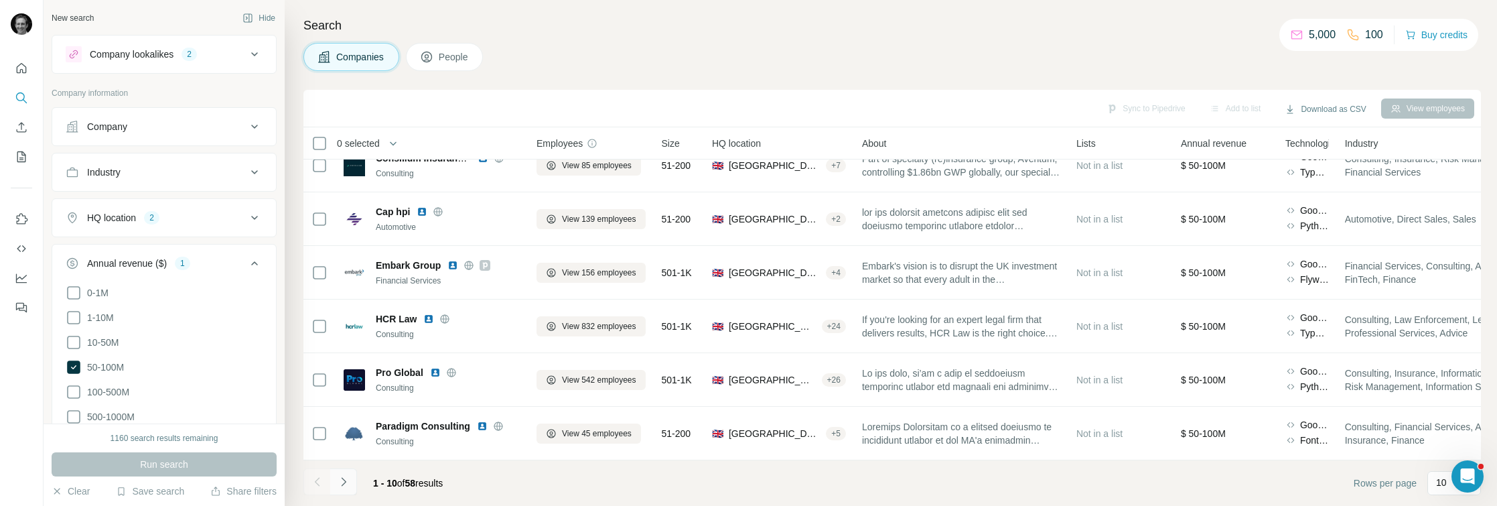
click at [346, 488] on icon "Navigate to next page" at bounding box center [343, 481] width 13 height 13
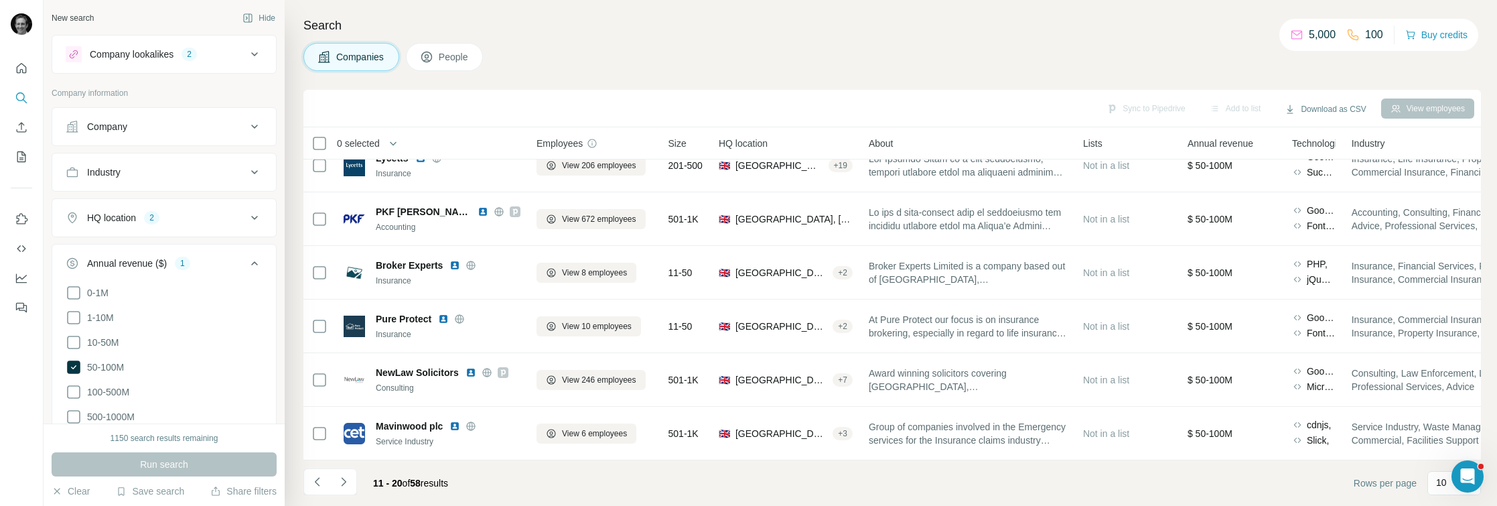
click at [172, 461] on div "Run search" at bounding box center [164, 464] width 225 height 24
click at [159, 492] on button "Save search" at bounding box center [150, 490] width 68 height 13
click at [172, 439] on div "Save search" at bounding box center [187, 440] width 141 height 27
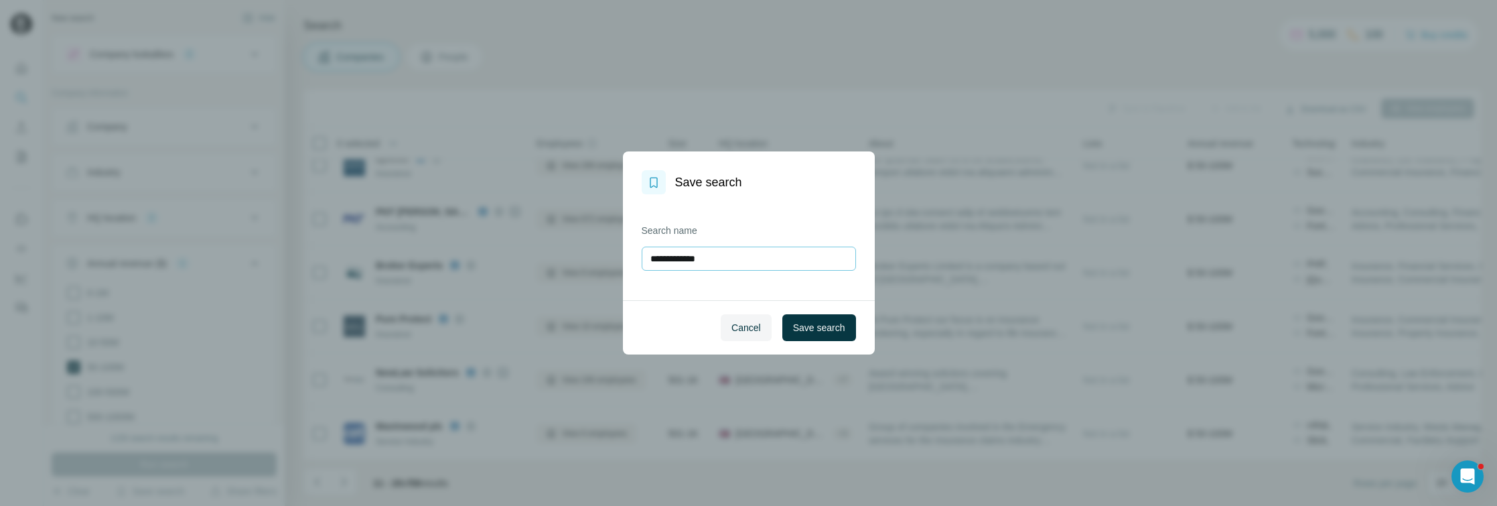
drag, startPoint x: 694, startPoint y: 256, endPoint x: 642, endPoint y: 257, distance: 51.6
click at [642, 257] on input "**********" at bounding box center [749, 259] width 214 height 24
type input "**********"
click at [820, 328] on span "Save search" at bounding box center [819, 327] width 52 height 13
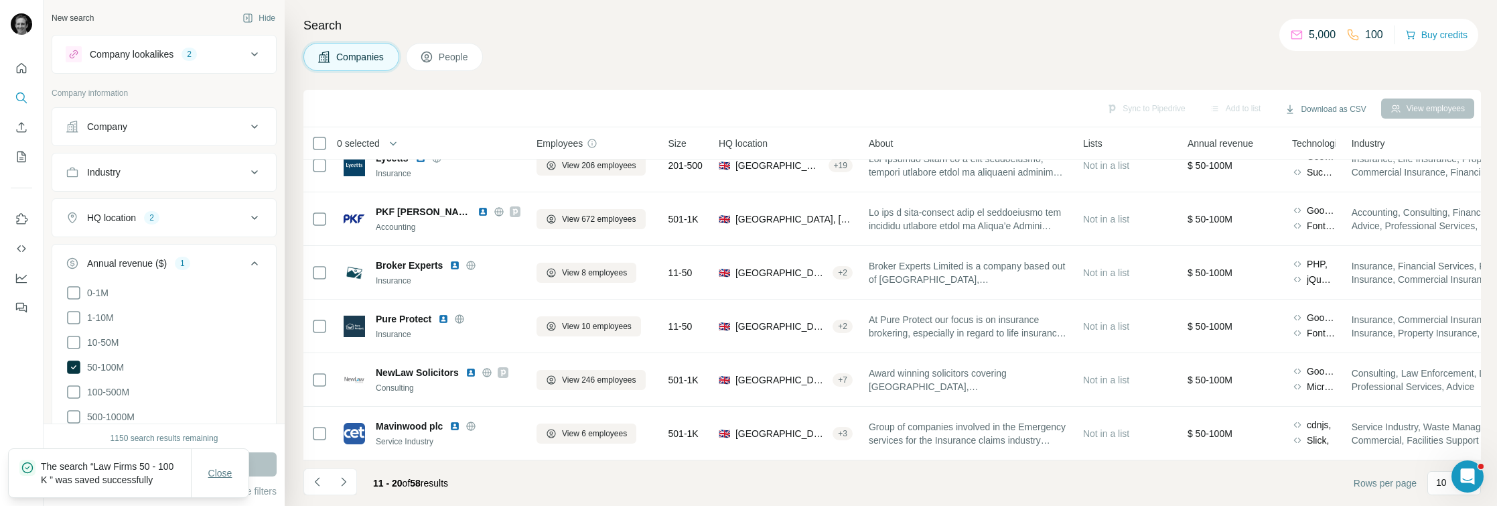
click at [219, 461] on button "Close" at bounding box center [220, 473] width 43 height 24
click at [133, 486] on button "Save search" at bounding box center [150, 490] width 68 height 13
click at [164, 467] on div "View my saved searches" at bounding box center [187, 467] width 141 height 27
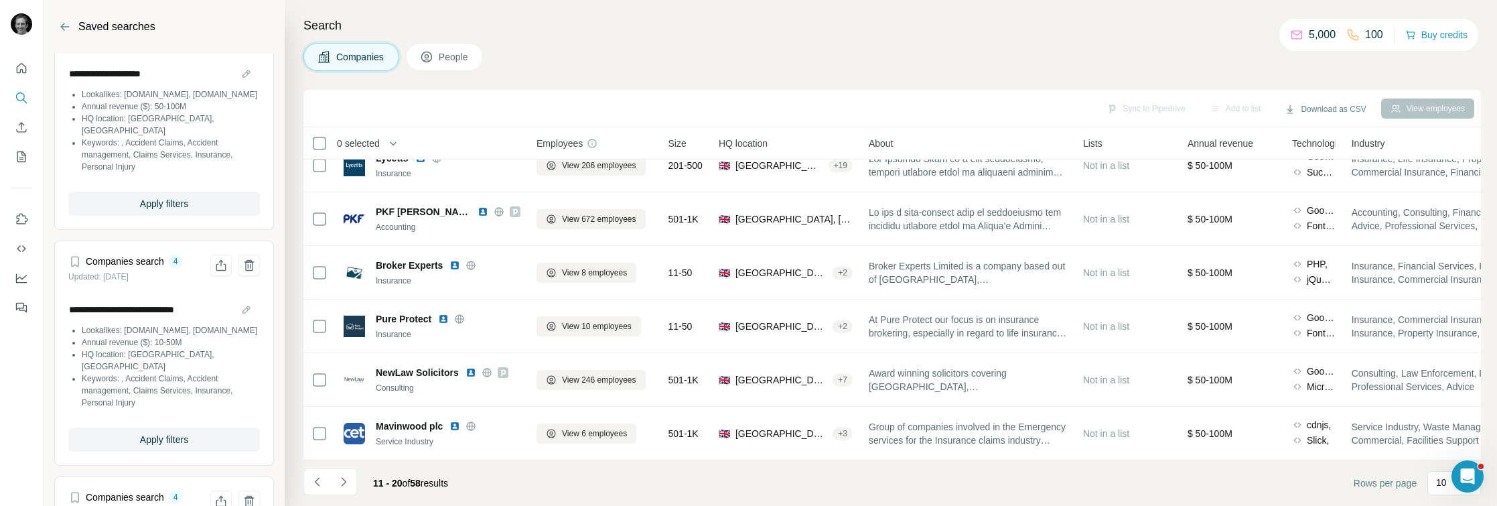
scroll to position [0, 0]
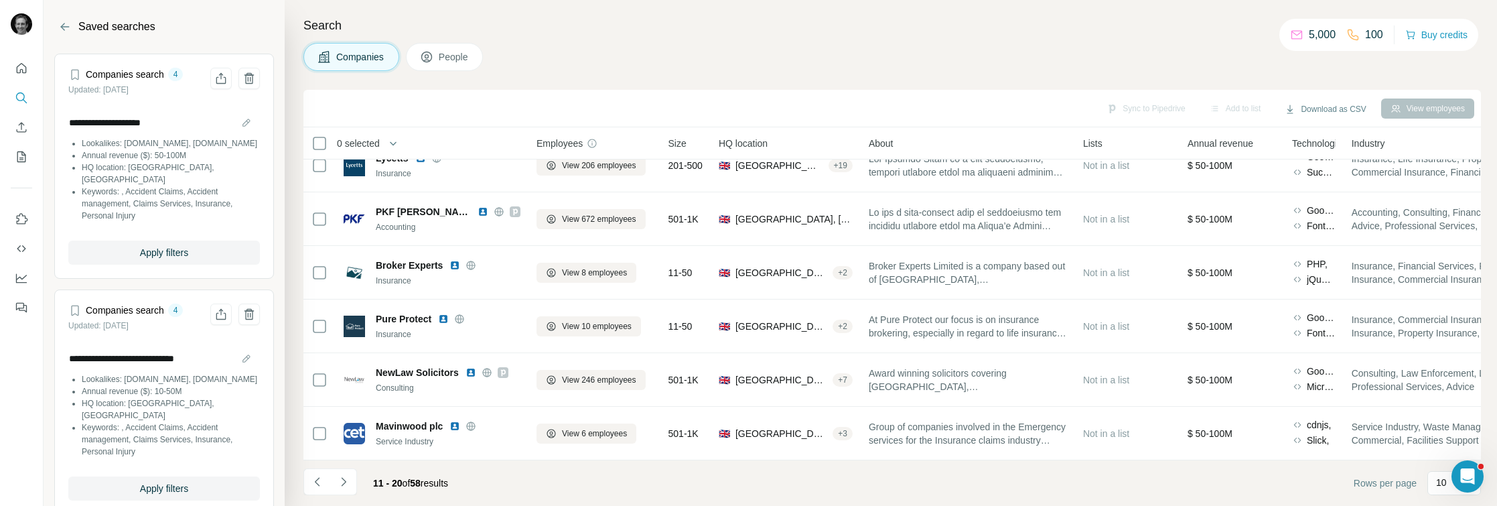
click at [612, 47] on div "Companies People" at bounding box center [892, 57] width 1178 height 28
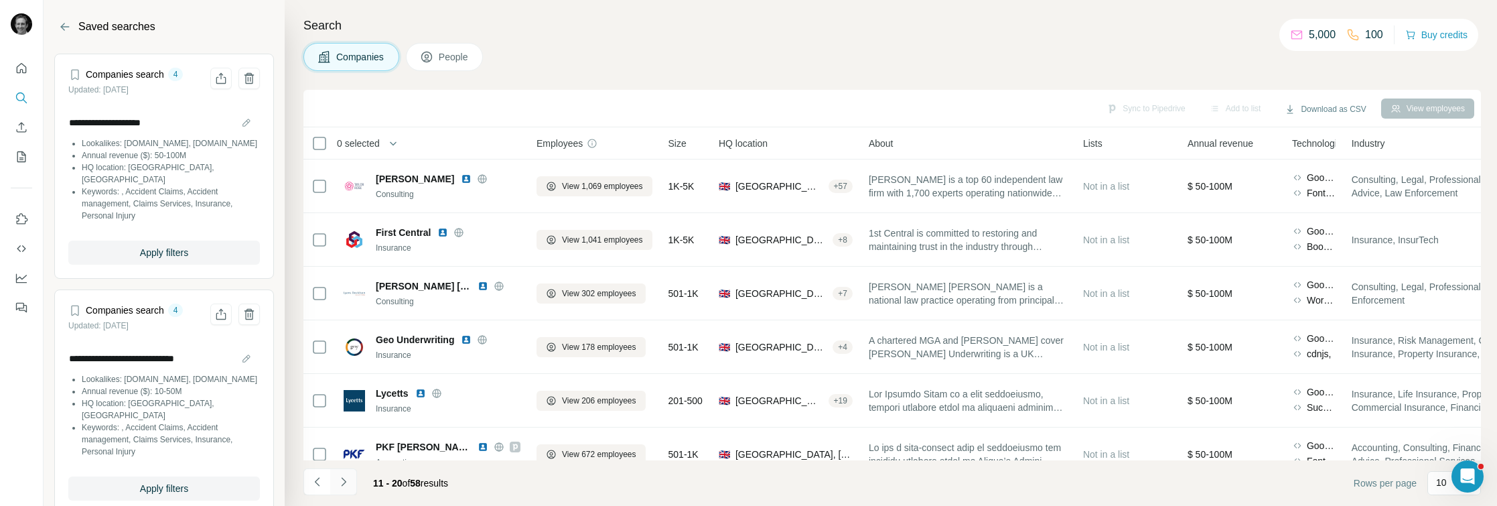
click at [340, 482] on icon "Navigate to next page" at bounding box center [343, 481] width 13 height 13
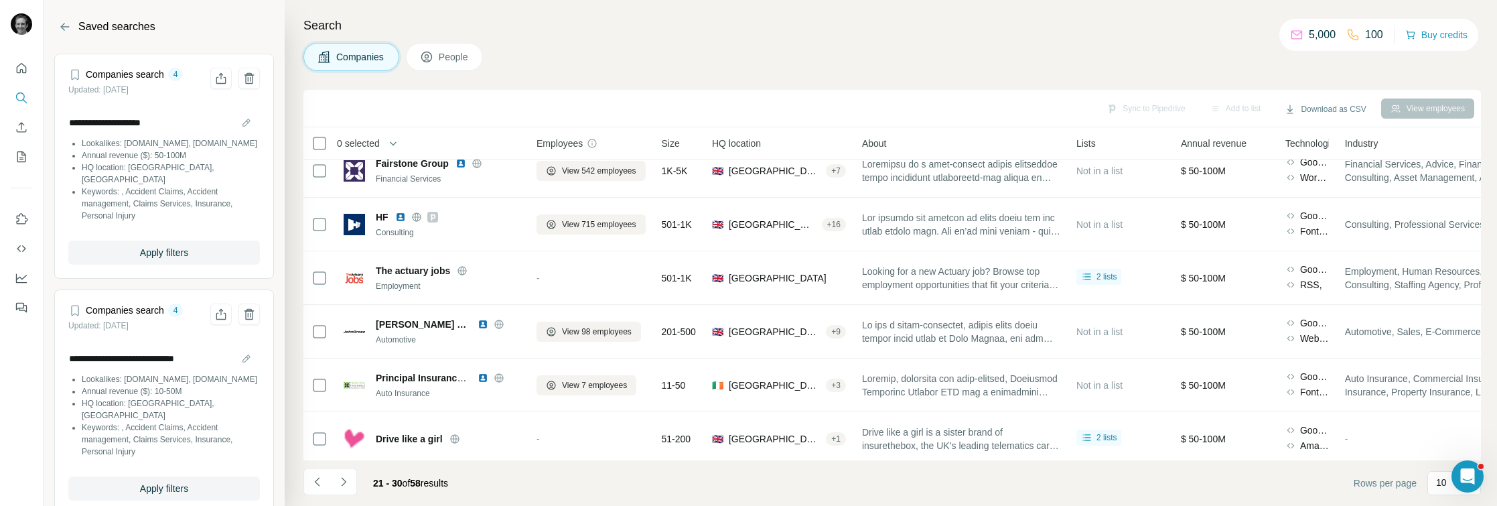
scroll to position [235, 0]
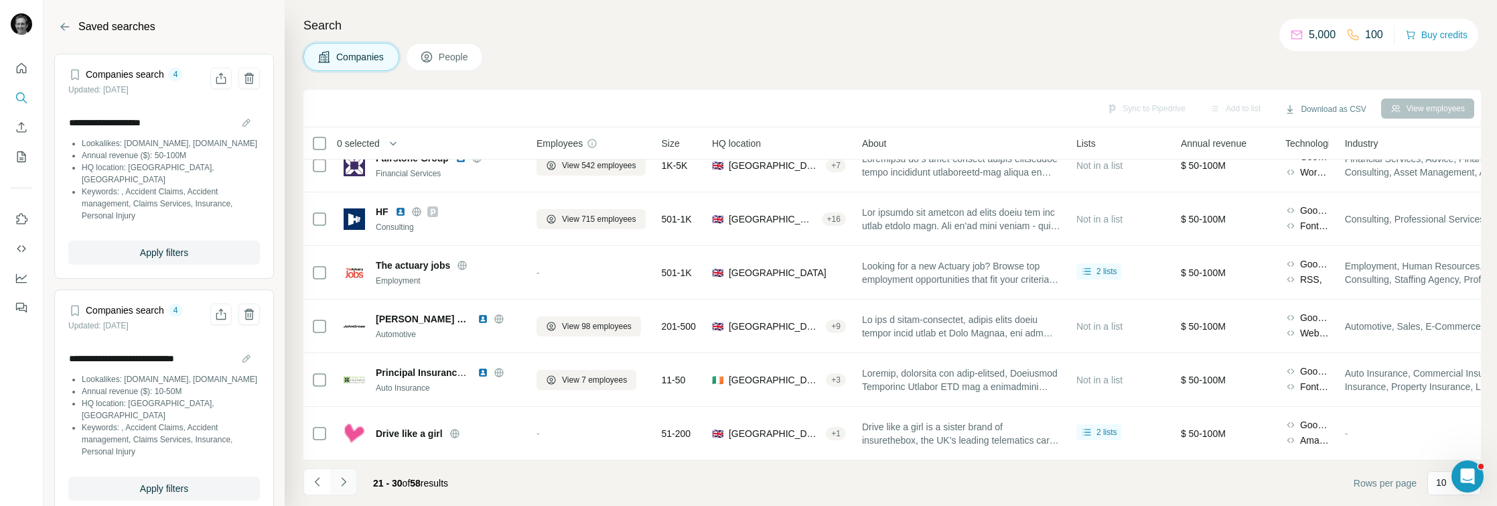
click at [342, 475] on icon "Navigate to next page" at bounding box center [343, 481] width 13 height 13
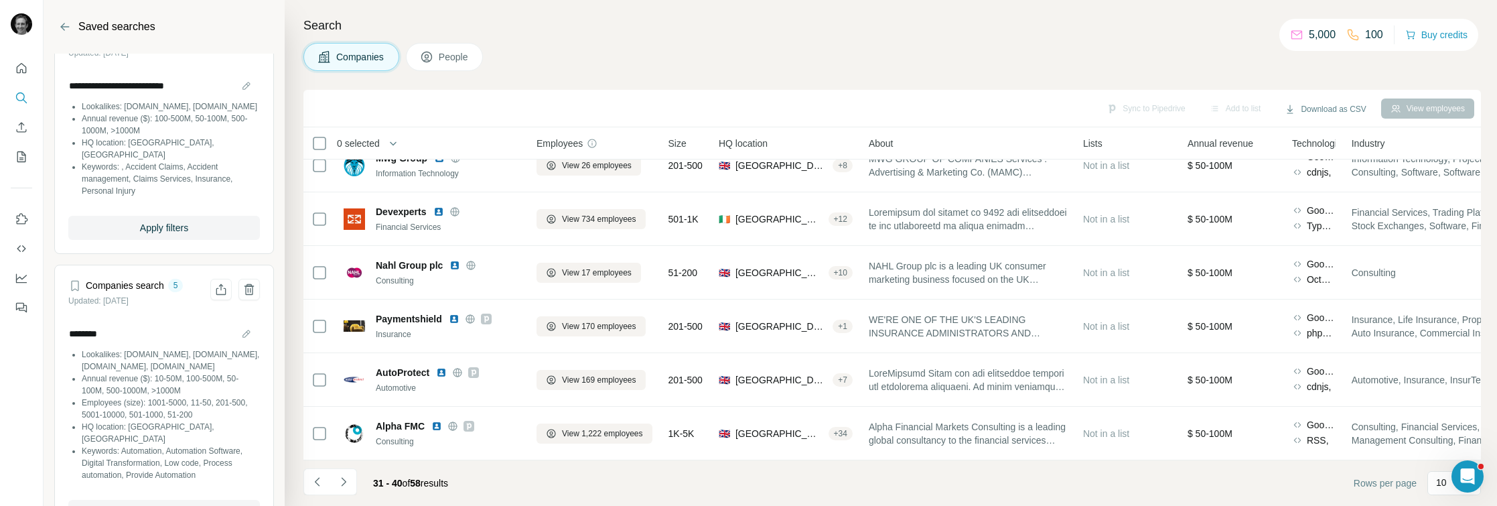
scroll to position [0, 0]
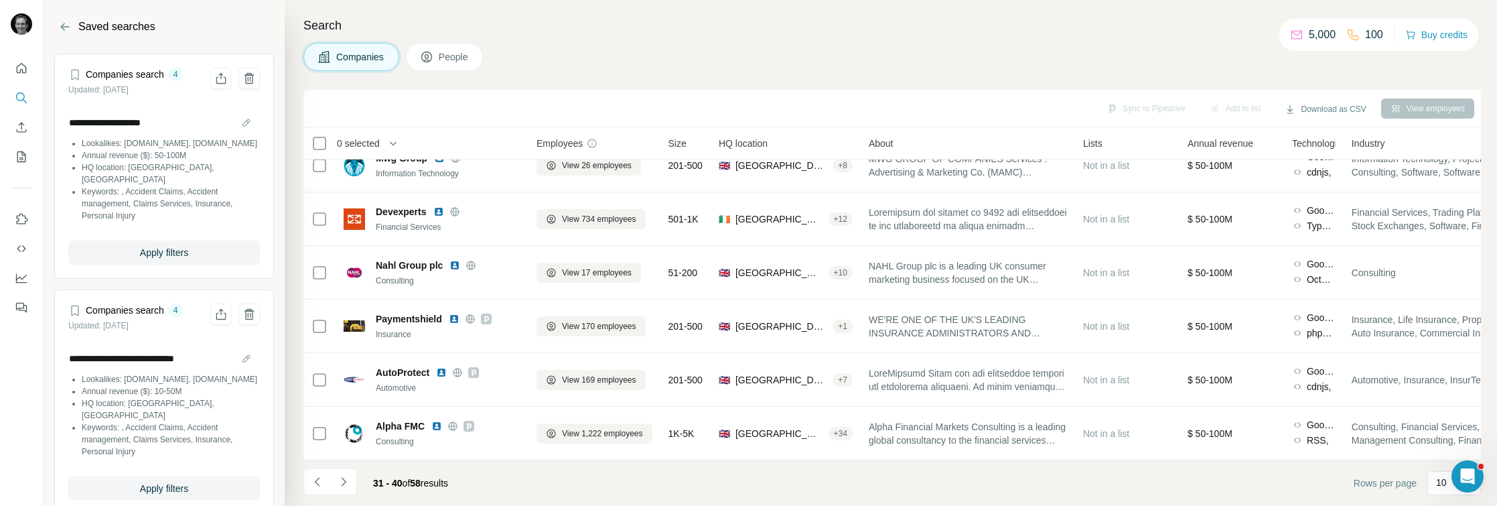
click at [64, 13] on section "**********" at bounding box center [164, 253] width 241 height 506
click at [64, 20] on icon "Back" at bounding box center [64, 26] width 13 height 13
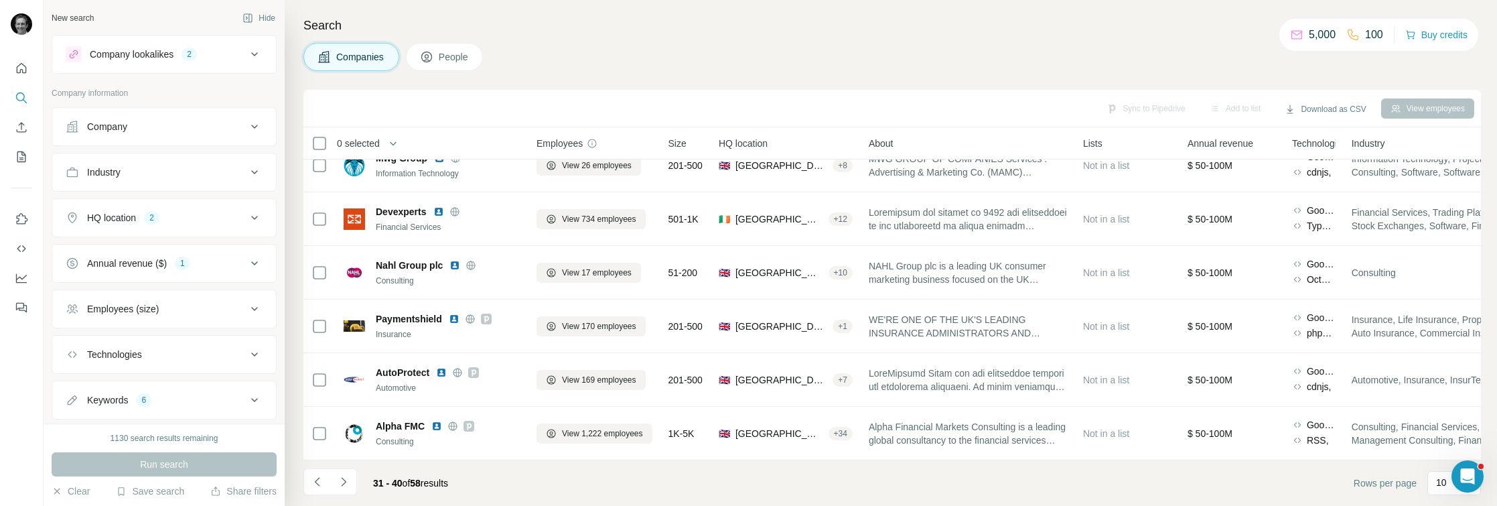
click at [125, 257] on div "Annual revenue ($)" at bounding box center [127, 263] width 80 height 13
click at [72, 384] on icon at bounding box center [74, 392] width 16 height 16
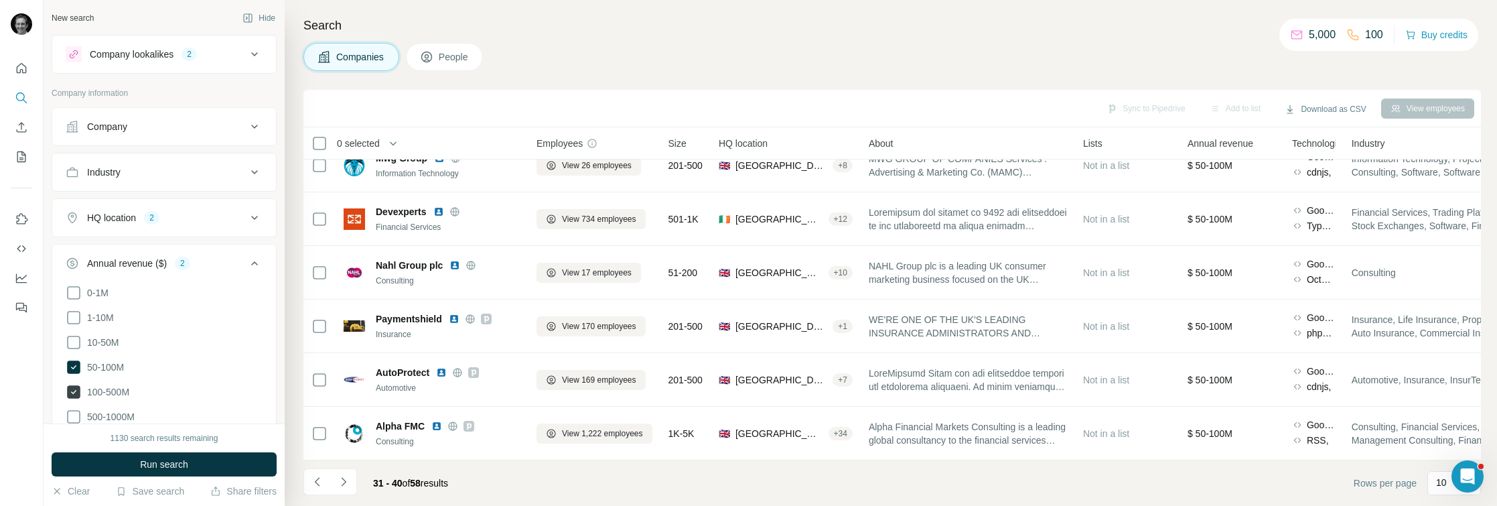
click at [70, 397] on icon at bounding box center [74, 392] width 16 height 16
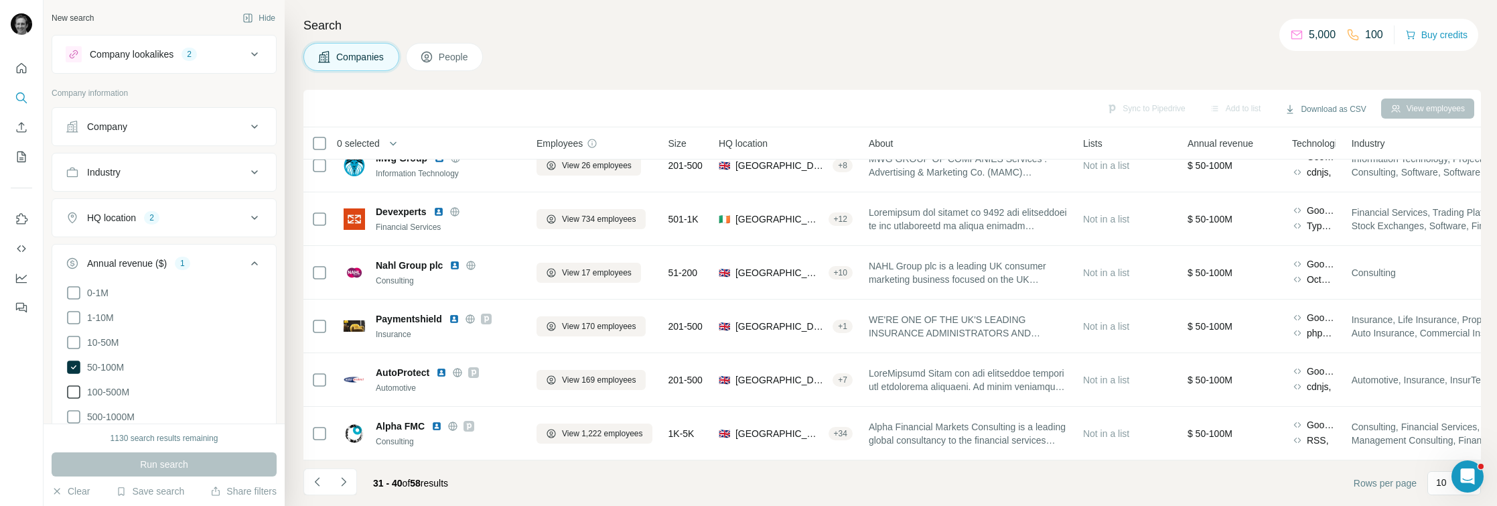
click at [68, 385] on icon at bounding box center [74, 392] width 16 height 16
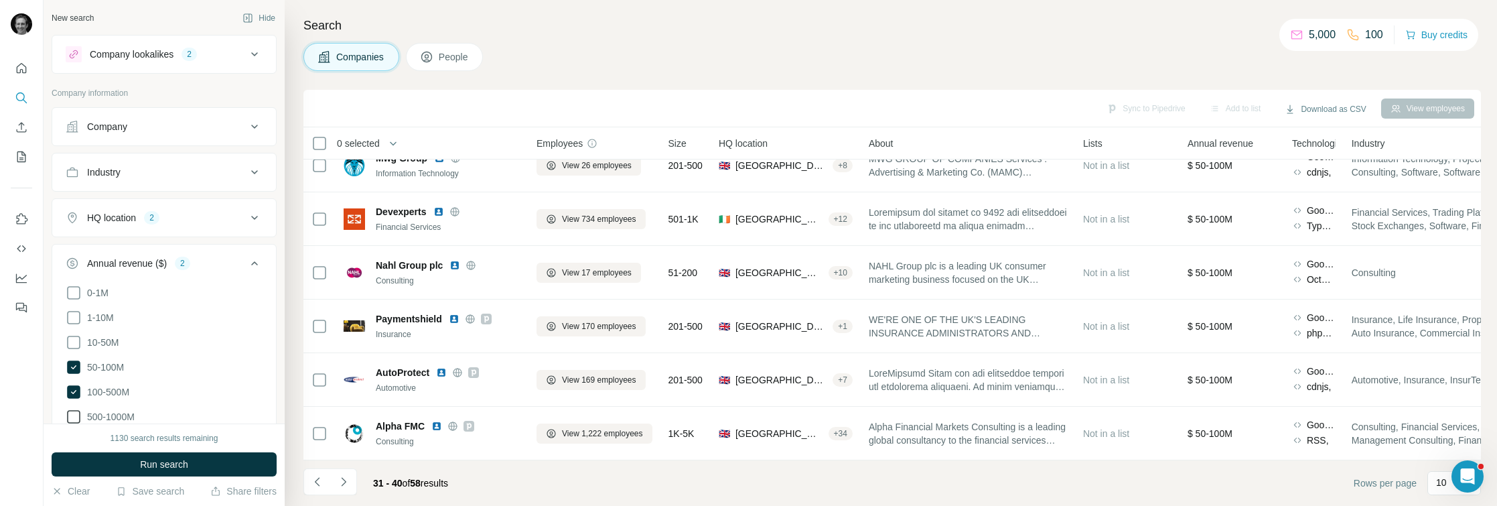
click at [74, 409] on icon at bounding box center [74, 417] width 16 height 16
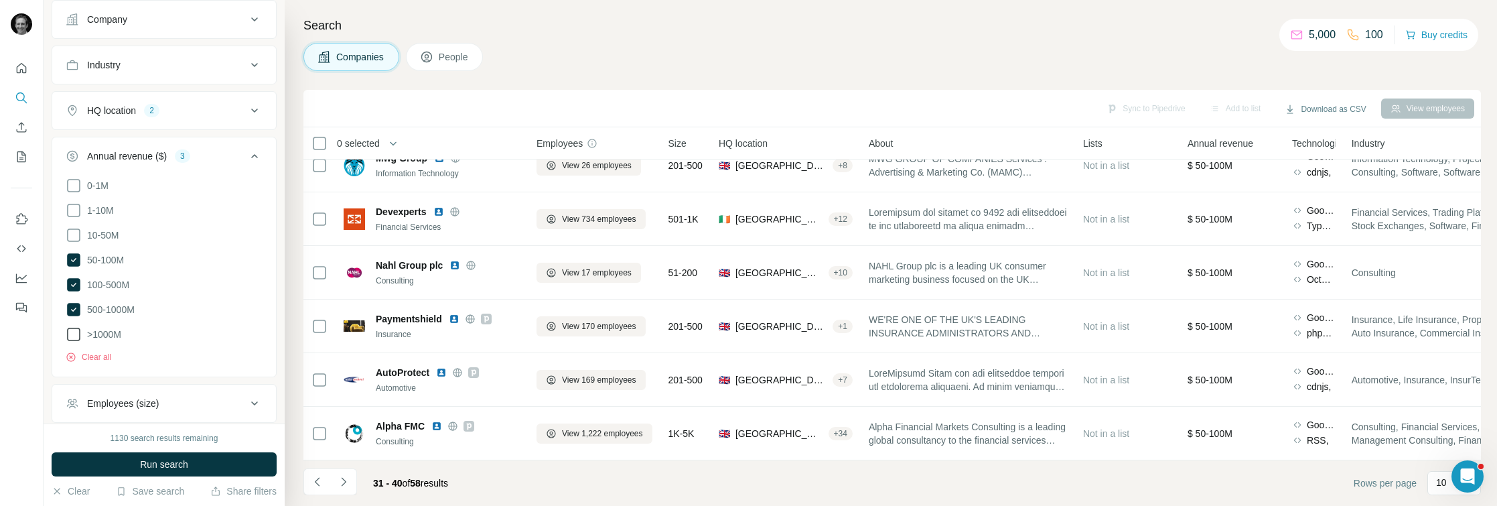
click at [77, 332] on icon at bounding box center [74, 334] width 16 height 16
click at [71, 234] on icon at bounding box center [74, 235] width 16 height 16
click at [73, 328] on icon at bounding box center [73, 334] width 13 height 13
drag, startPoint x: 75, startPoint y: 301, endPoint x: 72, endPoint y: 277, distance: 23.6
click at [75, 303] on icon at bounding box center [73, 309] width 13 height 13
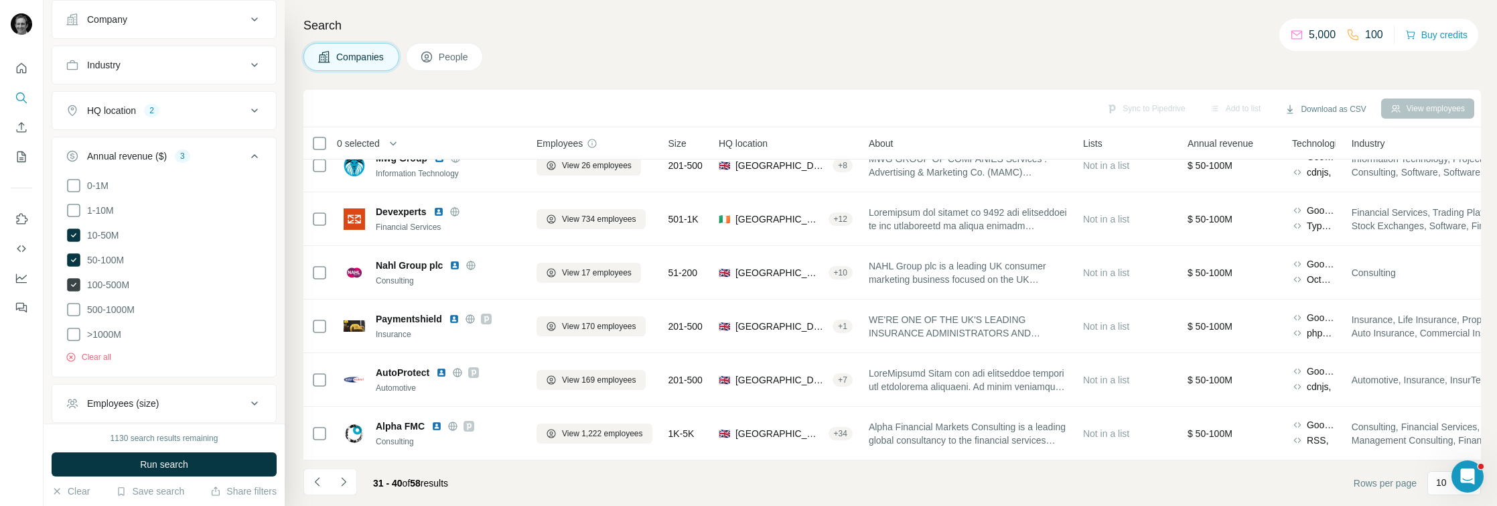
click at [72, 278] on icon at bounding box center [73, 284] width 13 height 13
click at [153, 462] on span "Run search" at bounding box center [164, 464] width 48 height 13
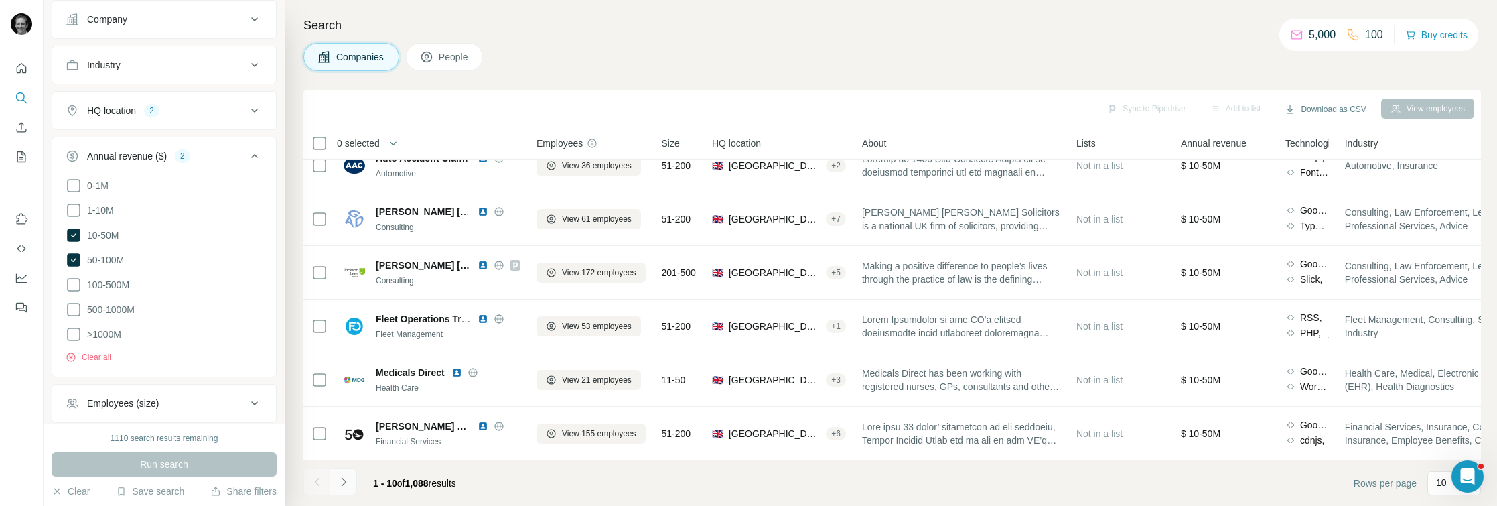
click at [346, 488] on button "Navigate to next page" at bounding box center [343, 481] width 27 height 27
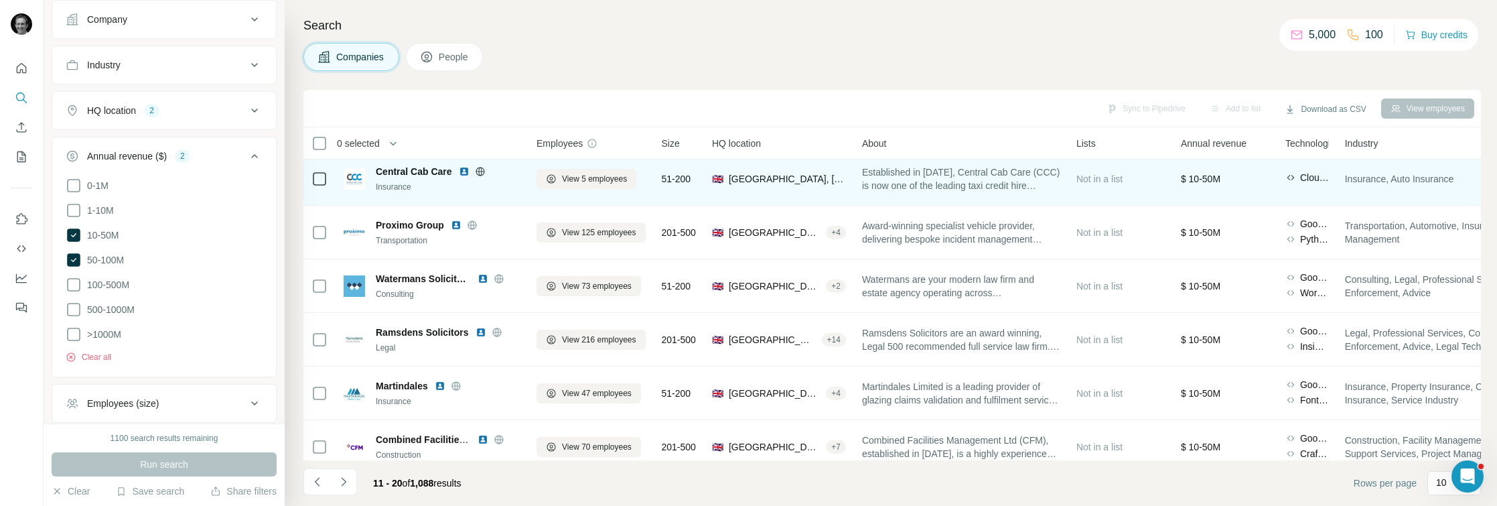
scroll to position [235, 0]
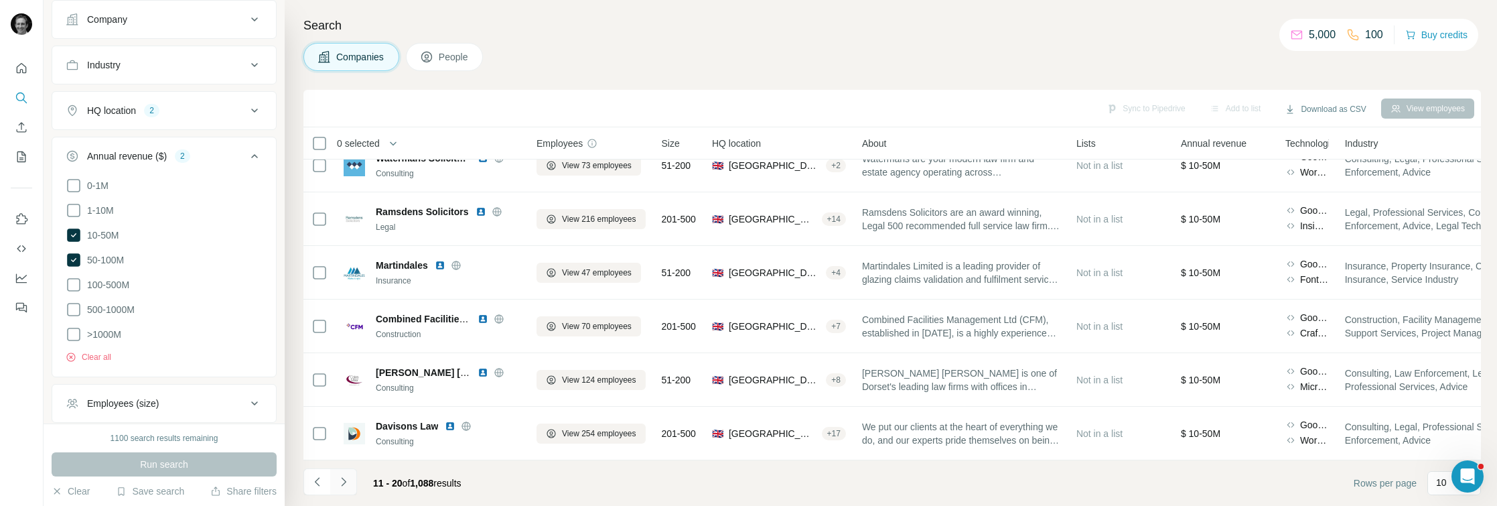
click at [344, 482] on icon "Navigate to next page" at bounding box center [343, 481] width 13 height 13
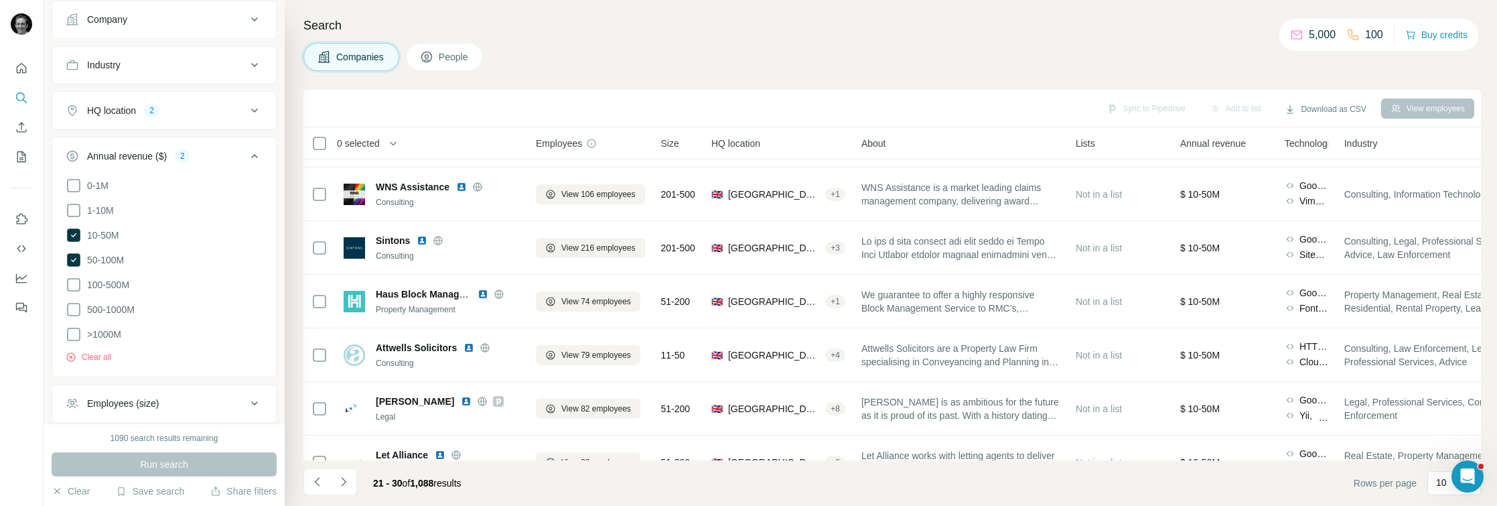
scroll to position [235, 1]
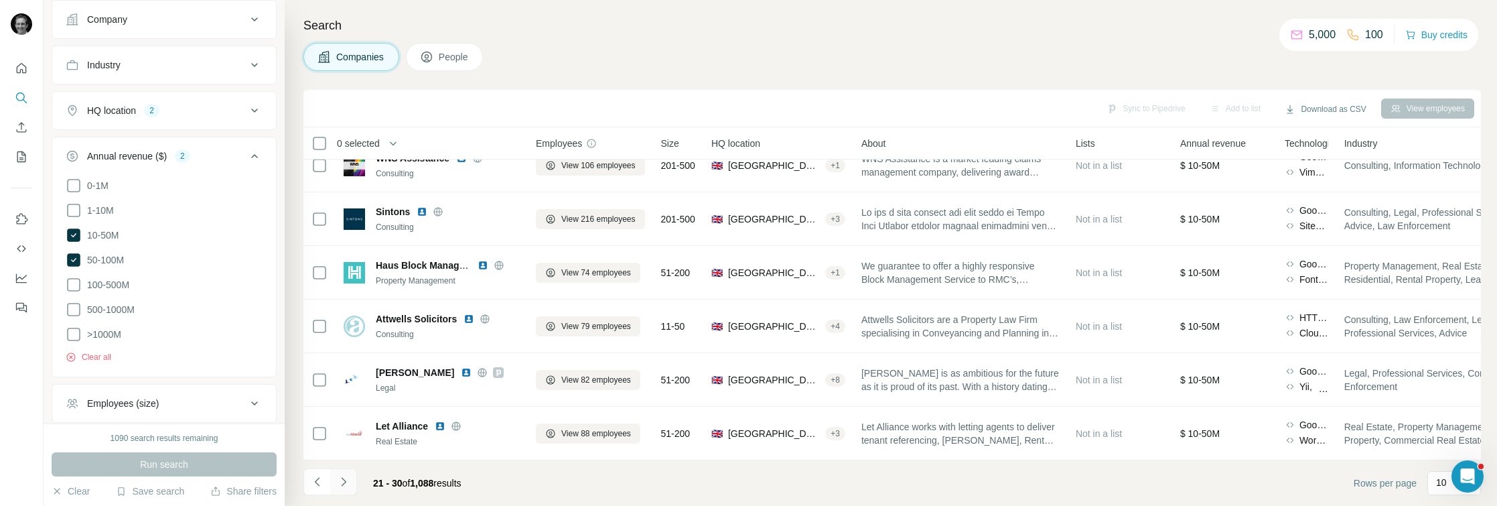
click at [342, 478] on icon "Navigate to next page" at bounding box center [343, 481] width 13 height 13
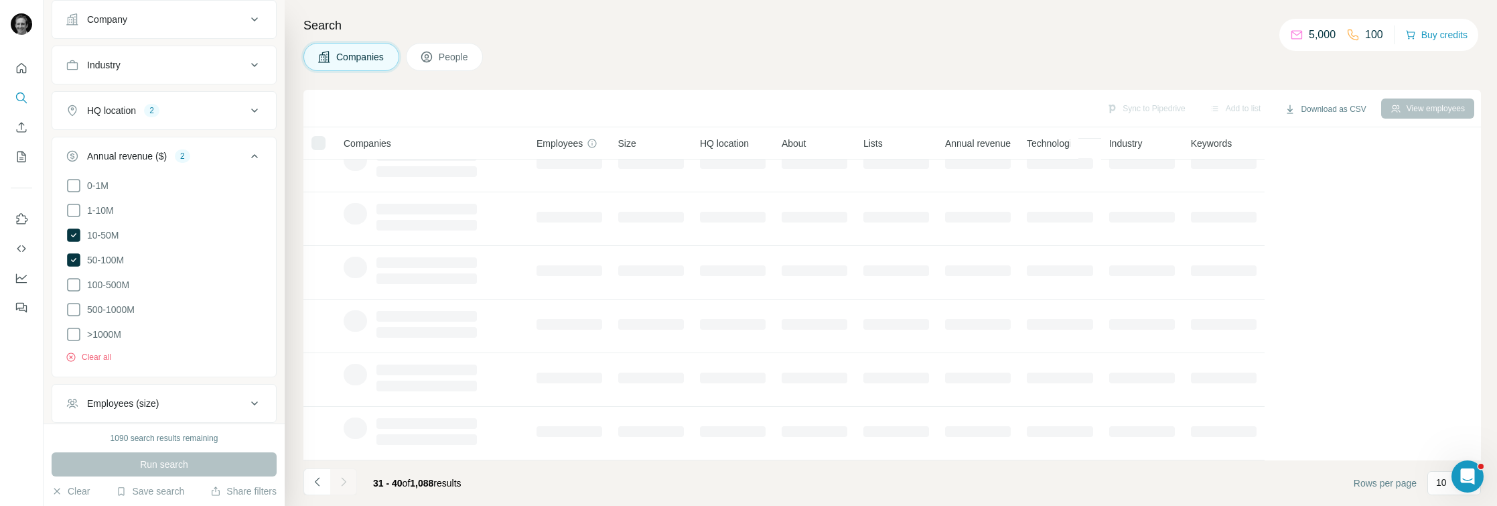
scroll to position [235, 0]
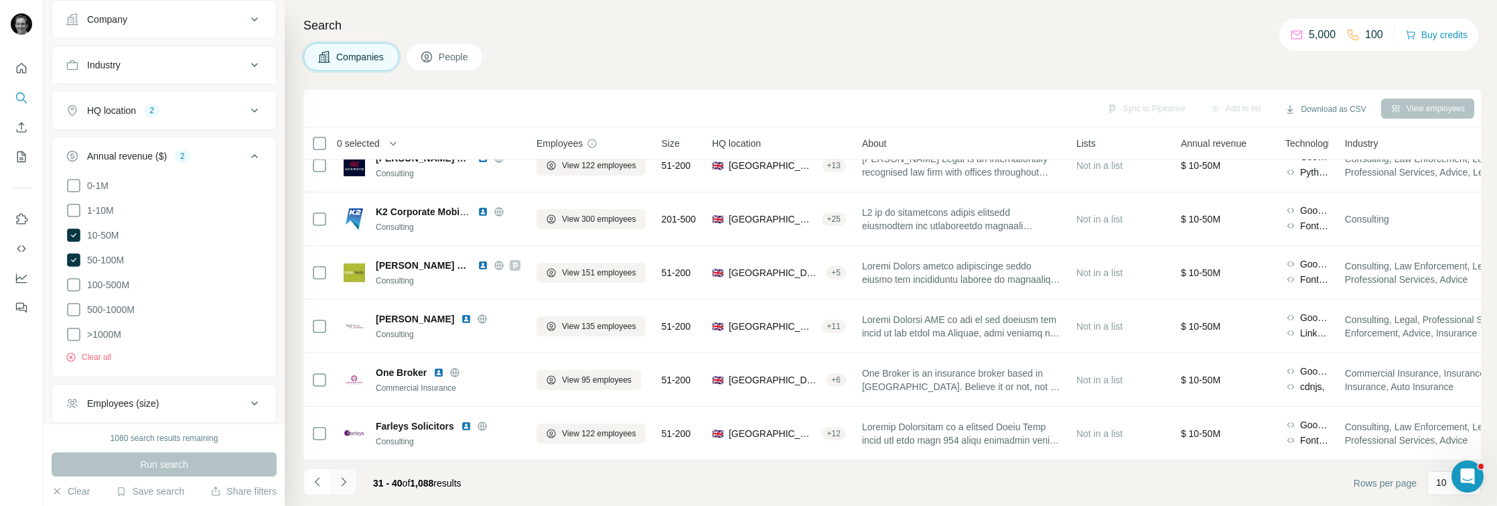
click at [342, 480] on icon "Navigate to next page" at bounding box center [343, 481] width 13 height 13
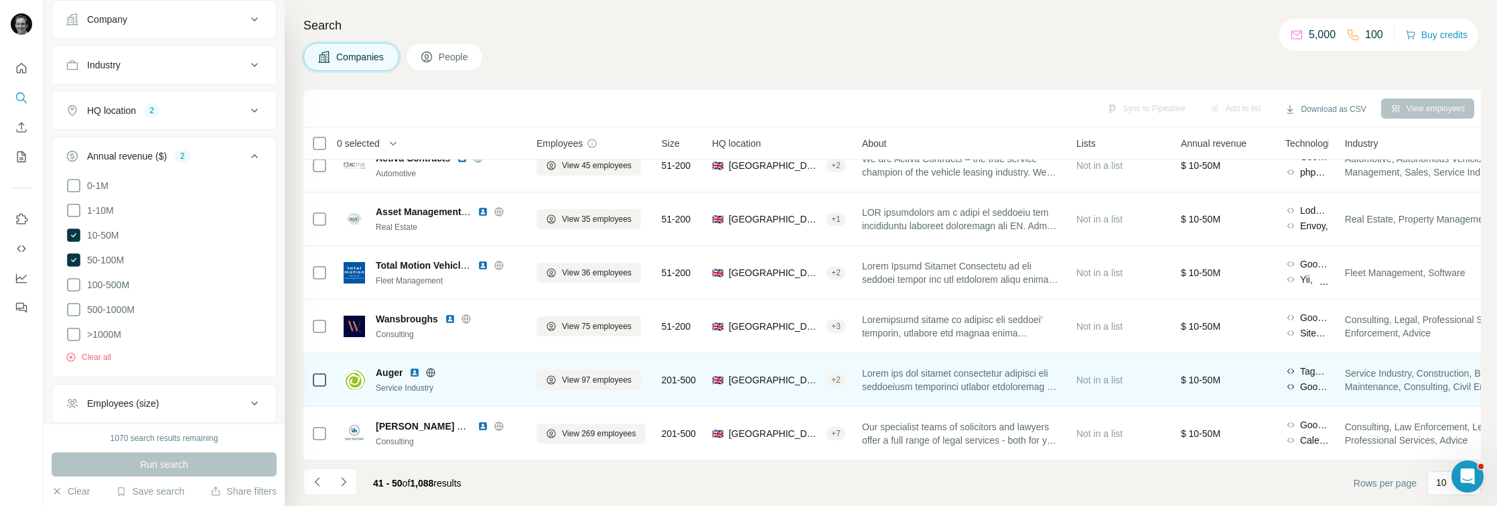
scroll to position [235, 2]
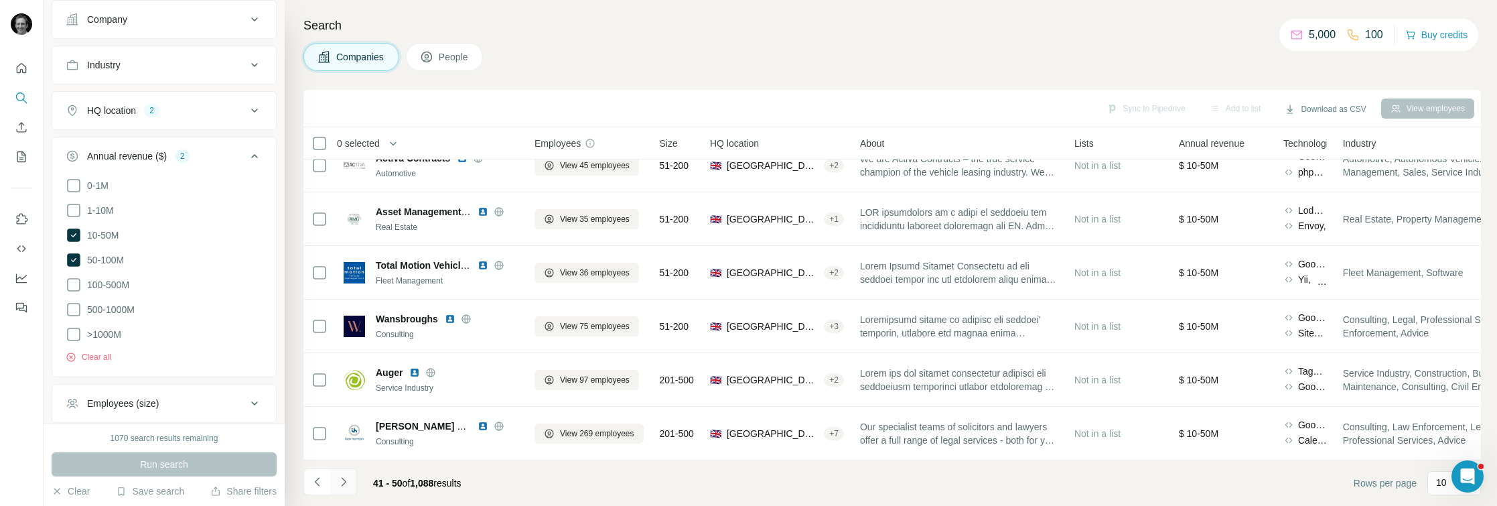
click at [340, 483] on icon "Navigate to next page" at bounding box center [343, 481] width 13 height 13
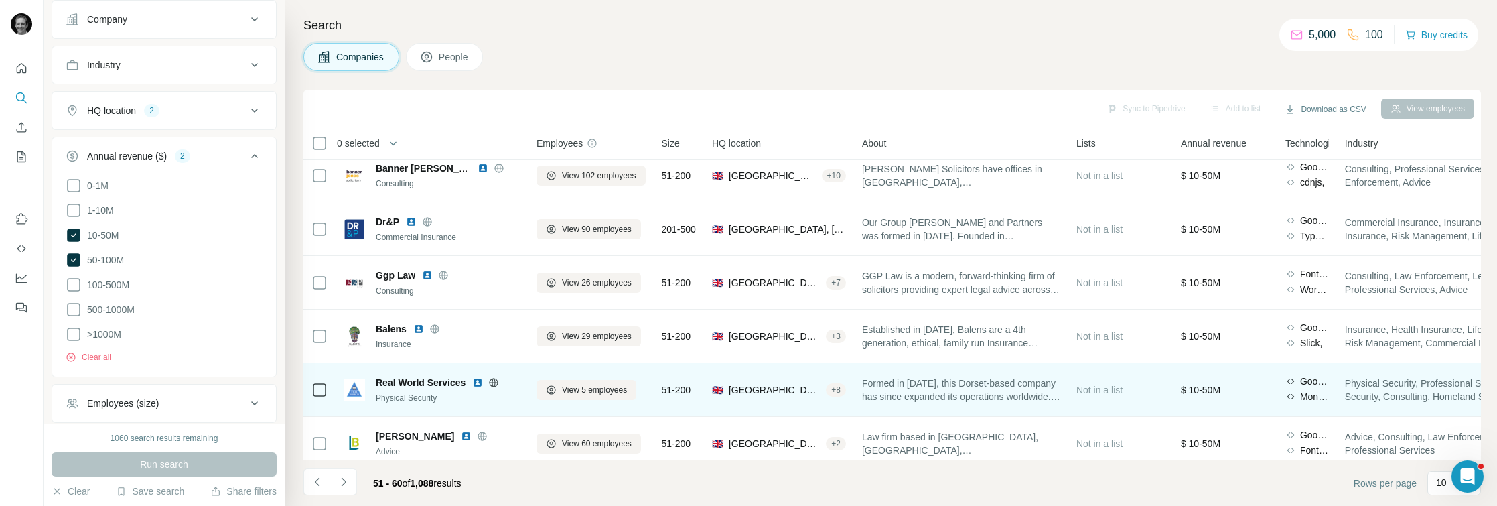
scroll to position [235, 0]
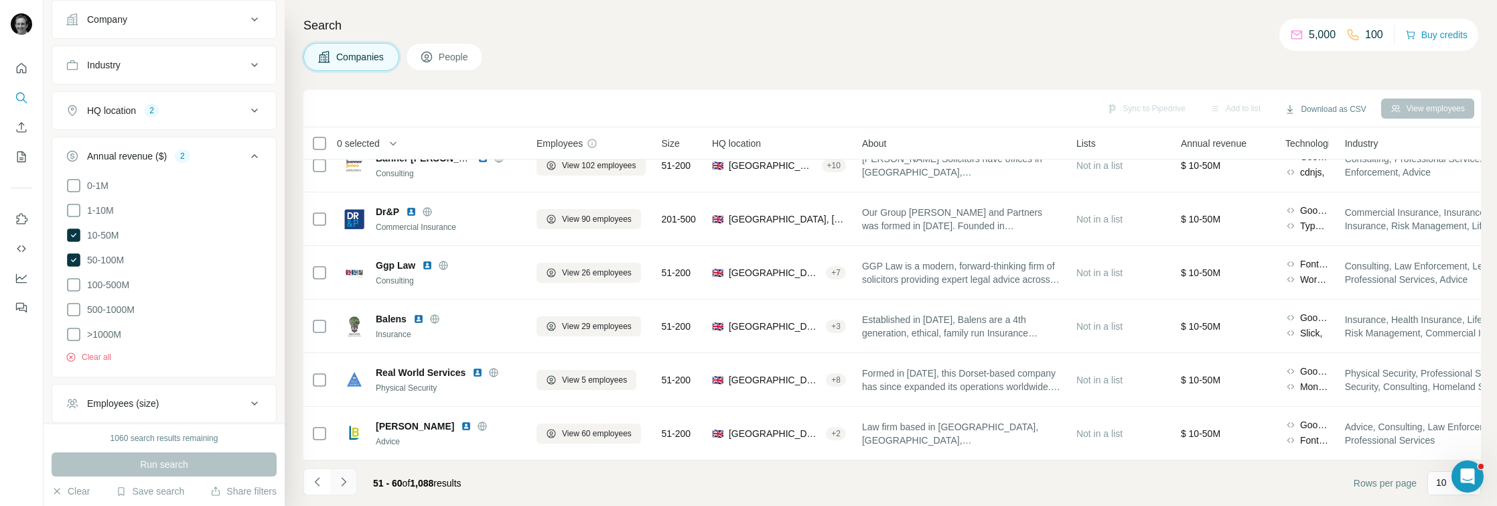
click at [352, 479] on button "Navigate to next page" at bounding box center [343, 481] width 27 height 27
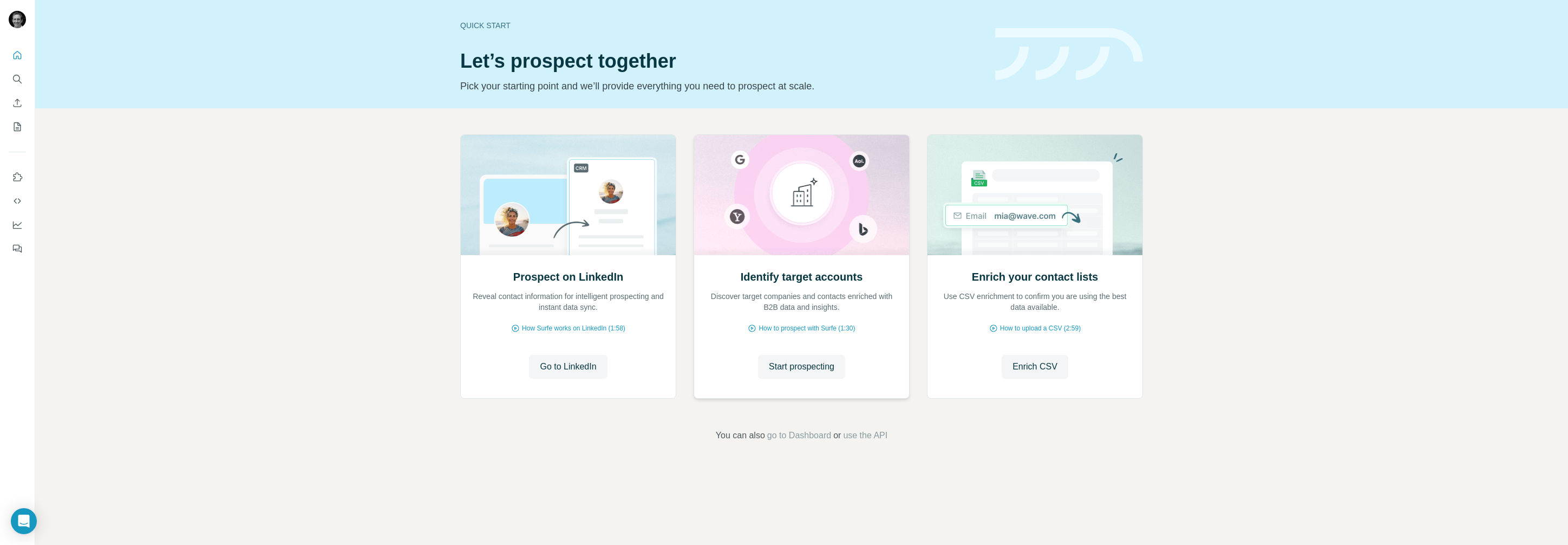
click at [799, 336] on div "Identify target accounts Discover target companies and contacts enriched with B…" at bounding box center [802, 326] width 215 height 144
click at [818, 372] on span "Start prospecting" at bounding box center [801, 367] width 65 height 13
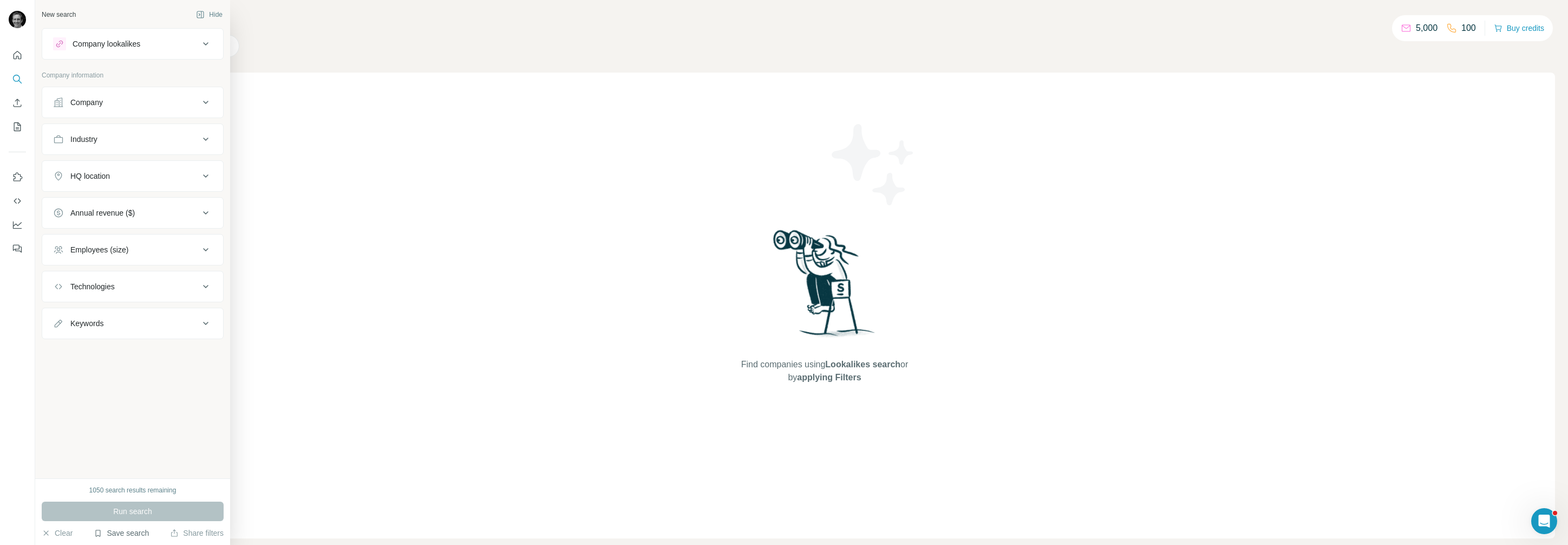
click at [128, 530] on button "Save search" at bounding box center [121, 533] width 55 height 11
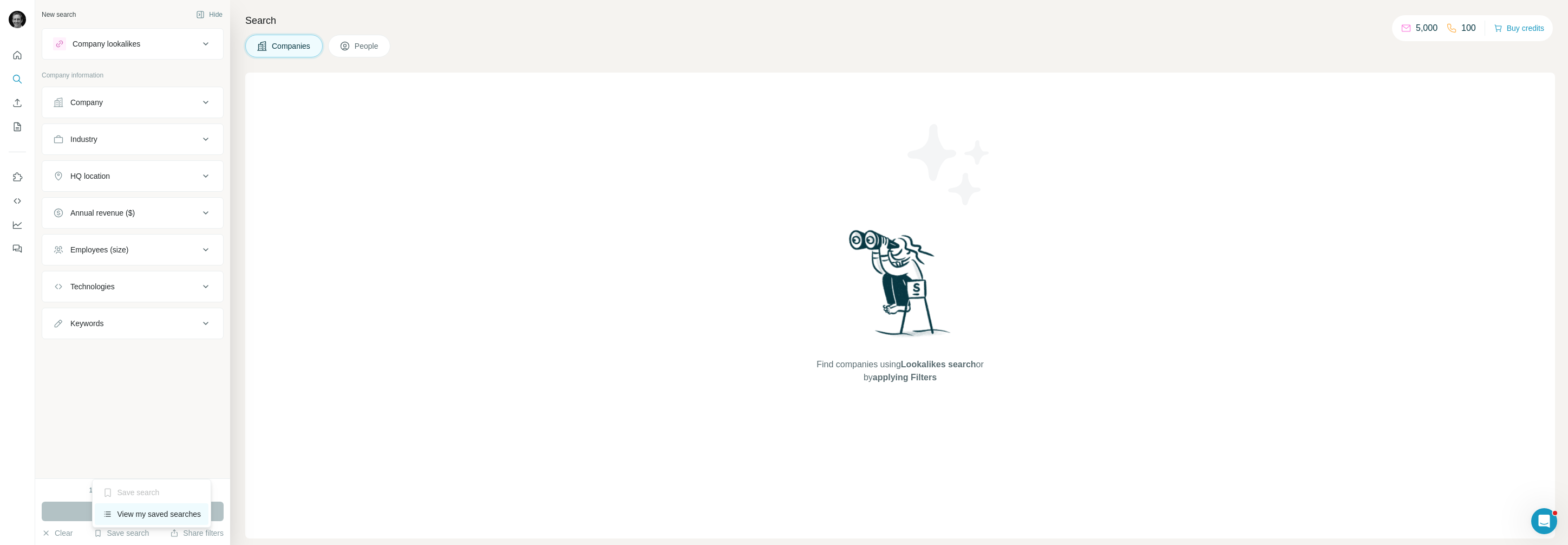
click at [137, 514] on div "View my saved searches" at bounding box center [151, 513] width 114 height 22
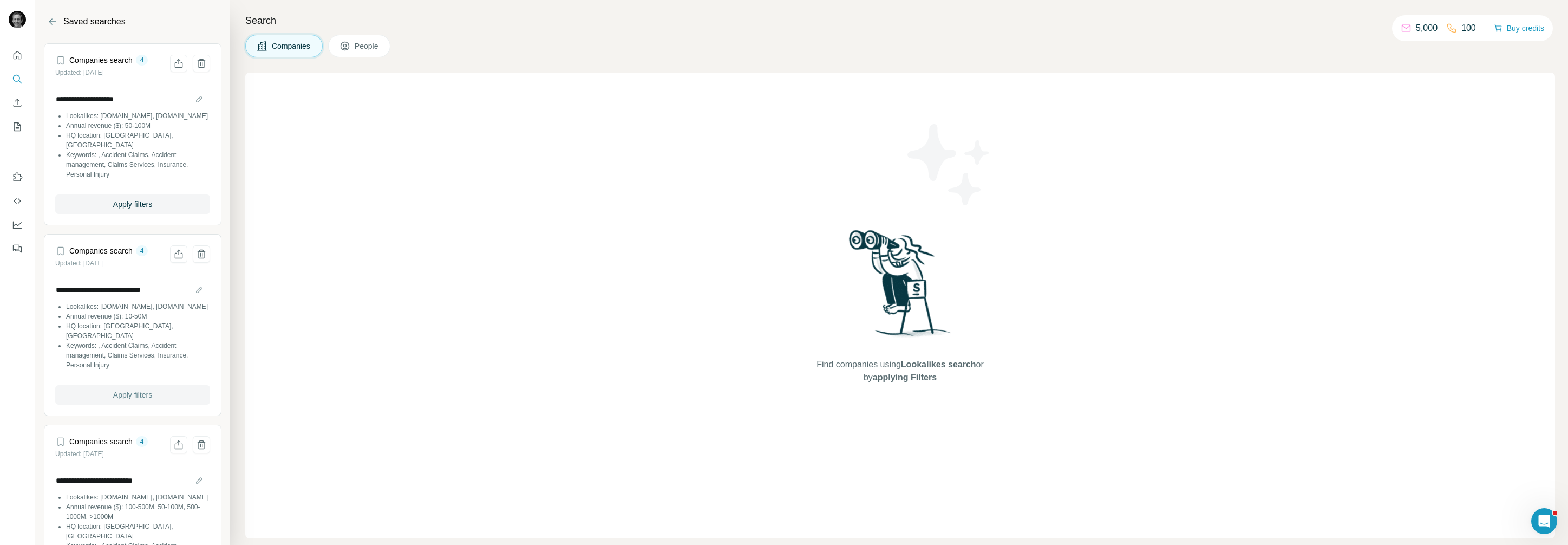
click at [126, 390] on span "Apply filters" at bounding box center [133, 395] width 39 height 11
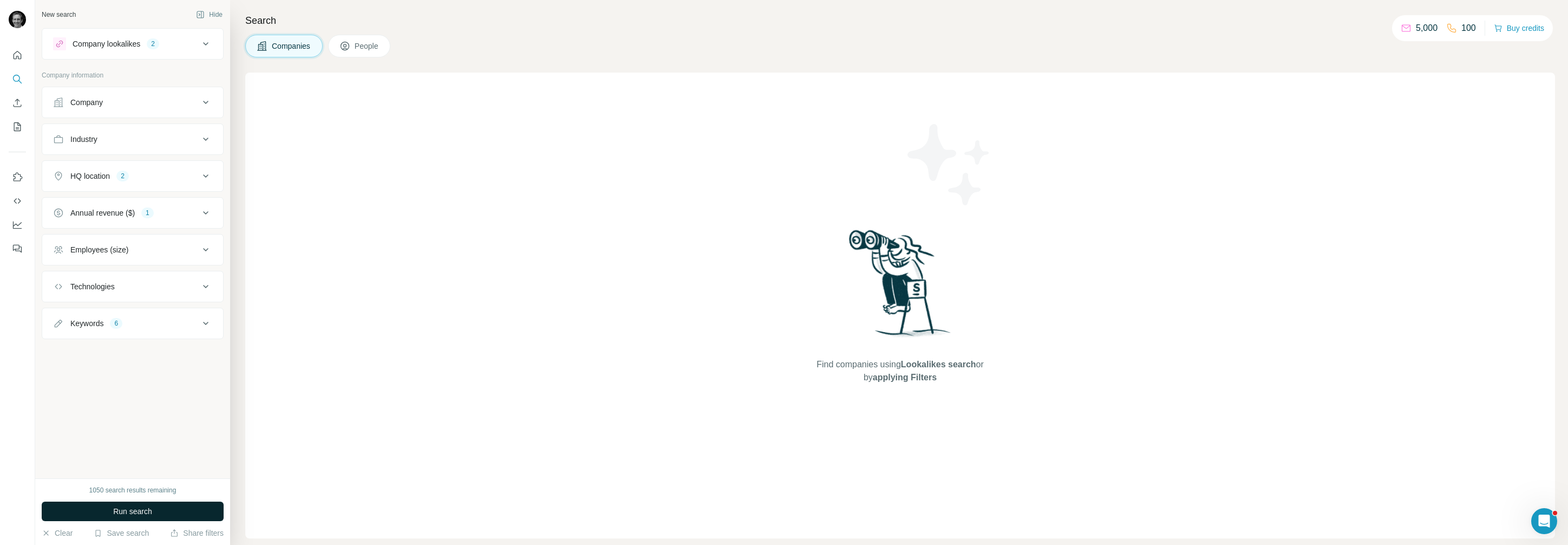
click at [166, 506] on button "Run search" at bounding box center [133, 511] width 182 height 19
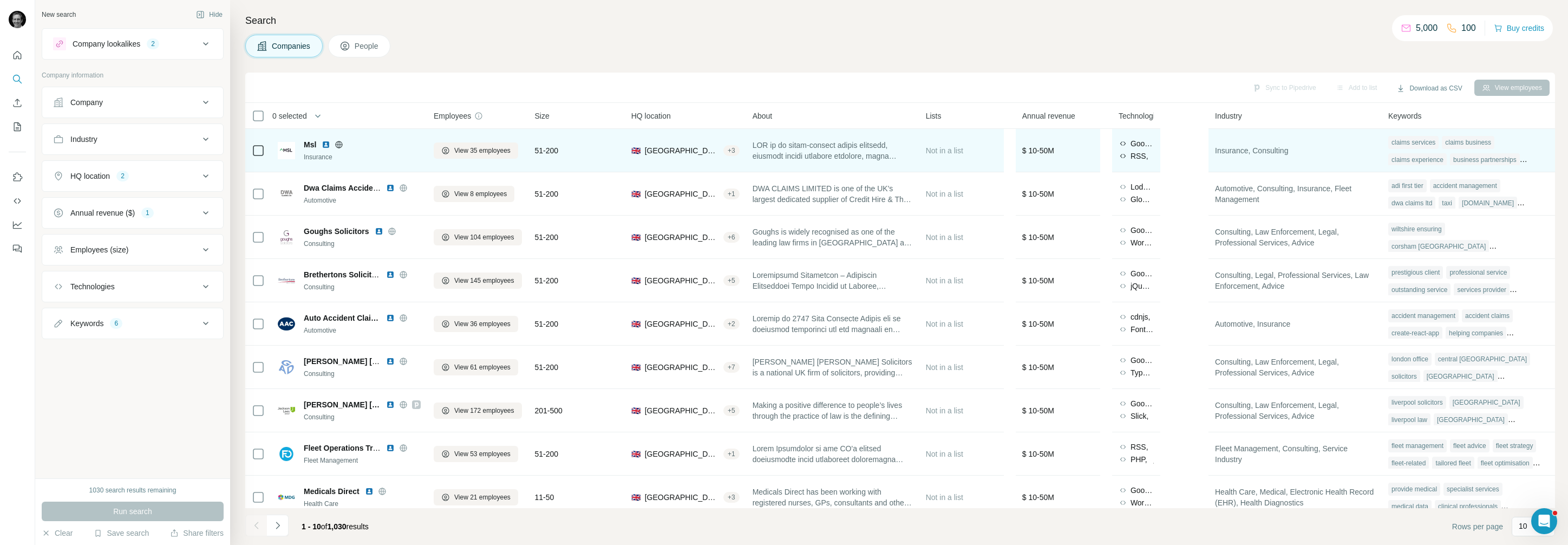
click at [259, 141] on div at bounding box center [259, 150] width 13 height 30
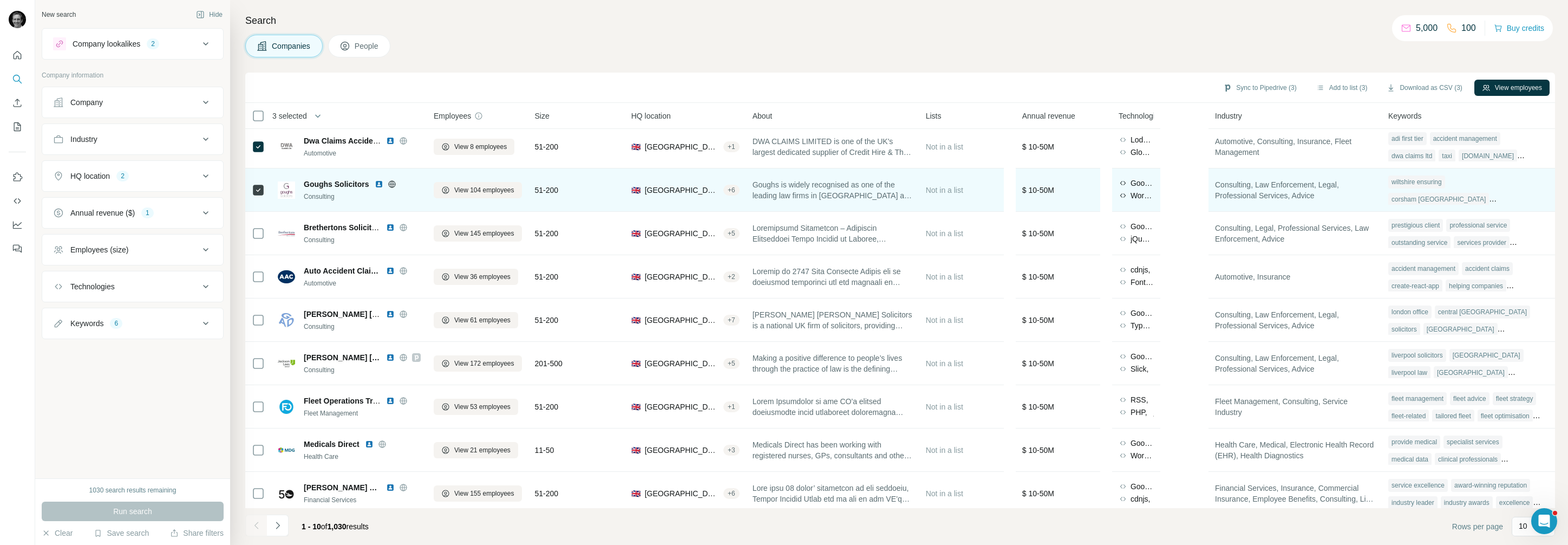
scroll to position [54, 0]
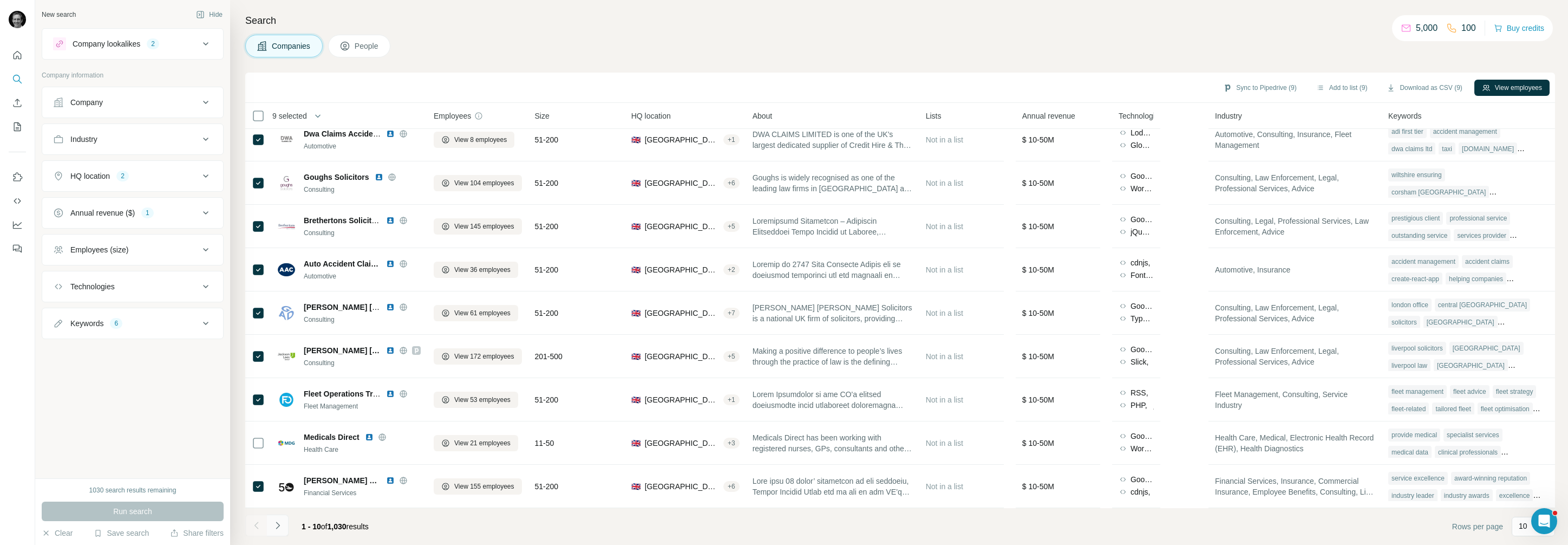
click at [276, 522] on icon "Navigate to next page" at bounding box center [277, 525] width 4 height 7
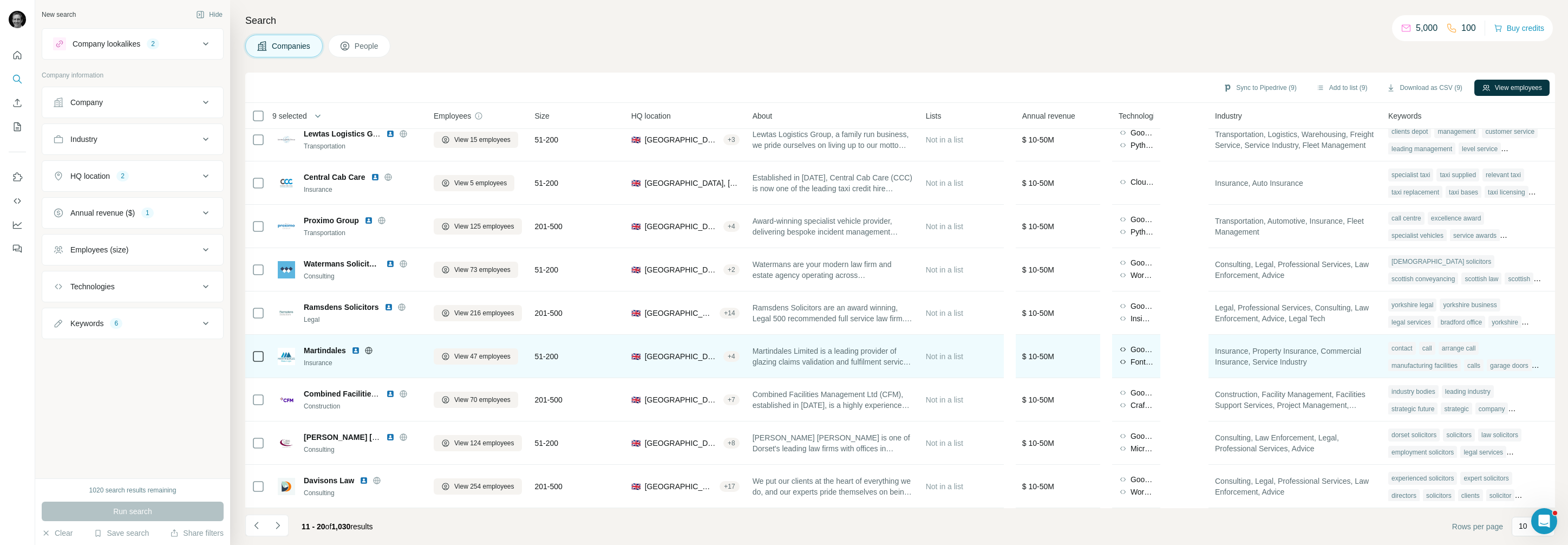
scroll to position [0, 0]
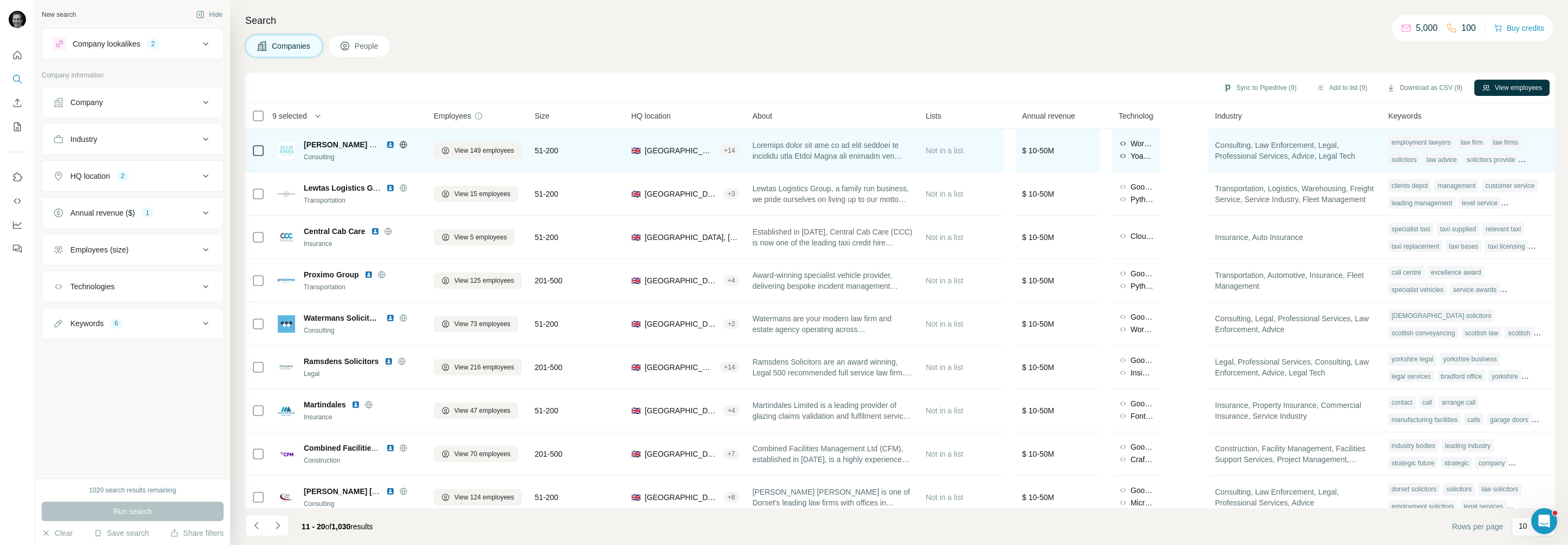
click at [264, 150] on icon at bounding box center [259, 150] width 13 height 13
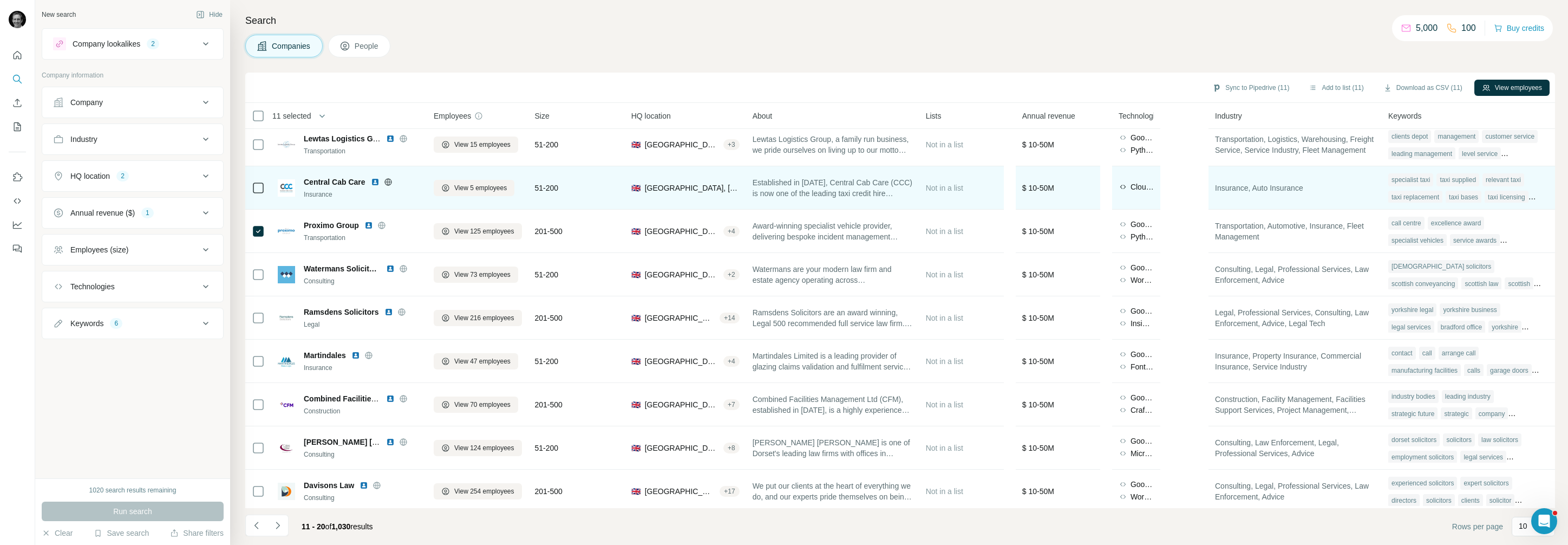
scroll to position [54, 0]
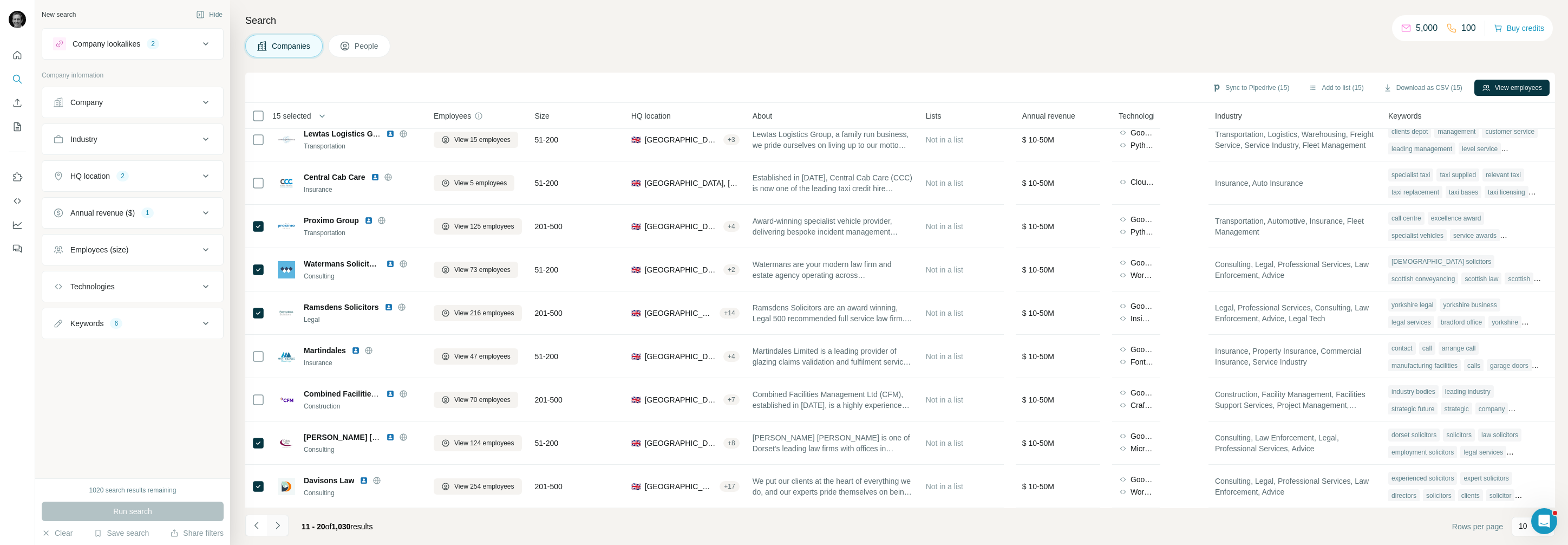
click at [279, 522] on icon "Navigate to next page" at bounding box center [277, 525] width 11 height 11
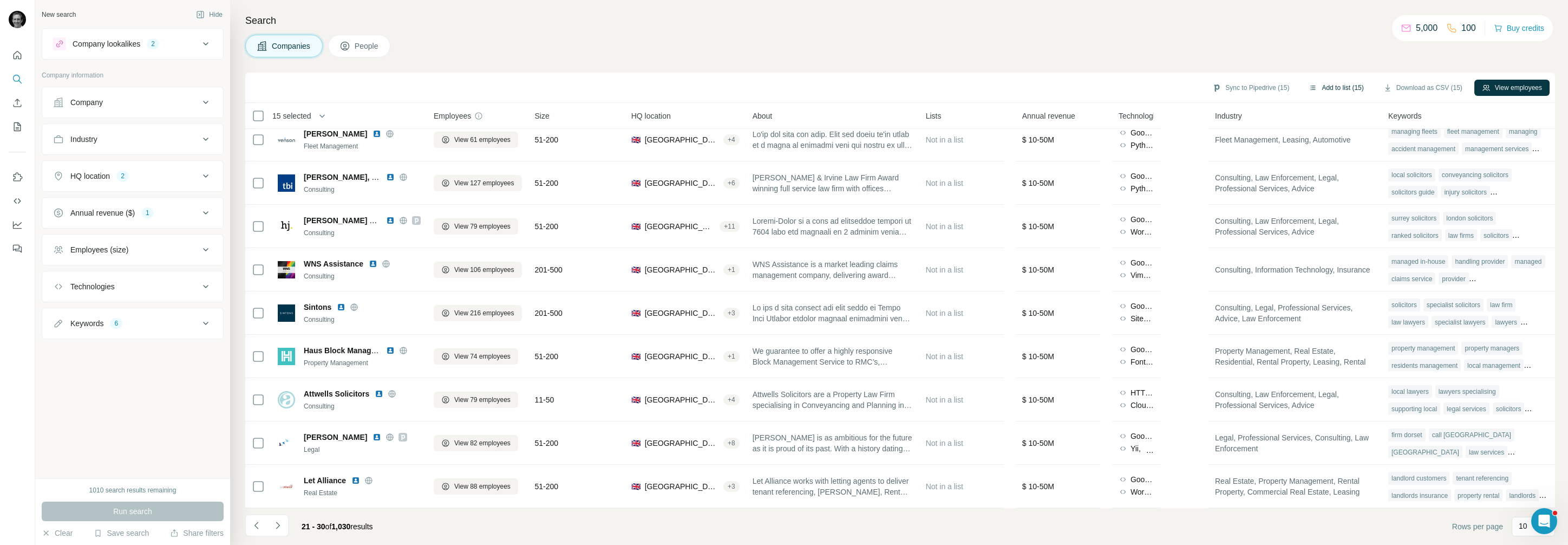
click at [1319, 92] on button "Add to list (15)" at bounding box center [1336, 87] width 70 height 16
click at [1319, 86] on button "Add to list (15)" at bounding box center [1336, 87] width 70 height 16
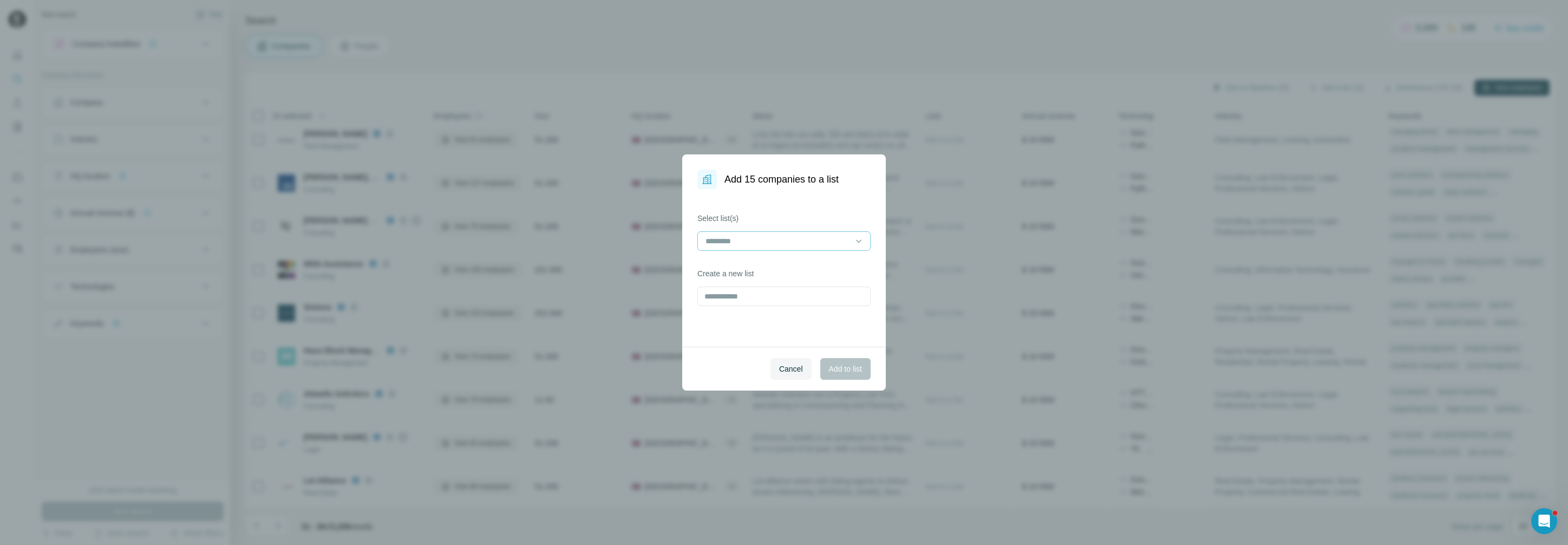
click at [838, 232] on div at bounding box center [778, 241] width 146 height 19
click at [781, 370] on span "Cancel" at bounding box center [790, 369] width 23 height 11
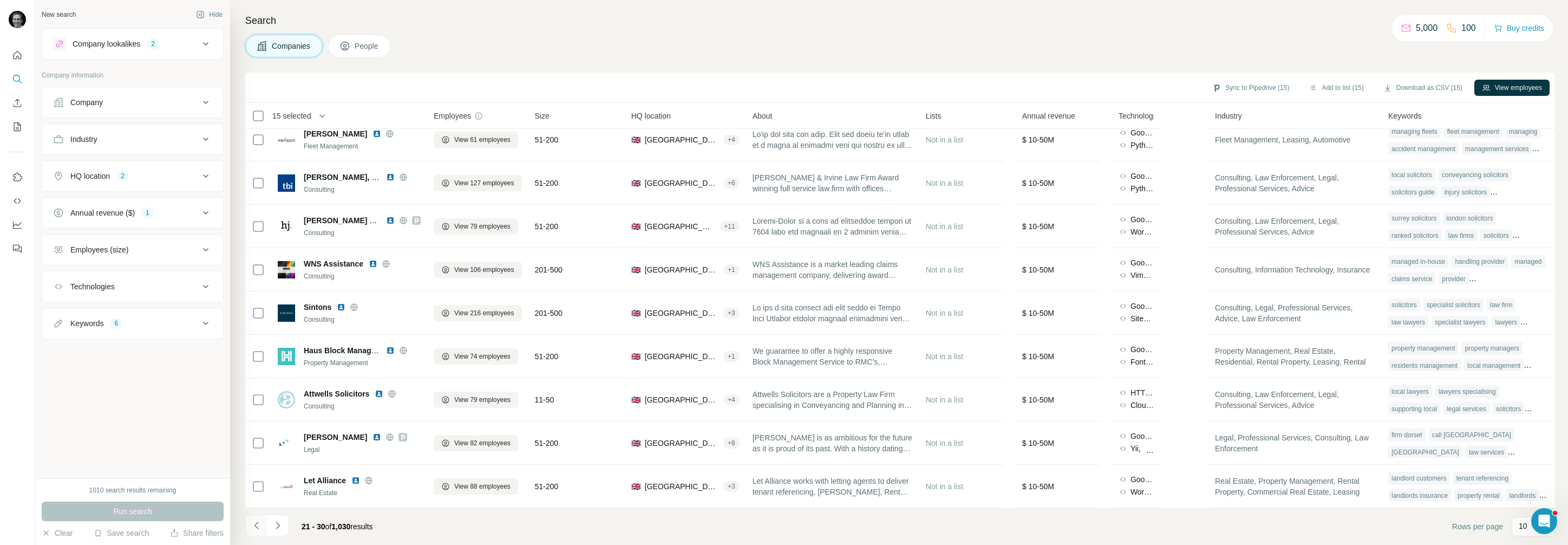
click at [257, 526] on icon "Navigate to previous page" at bounding box center [256, 525] width 11 height 11
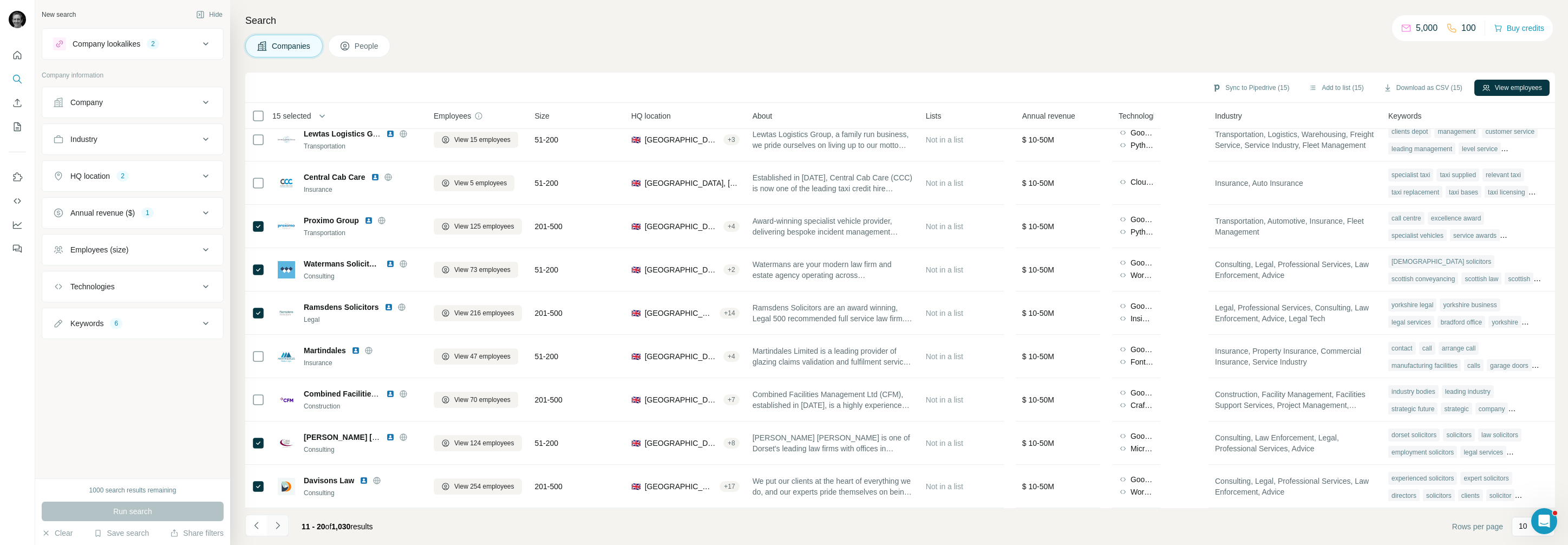
click at [278, 528] on icon "Navigate to next page" at bounding box center [277, 525] width 11 height 11
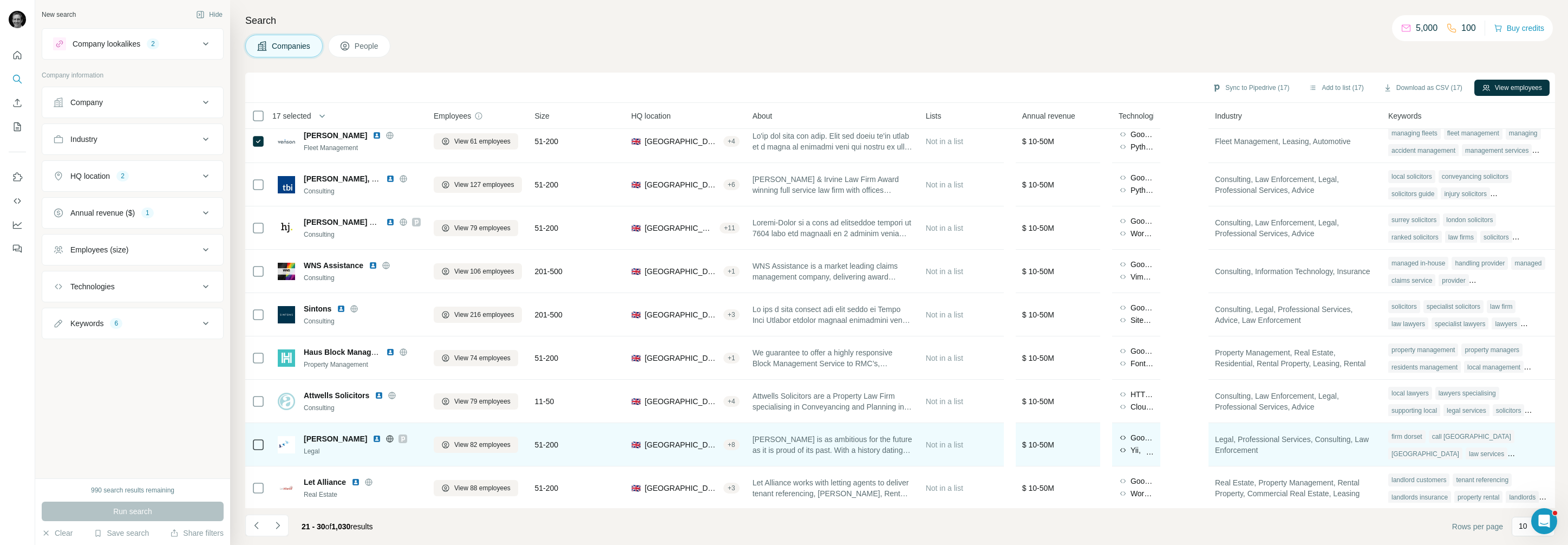
scroll to position [50, 0]
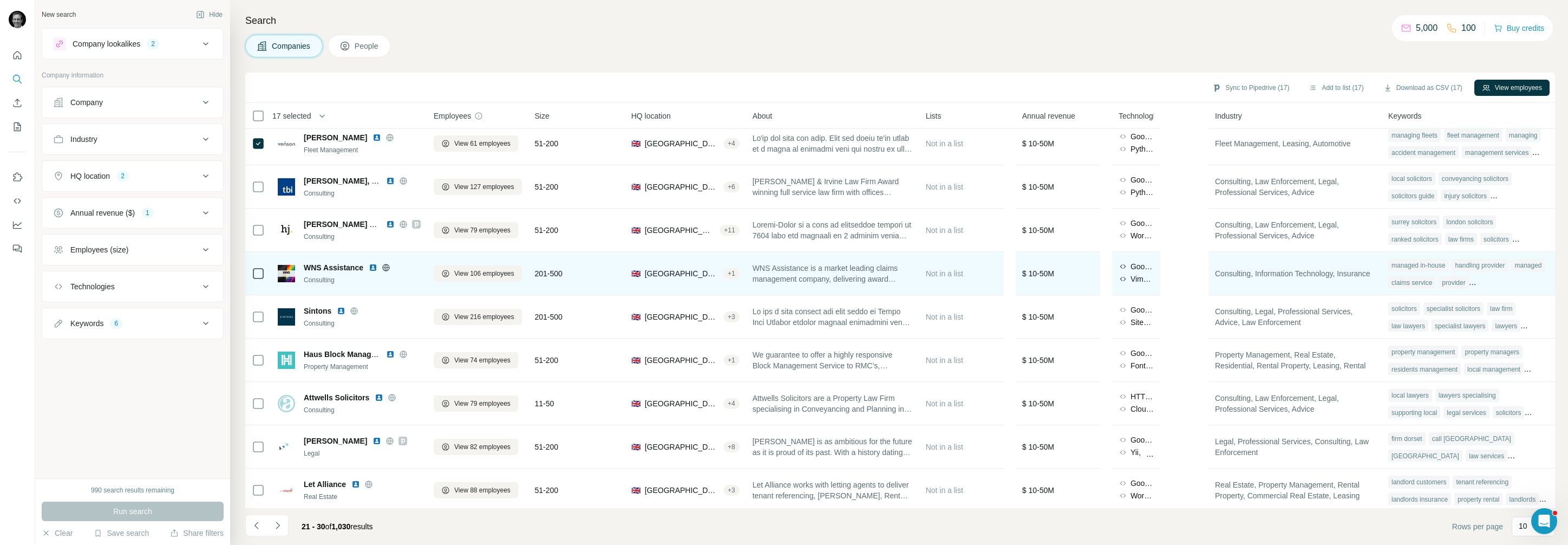
click at [259, 267] on icon at bounding box center [259, 273] width 13 height 13
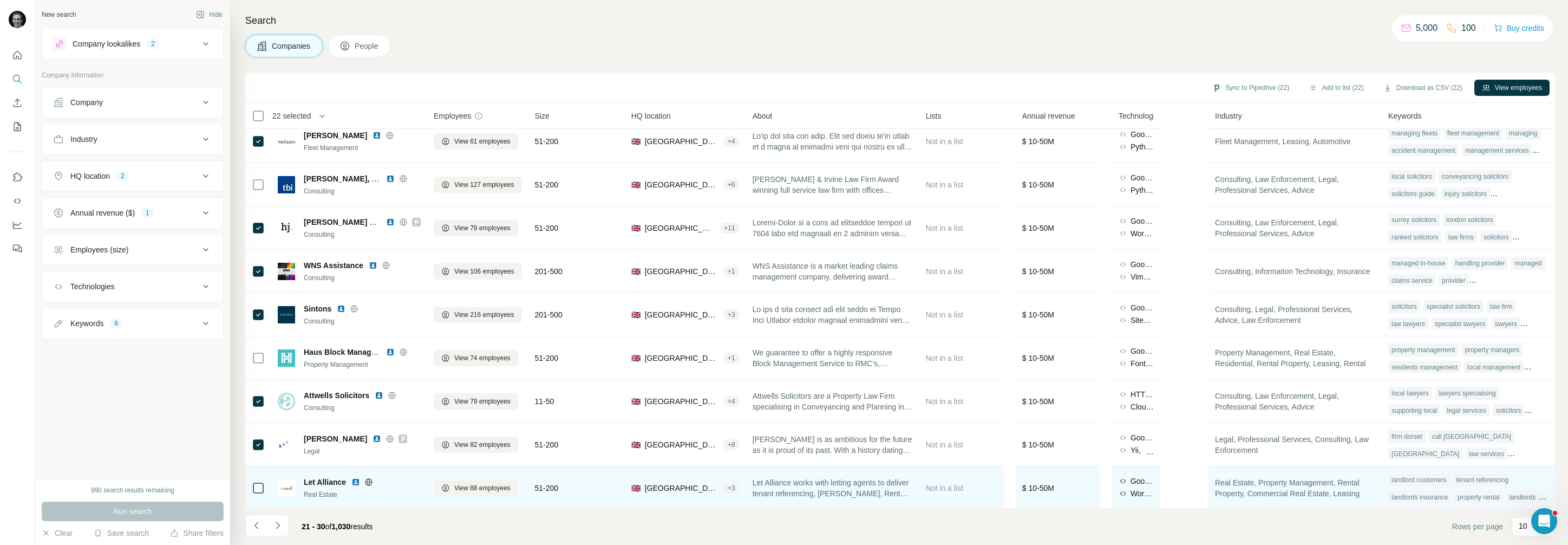
scroll to position [54, 0]
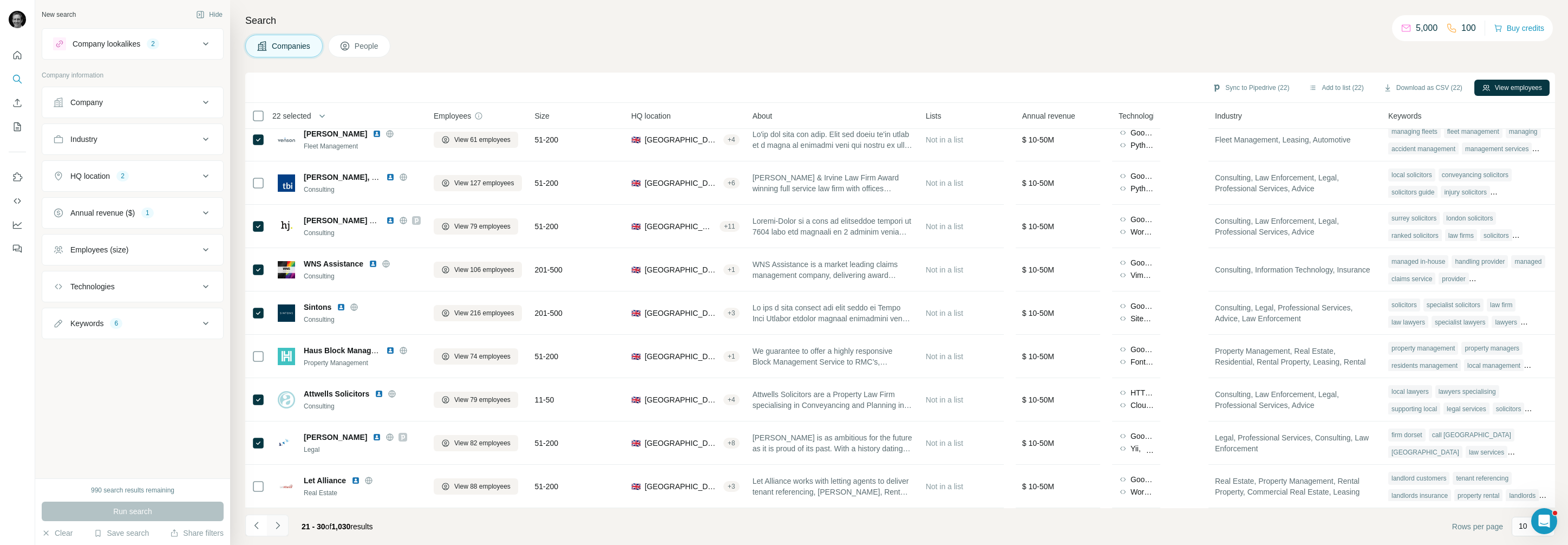
click at [272, 521] on icon "Navigate to next page" at bounding box center [277, 525] width 11 height 11
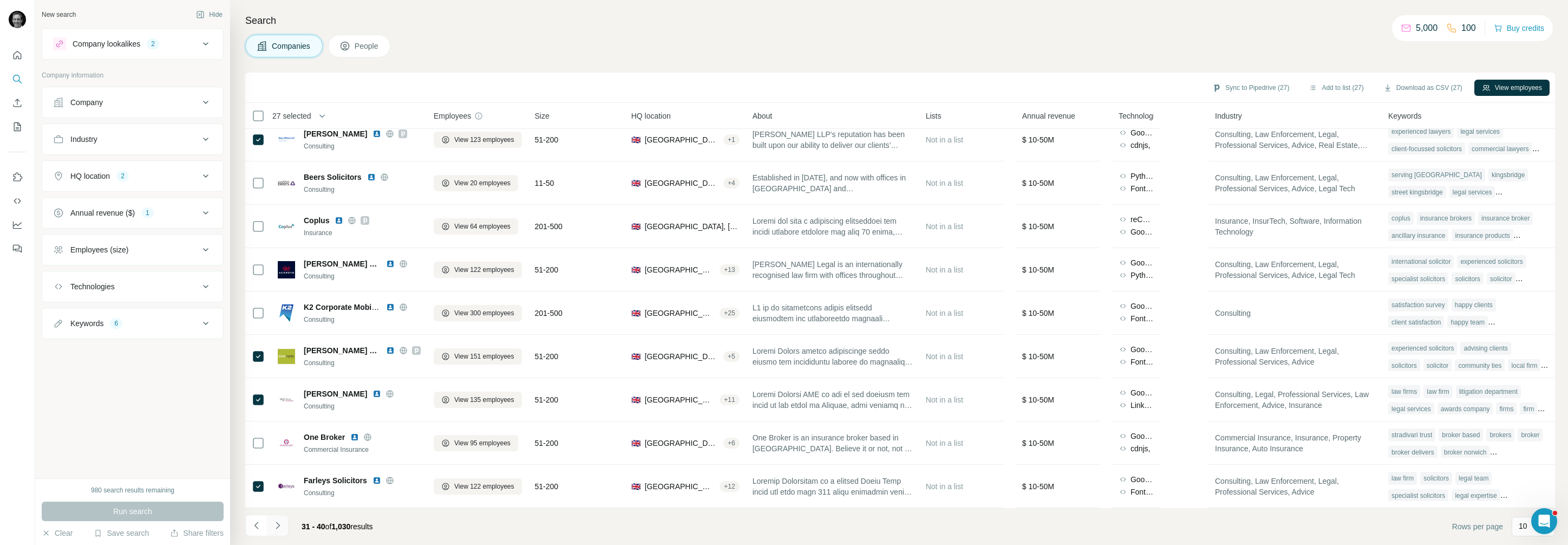
click at [285, 530] on button "Navigate to next page" at bounding box center [277, 525] width 22 height 22
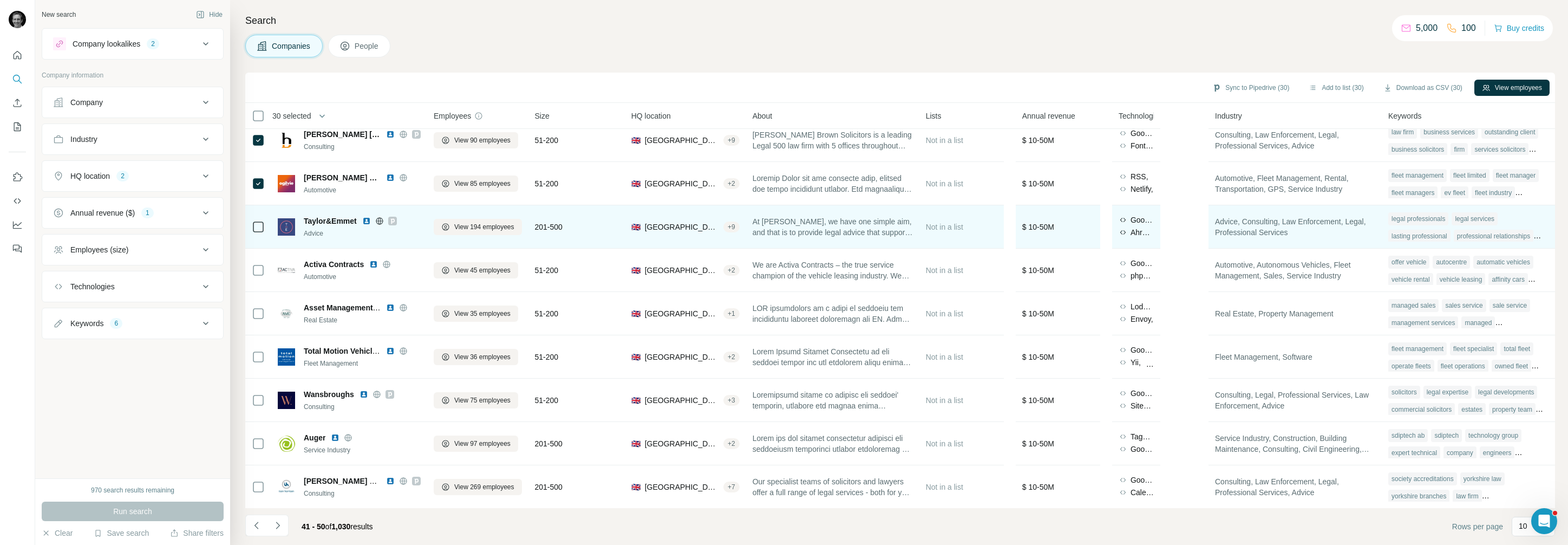
scroll to position [5, 0]
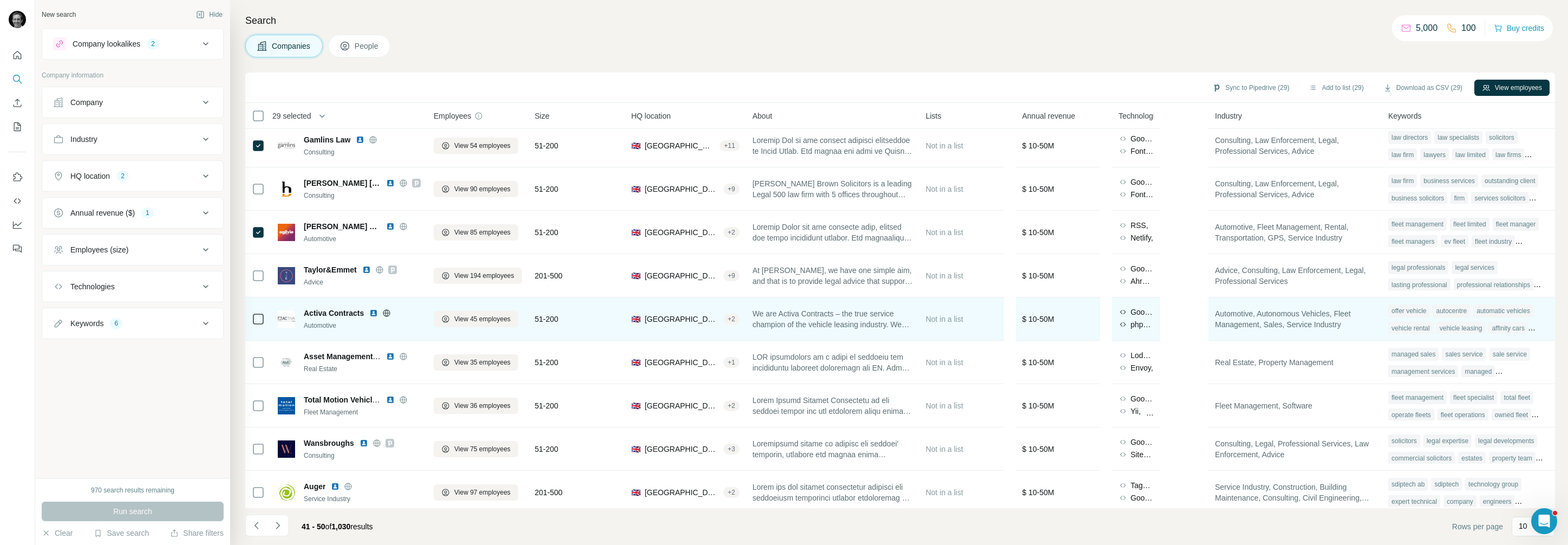
click at [259, 324] on icon at bounding box center [259, 319] width 13 height 13
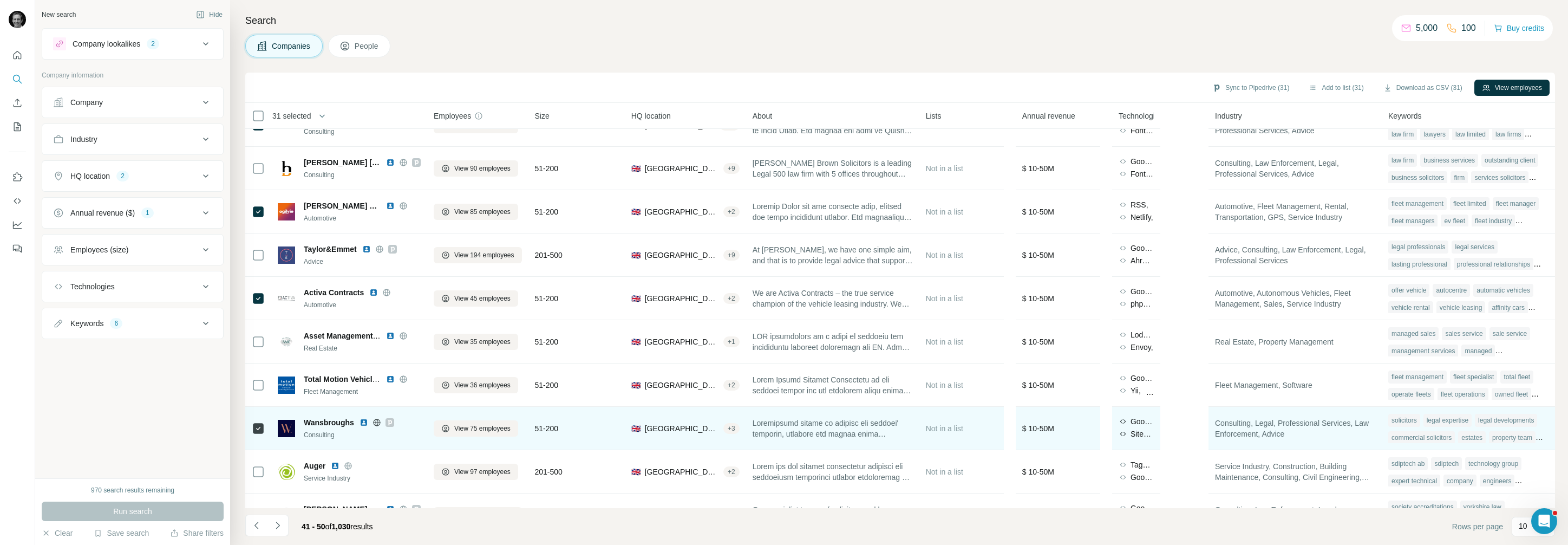
scroll to position [54, 0]
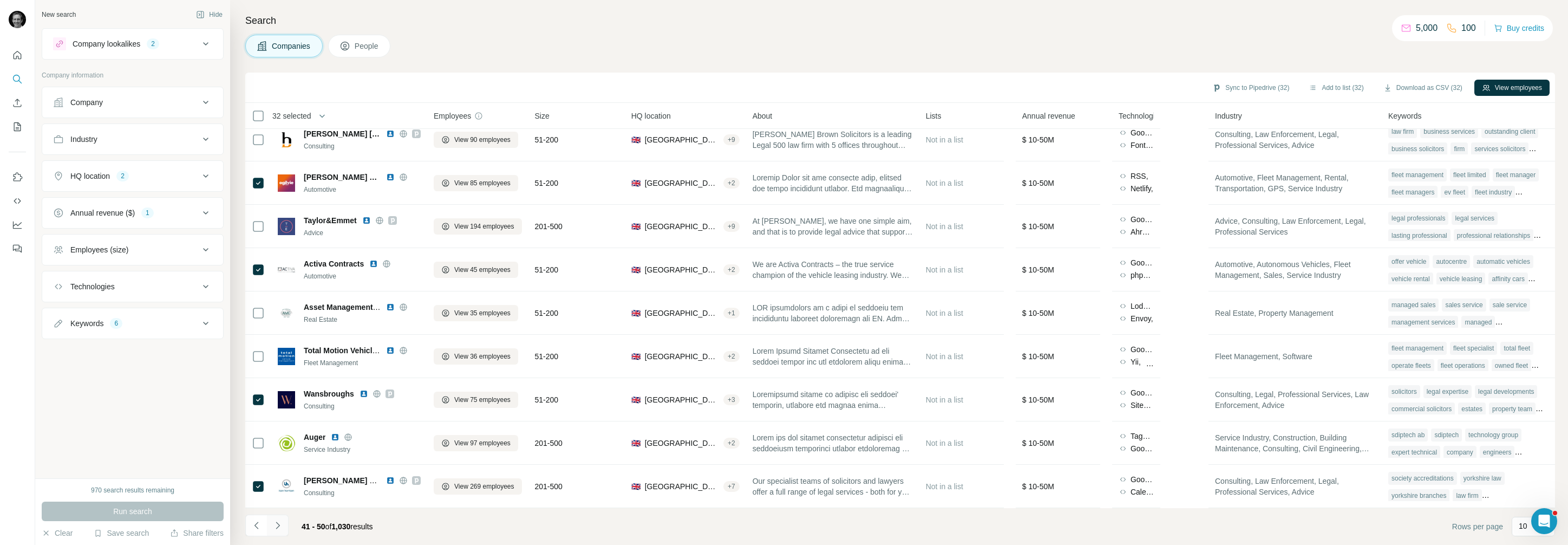
click at [273, 522] on icon "Navigate to next page" at bounding box center [277, 525] width 11 height 11
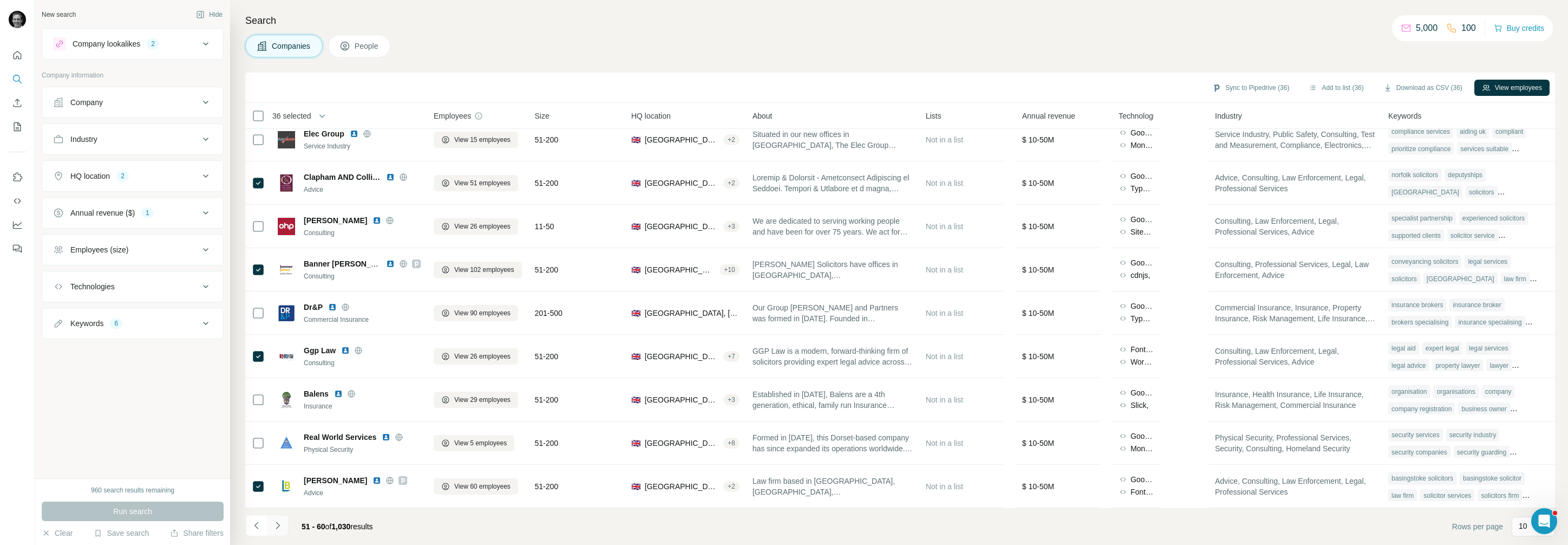
click at [274, 522] on icon "Navigate to next page" at bounding box center [277, 525] width 11 height 11
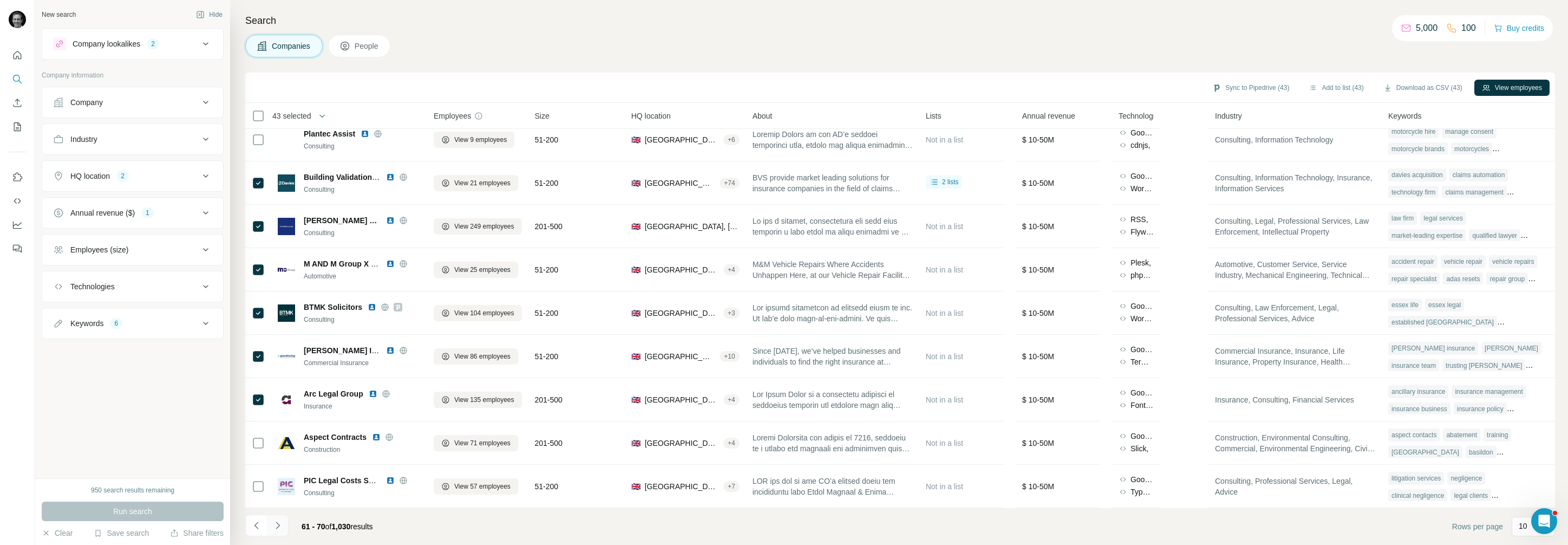
click at [273, 522] on icon "Navigate to next page" at bounding box center [277, 525] width 11 height 11
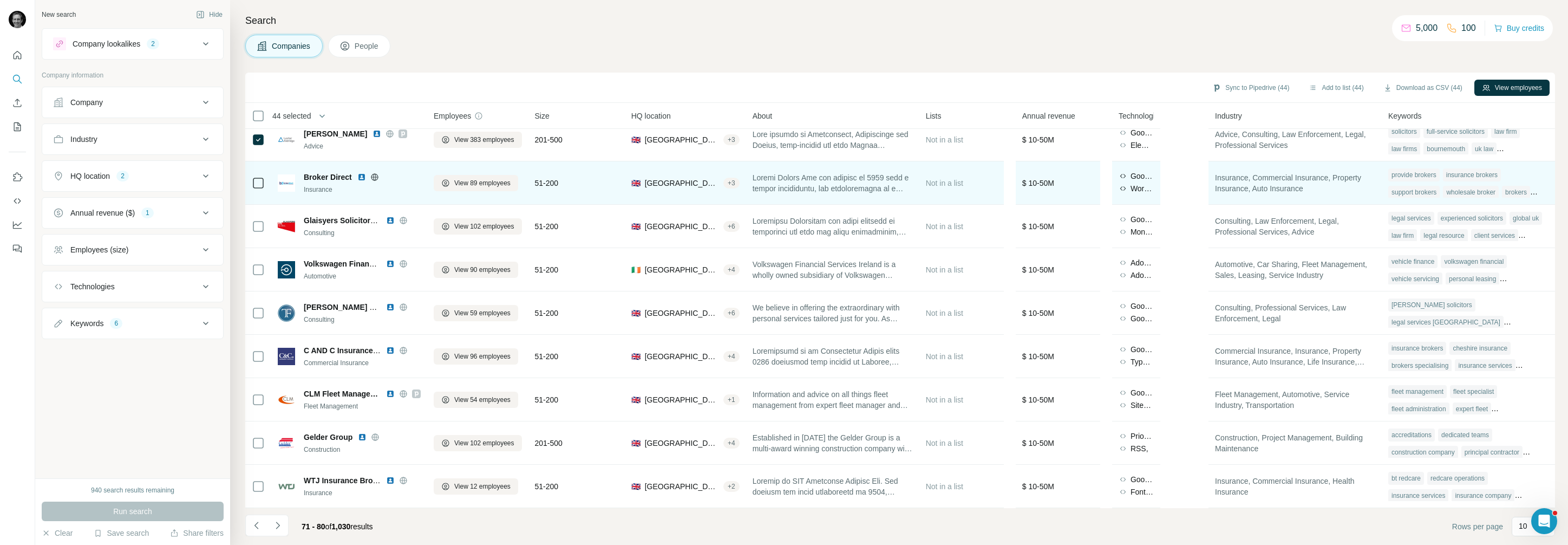
scroll to position [51, 0]
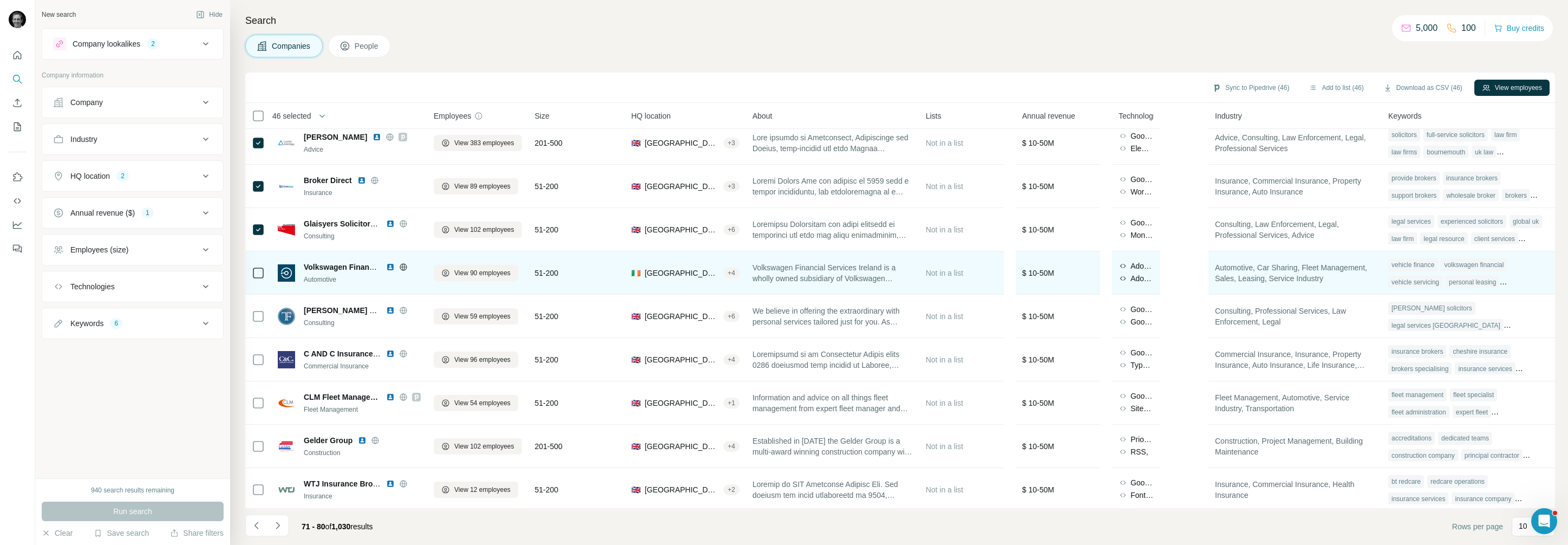
click at [261, 263] on div at bounding box center [259, 272] width 13 height 30
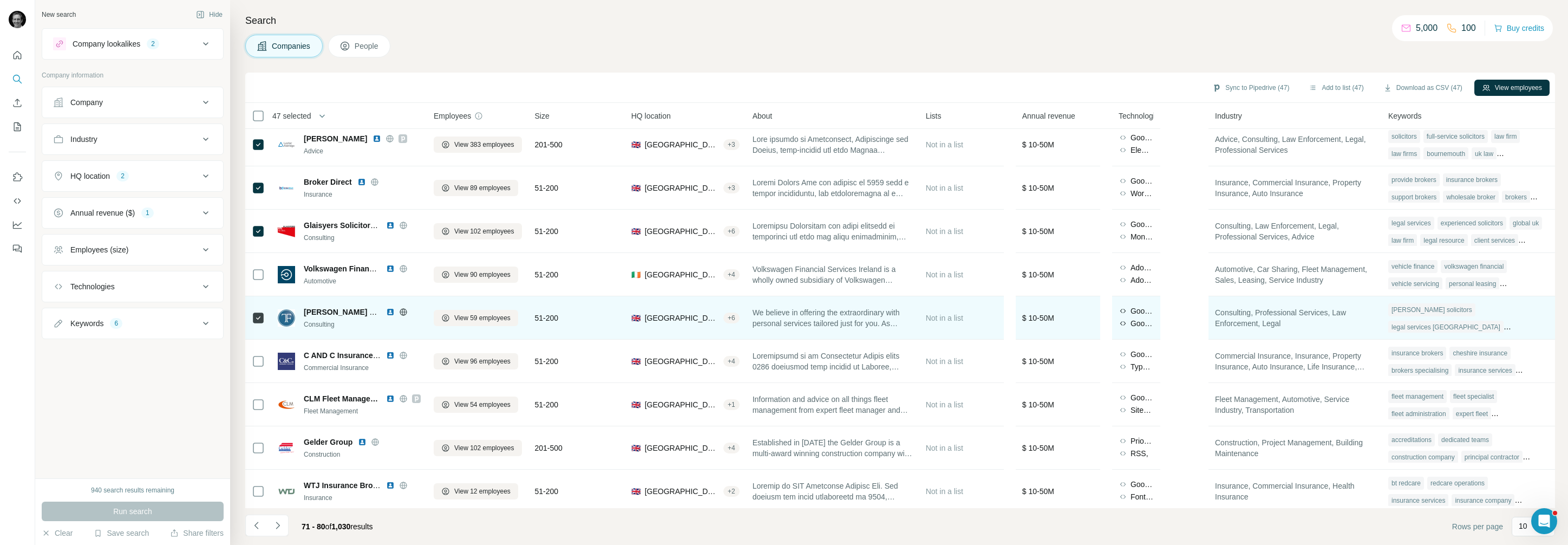
scroll to position [54, 0]
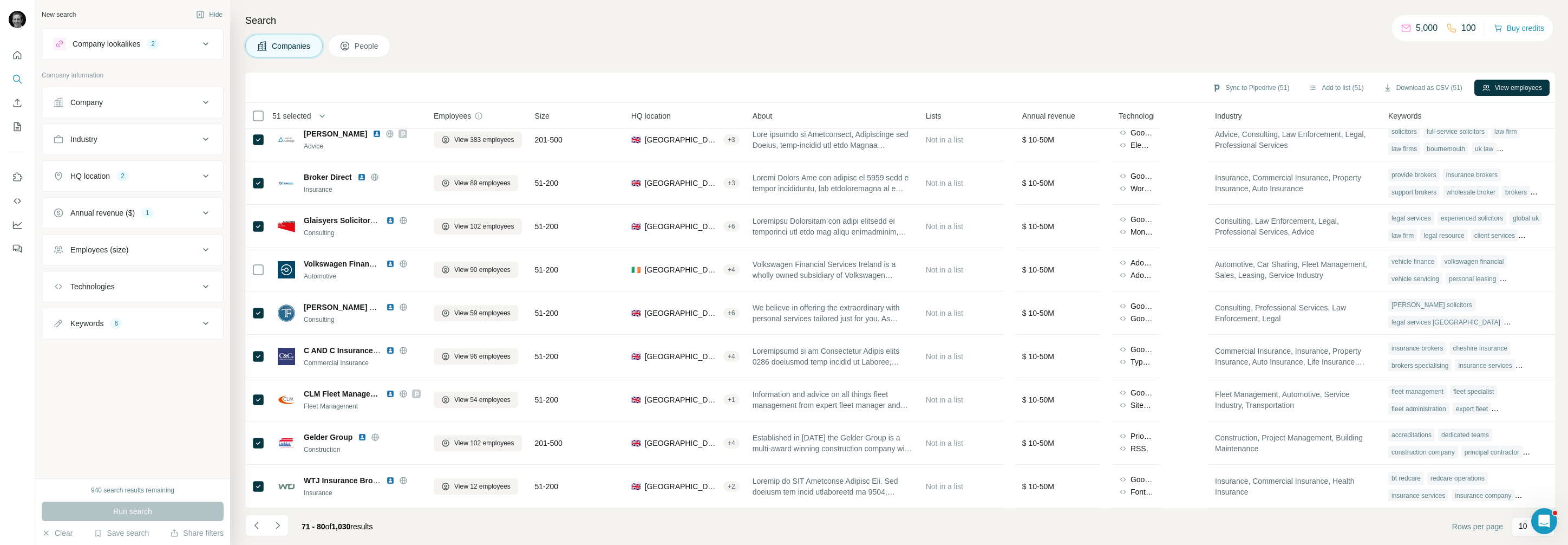
click at [270, 534] on button "Navigate to next page" at bounding box center [277, 525] width 22 height 22
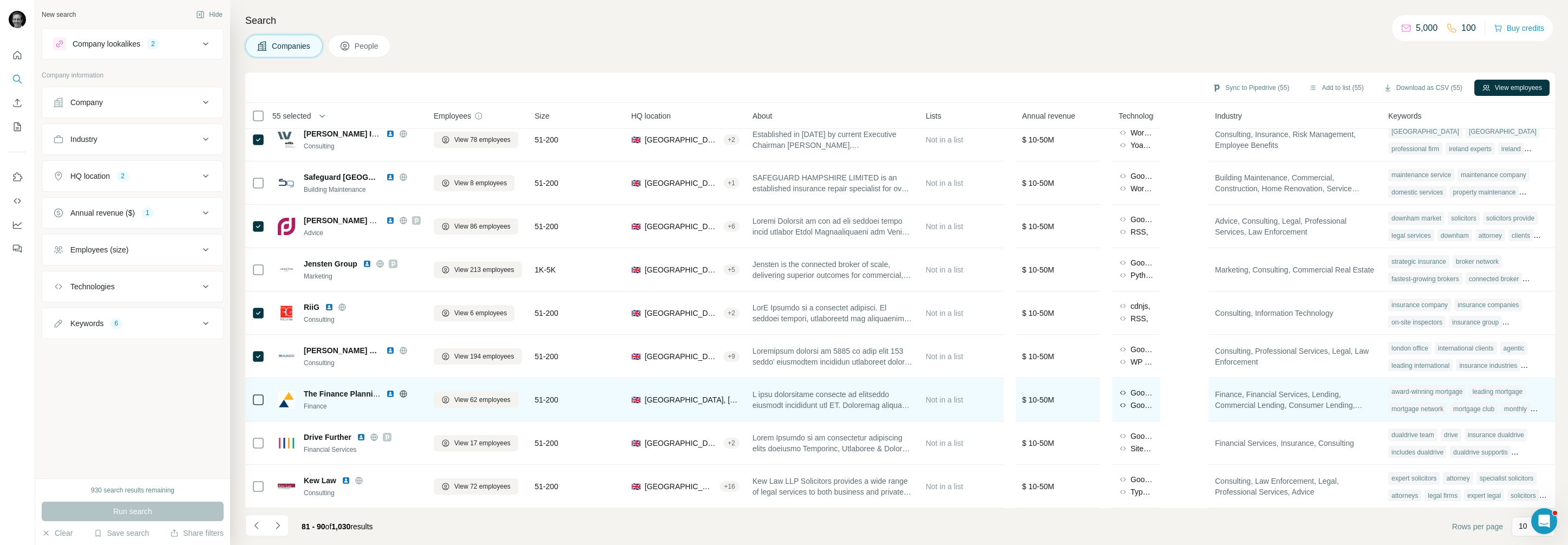
click at [264, 398] on icon at bounding box center [259, 399] width 13 height 13
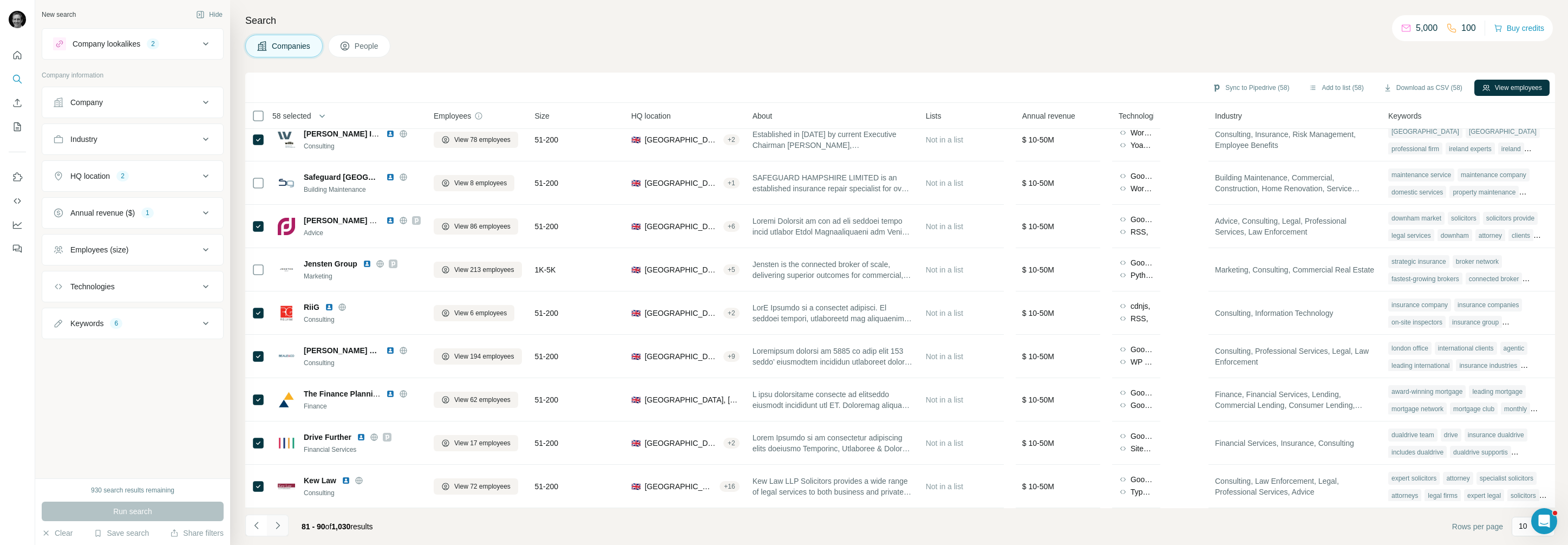
click at [276, 529] on icon "Navigate to next page" at bounding box center [277, 525] width 11 height 11
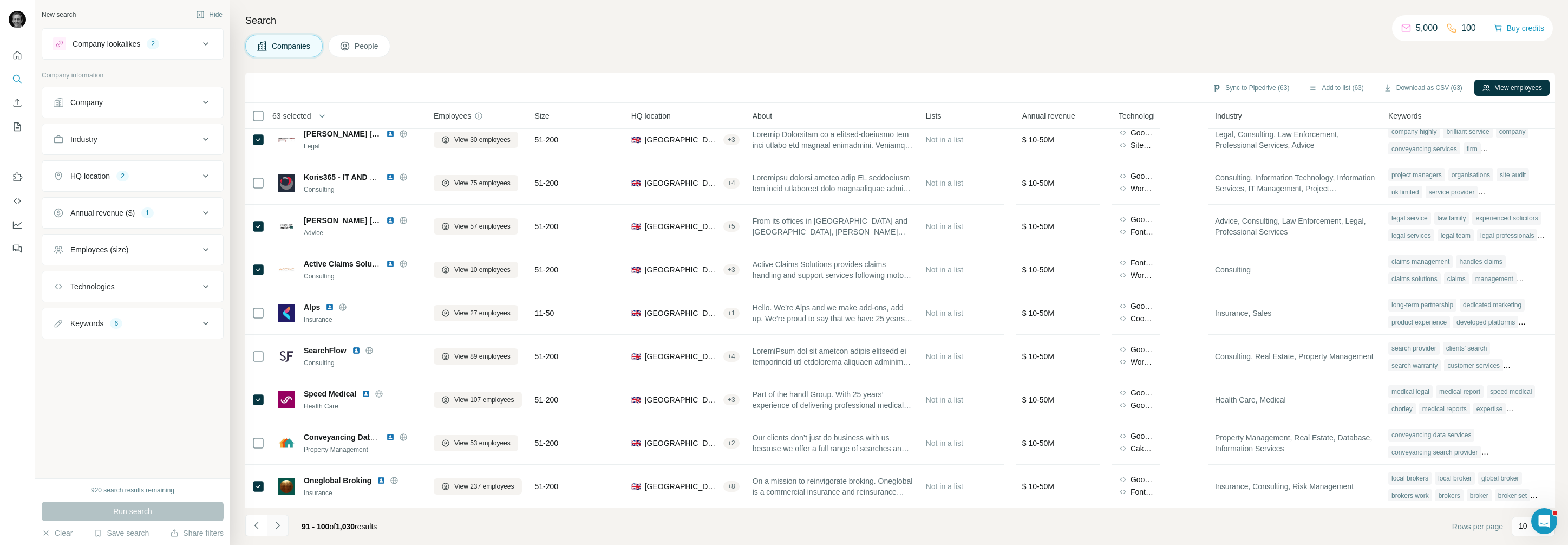
click at [273, 526] on icon "Navigate to next page" at bounding box center [277, 525] width 11 height 11
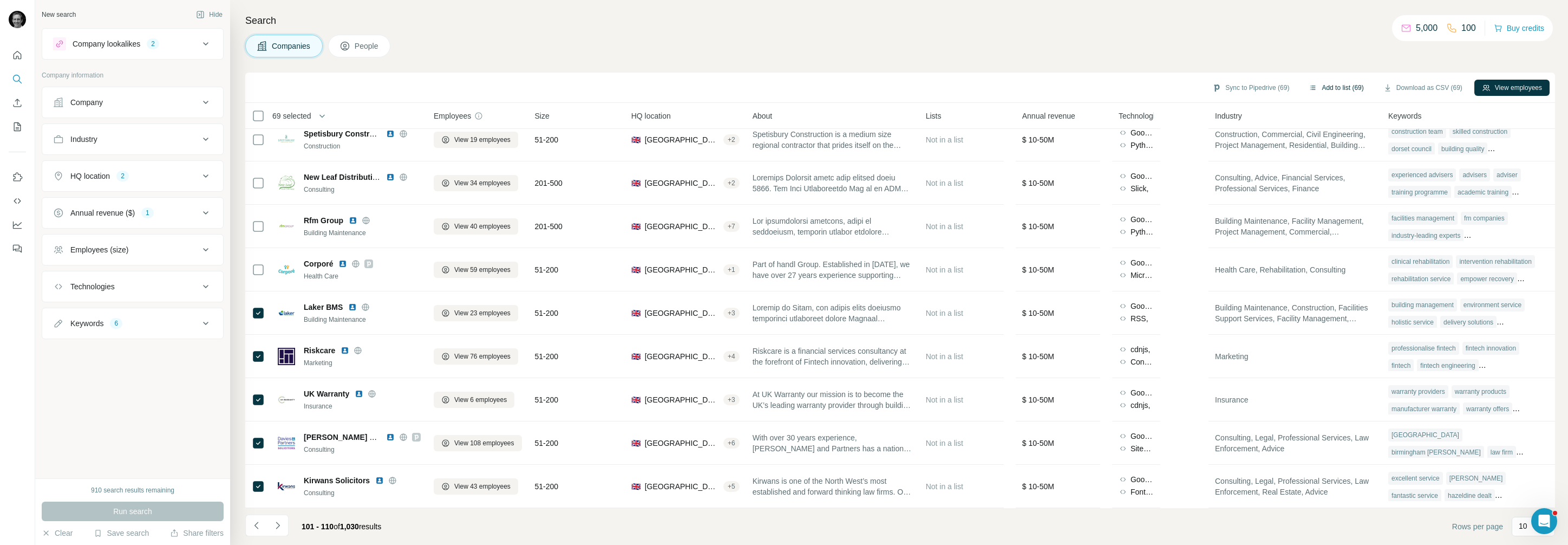
click at [1319, 87] on button "Add to list (69)" at bounding box center [1336, 87] width 70 height 16
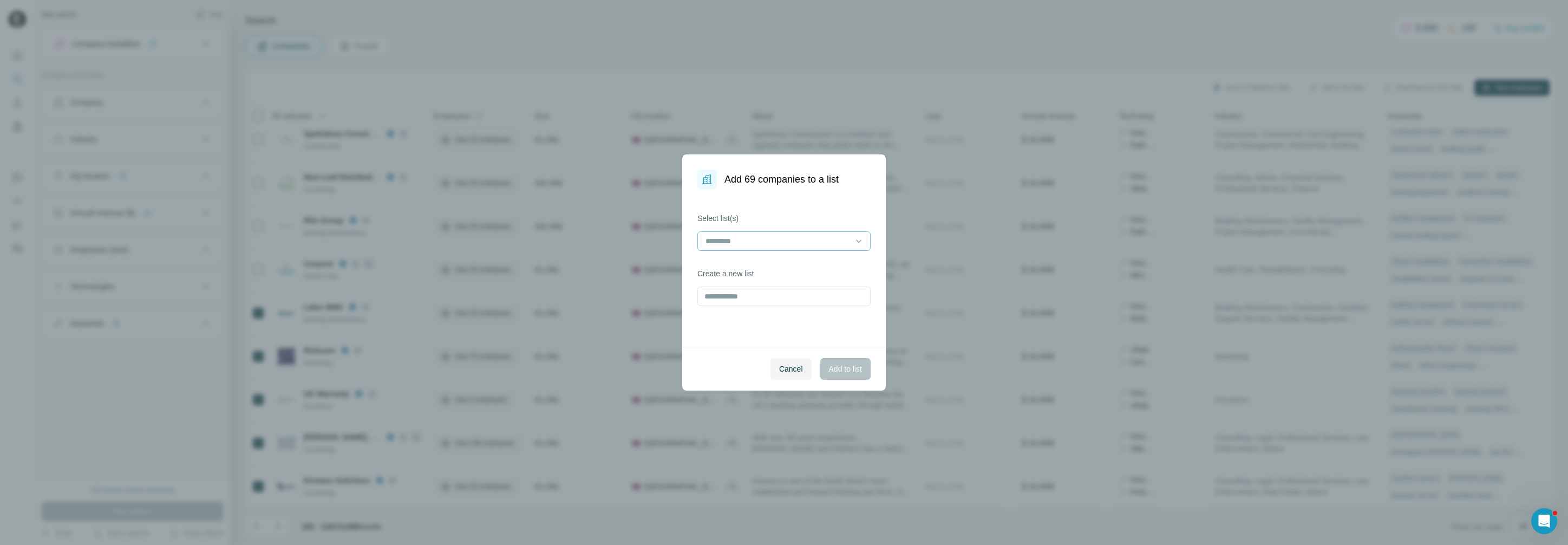
click at [800, 240] on input at bounding box center [778, 241] width 146 height 12
click at [765, 264] on div "Pa" at bounding box center [784, 265] width 155 height 11
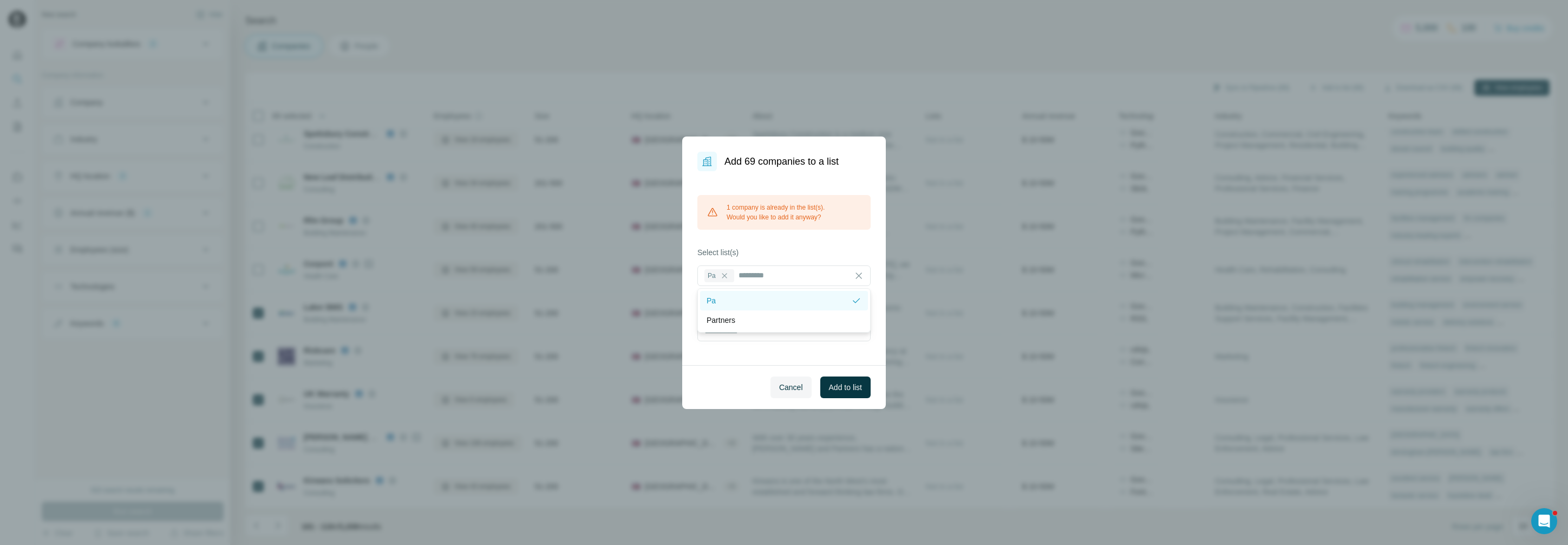
click at [857, 299] on icon at bounding box center [856, 300] width 11 height 11
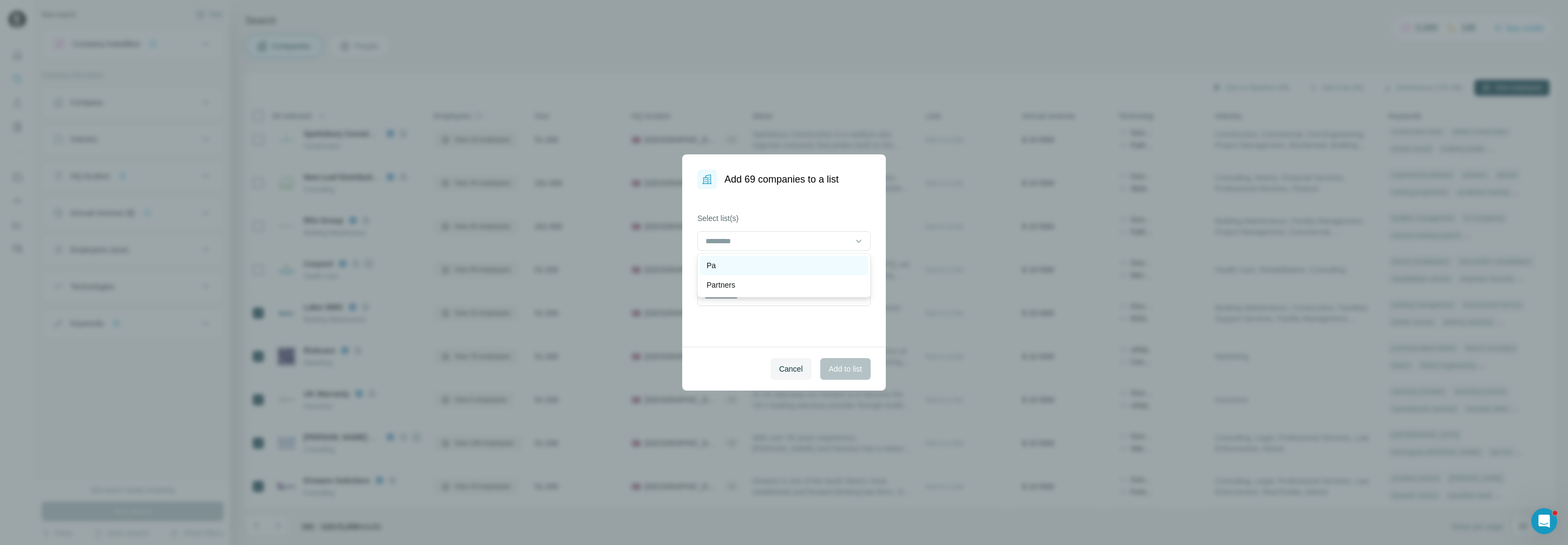
click at [765, 262] on div "Pa" at bounding box center [784, 265] width 155 height 11
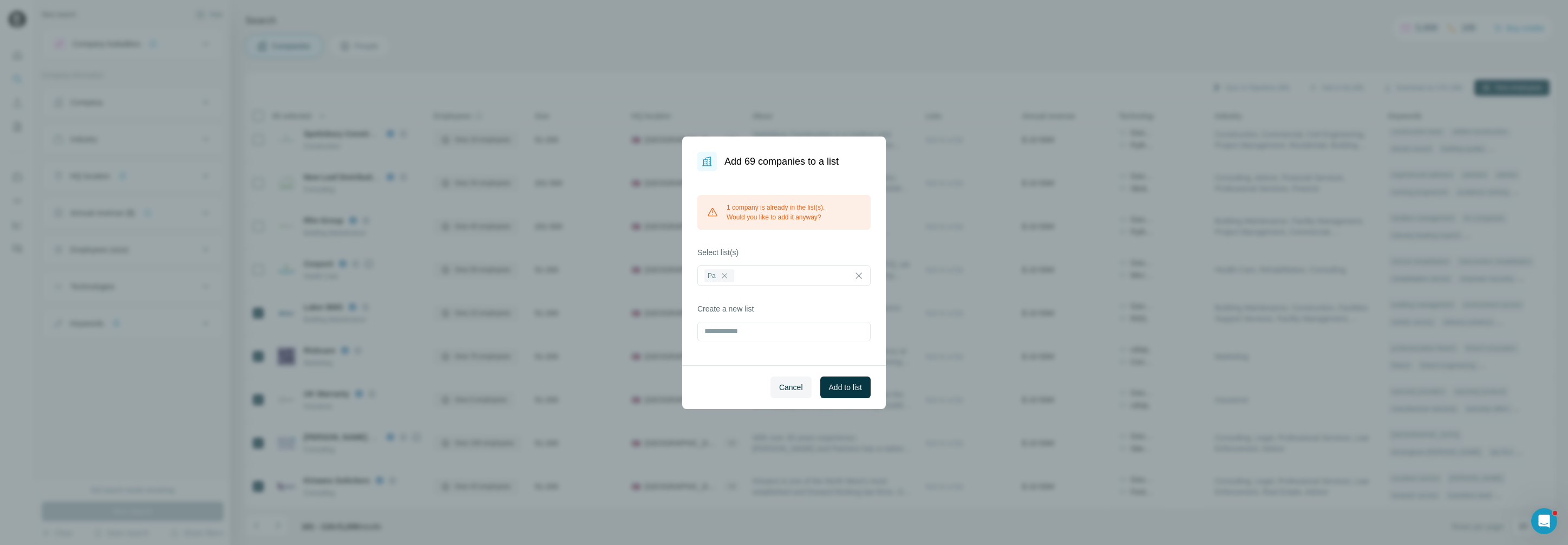
click at [809, 232] on div "1 company is already in the list(s). Would you like to add it anyway? Select li…" at bounding box center [784, 268] width 204 height 194
click at [721, 275] on icon at bounding box center [724, 276] width 9 height 9
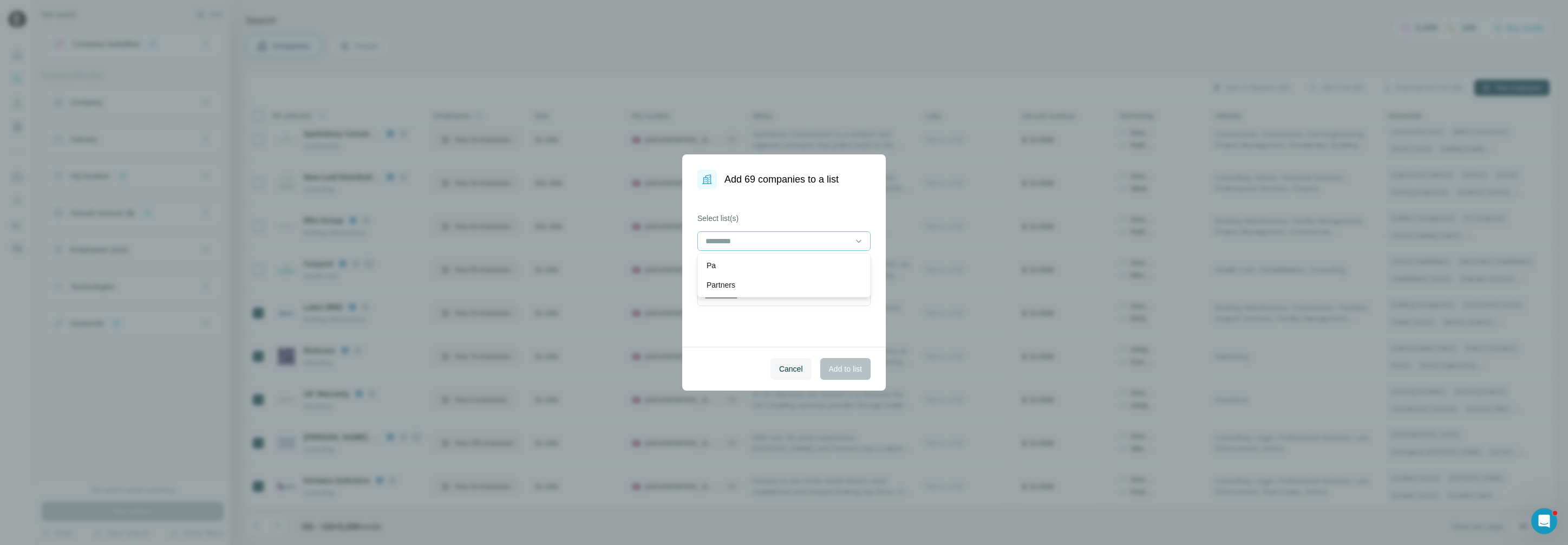
click at [781, 209] on div "Select list(s) Create a new list" at bounding box center [784, 268] width 204 height 158
click at [749, 301] on input "text" at bounding box center [784, 296] width 173 height 19
drag, startPoint x: 724, startPoint y: 299, endPoint x: 773, endPoint y: 307, distance: 49.6
click at [726, 299] on input "**********" at bounding box center [784, 296] width 173 height 19
drag, startPoint x: 748, startPoint y: 296, endPoint x: 852, endPoint y: 313, distance: 105.4
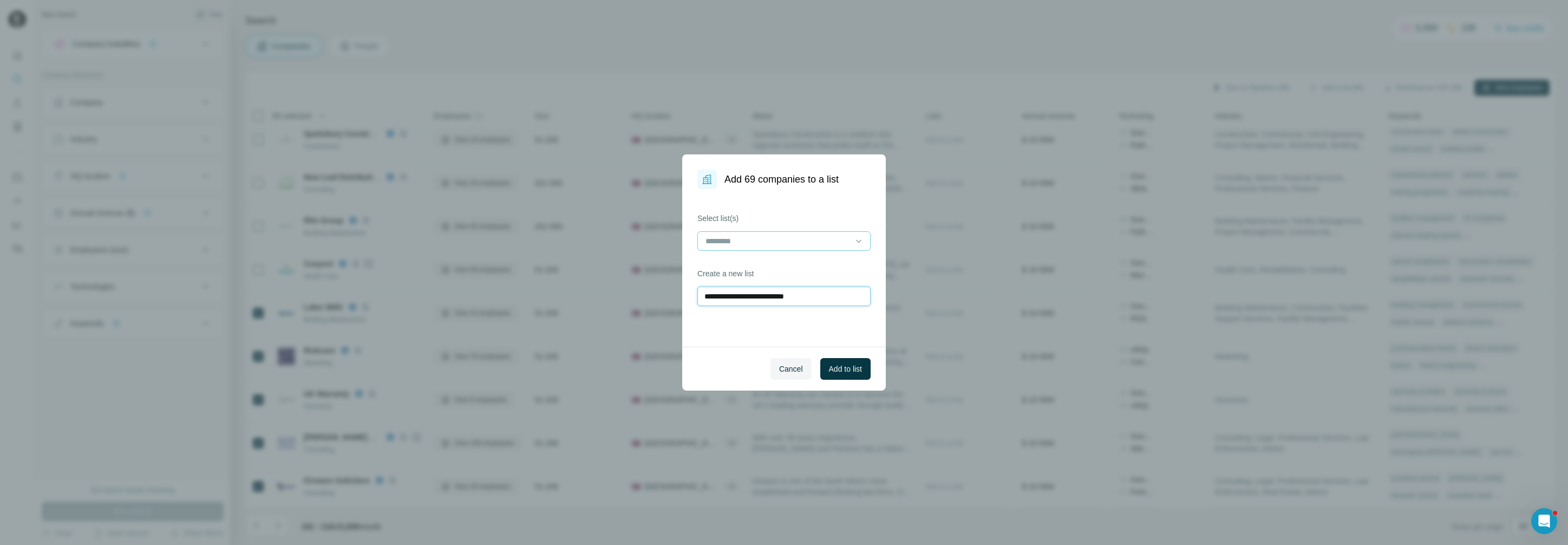
click at [750, 296] on input "**********" at bounding box center [784, 296] width 173 height 19
click at [781, 297] on input "**********" at bounding box center [784, 296] width 173 height 19
type input "**********"
click at [837, 365] on span "Add to list" at bounding box center [845, 369] width 33 height 11
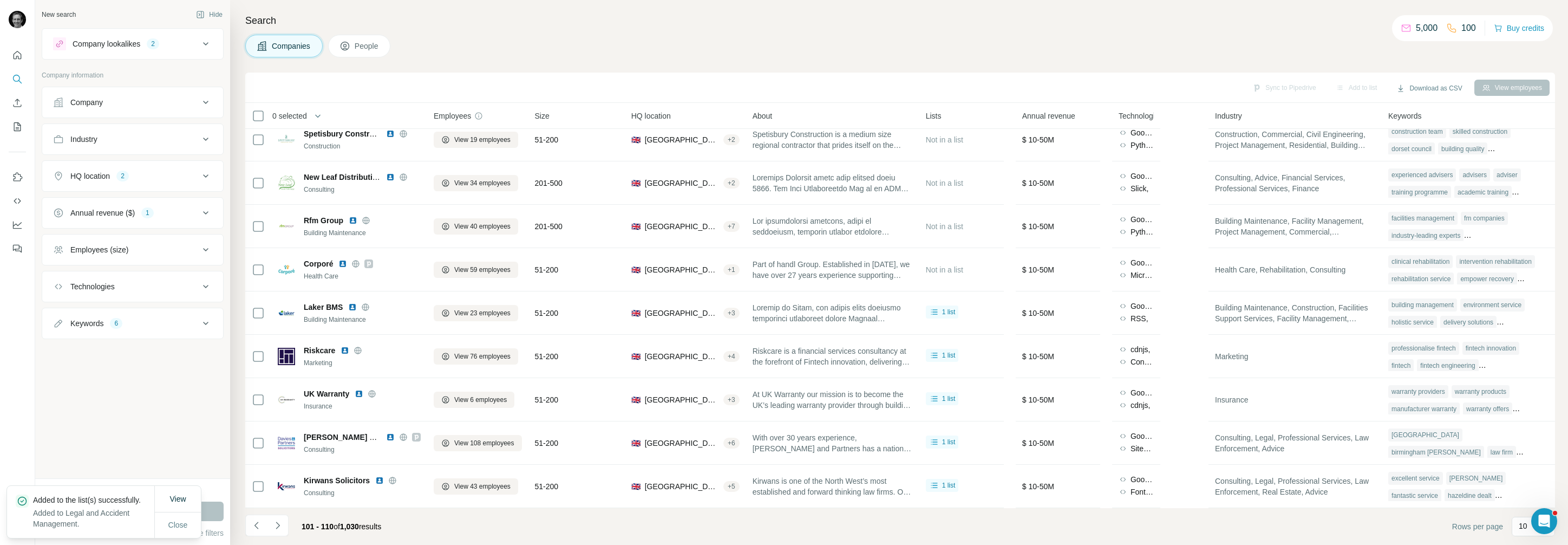
click at [1221, 52] on div "Companies People" at bounding box center [900, 46] width 1310 height 23
click at [273, 524] on icon "Navigate to next page" at bounding box center [277, 525] width 11 height 11
